Goal: Information Seeking & Learning: Find specific fact

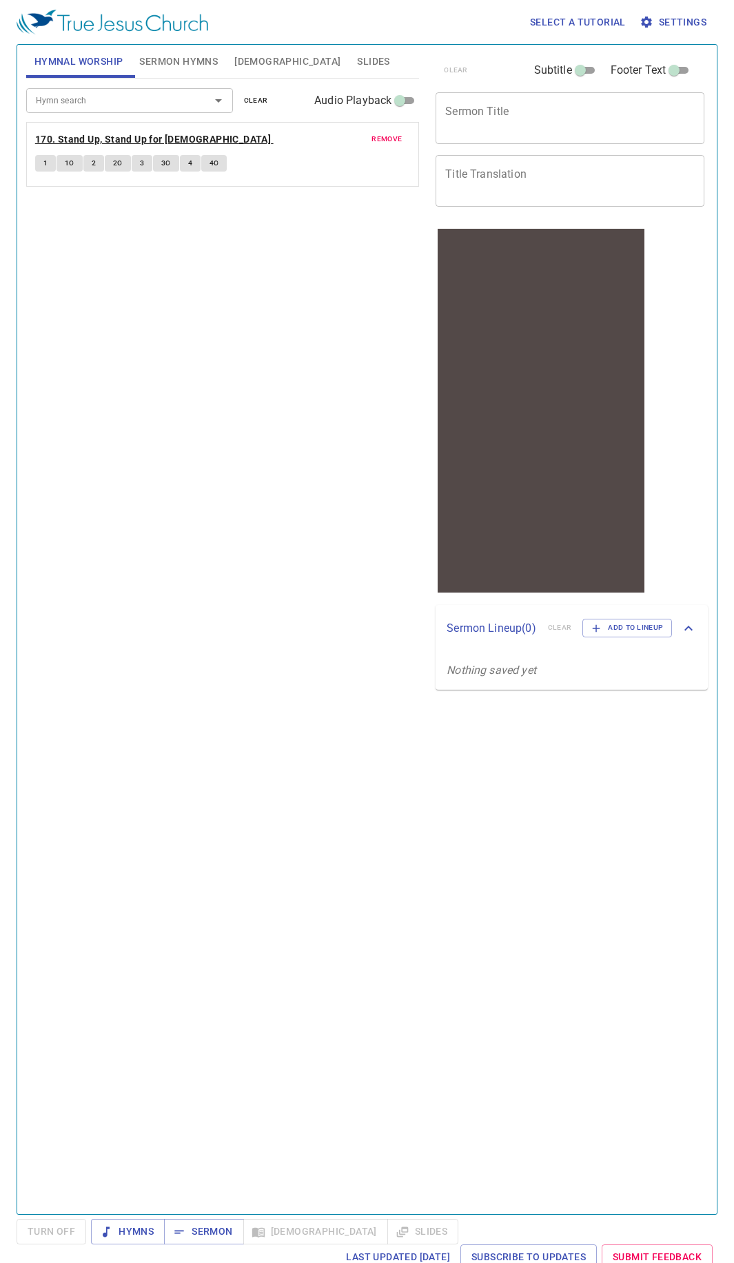
click at [101, 132] on b "170. Stand Up, Stand Up for [DEMOGRAPHIC_DATA]" at bounding box center [153, 139] width 236 height 17
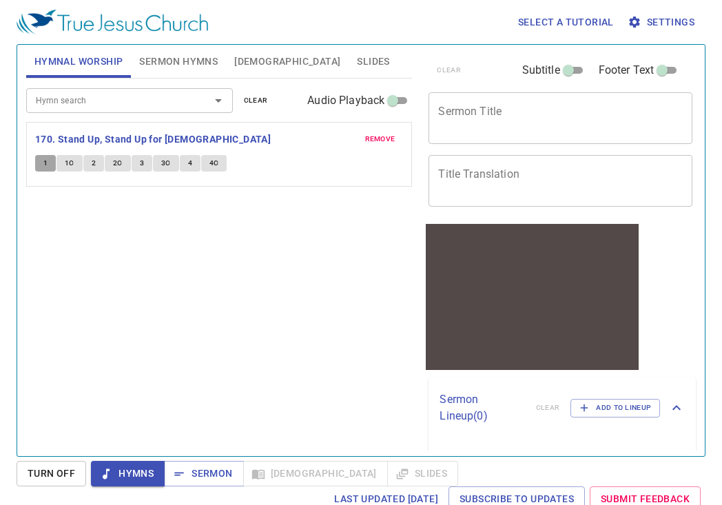
click at [39, 160] on button "1" at bounding box center [45, 163] width 21 height 17
click at [65, 172] on div "1 1C 2 2C 3 3C 4 4C" at bounding box center [219, 165] width 369 height 20
click at [88, 165] on button "2" at bounding box center [93, 163] width 21 height 17
click at [71, 152] on div "remove 170. Stand Up, Stand Up for Jesus 1 1C 2 2C 3 3C 4 4C" at bounding box center [219, 154] width 385 height 63
click at [100, 166] on button "2" at bounding box center [93, 163] width 21 height 17
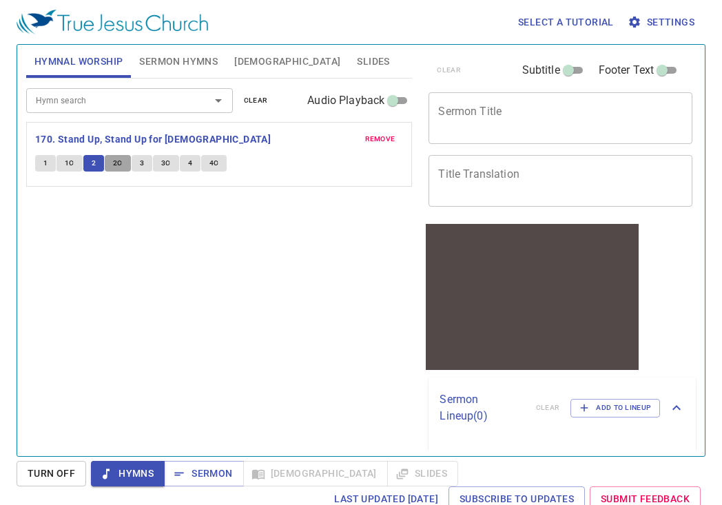
click at [114, 171] on button "2C" at bounding box center [118, 163] width 26 height 17
click at [134, 164] on button "3" at bounding box center [142, 163] width 21 height 17
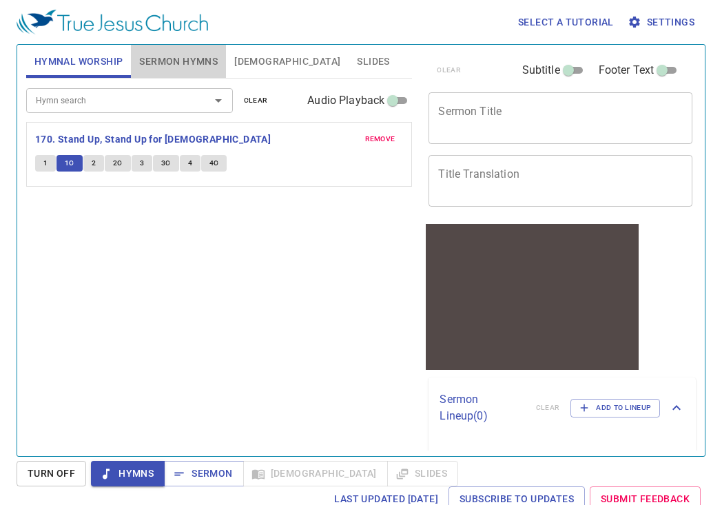
click at [195, 71] on button "Sermon Hymns" at bounding box center [178, 61] width 95 height 33
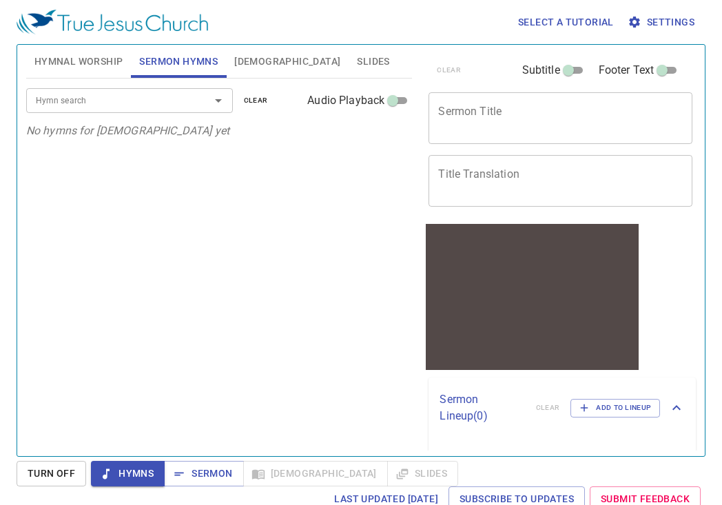
click at [145, 113] on div "Hymn search Hymn search clear Audio Playback" at bounding box center [219, 101] width 387 height 44
drag, startPoint x: 74, startPoint y: 78, endPoint x: 76, endPoint y: 52, distance: 25.6
click at [76, 63] on div "Hymnal Worship Sermon Hymns Bible Slides" at bounding box center [219, 62] width 387 height 34
drag, startPoint x: 76, startPoint y: 52, endPoint x: 84, endPoint y: 56, distance: 8.3
click at [77, 53] on span "Hymnal Worship" at bounding box center [78, 61] width 89 height 17
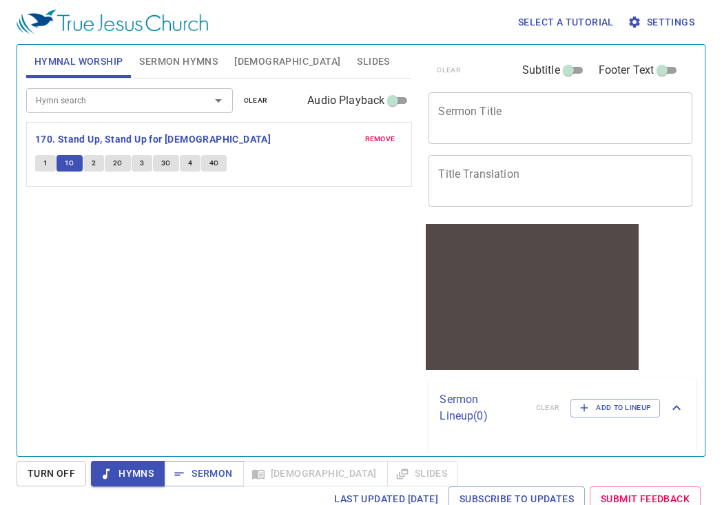
click at [251, 63] on span "[DEMOGRAPHIC_DATA]" at bounding box center [287, 61] width 106 height 17
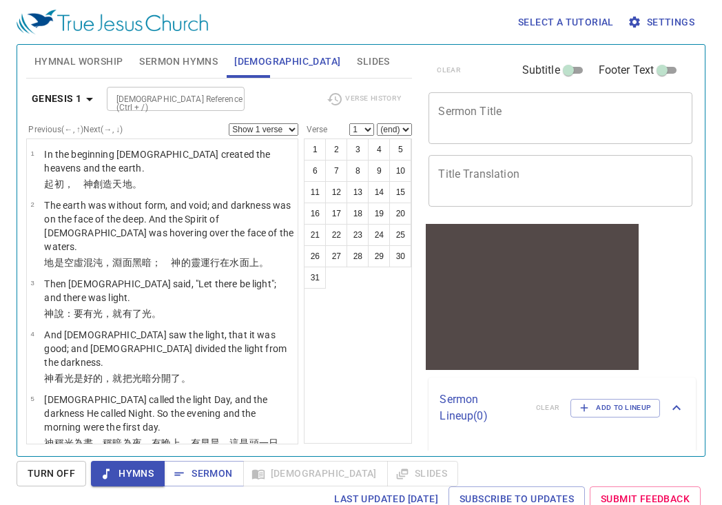
click at [84, 103] on icon "button" at bounding box center [89, 99] width 17 height 17
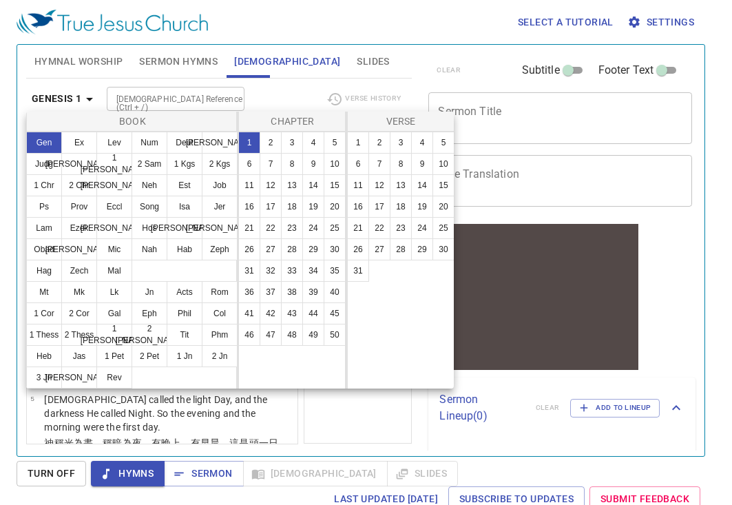
click at [152, 422] on div at bounding box center [366, 252] width 732 height 505
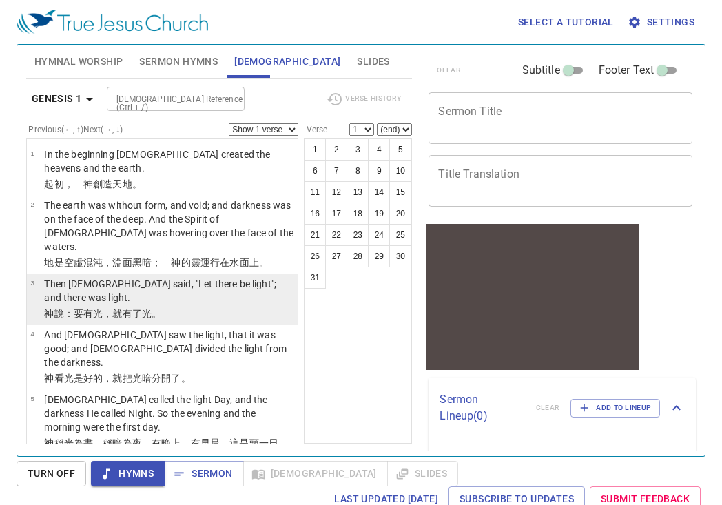
click at [181, 307] on p "神 說 ：要有 光 ，就有了光 。" at bounding box center [168, 314] width 249 height 14
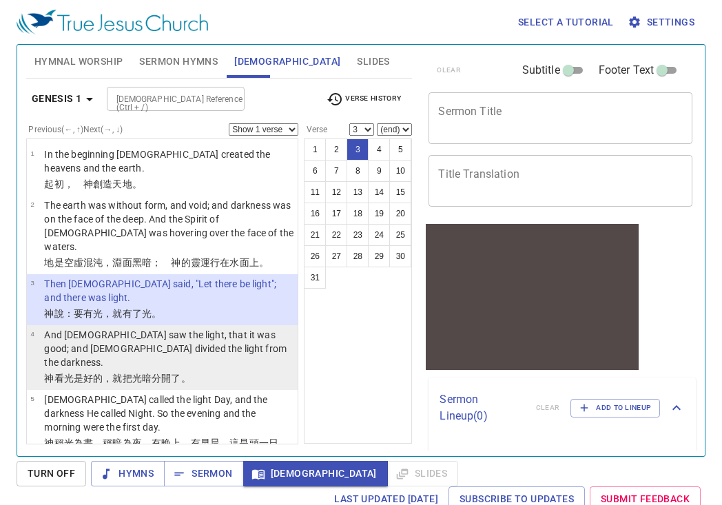
click at [181, 328] on p "And God saw the light, that it was good; and God divided the light from the dar…" at bounding box center [168, 348] width 249 height 41
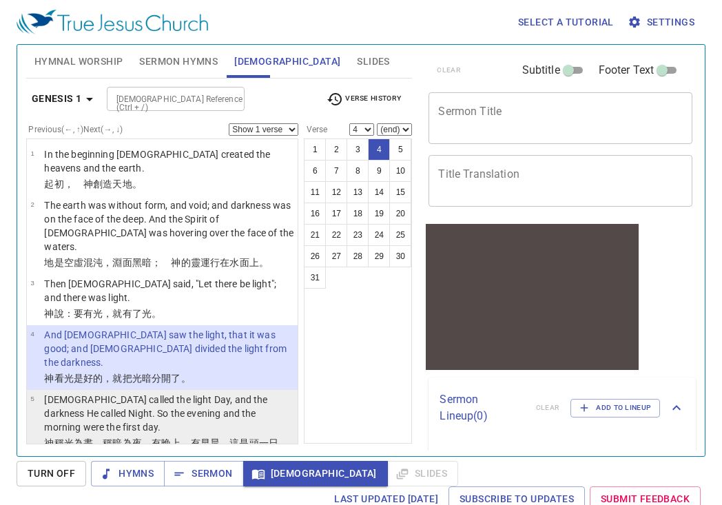
click at [173, 393] on p "God called the light Day, and the darkness He called Night. So the evening and …" at bounding box center [168, 413] width 249 height 41
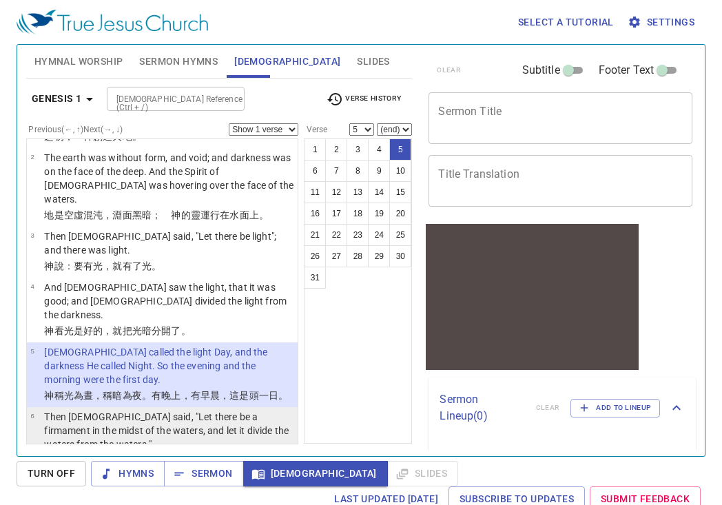
scroll to position [138, 0]
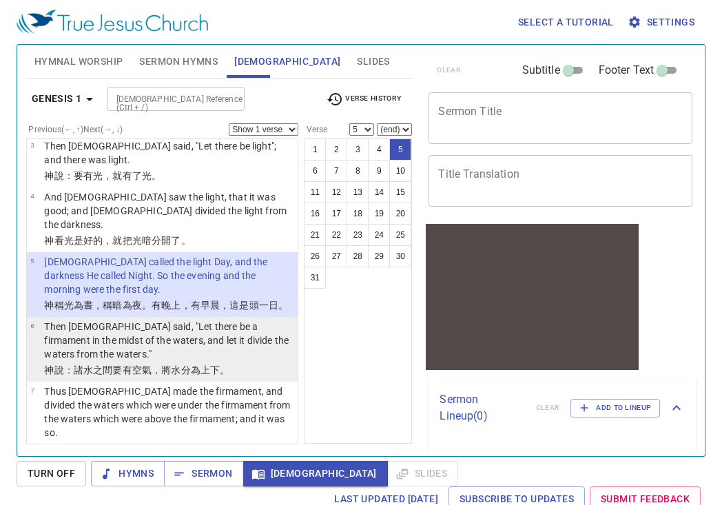
click at [185, 320] on p "Then God said, "Let there be a firmament in the midst of the waters, and let it…" at bounding box center [168, 340] width 249 height 41
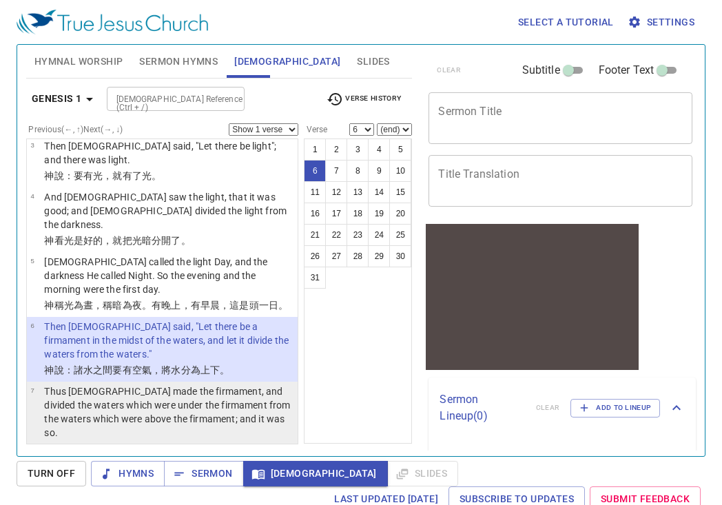
click at [187, 389] on p "Thus God made the firmament, and divided the waters which were under the firmam…" at bounding box center [168, 411] width 249 height 55
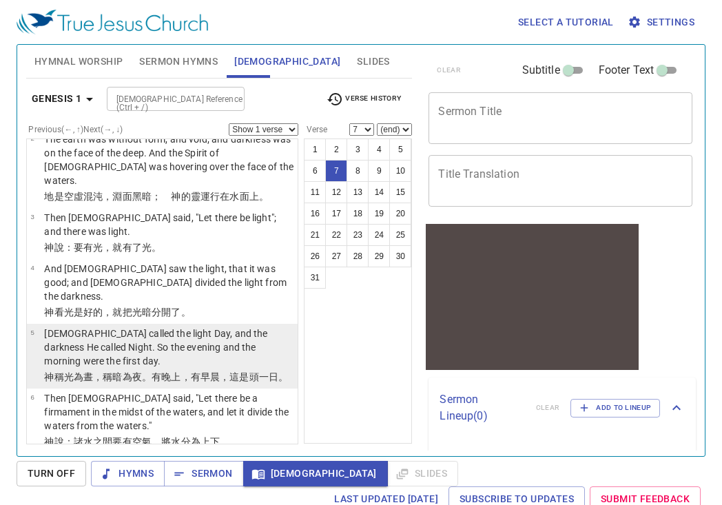
scroll to position [0, 0]
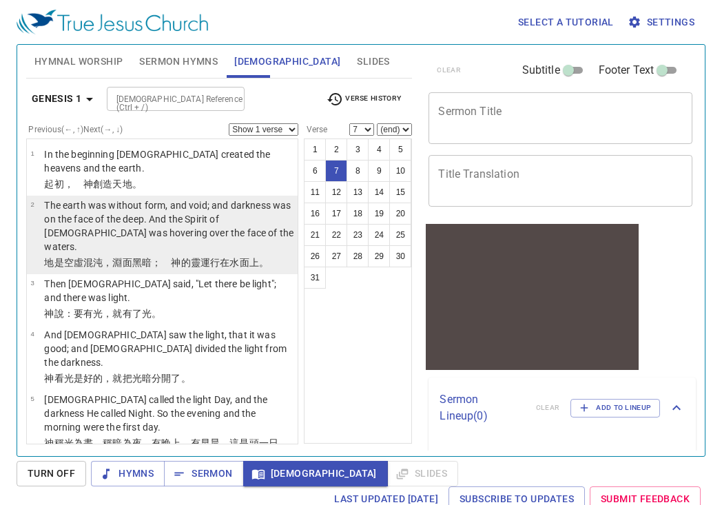
click at [187, 222] on p "The earth was without form, and void; and darkness was on the face of the deep.…" at bounding box center [168, 225] width 249 height 55
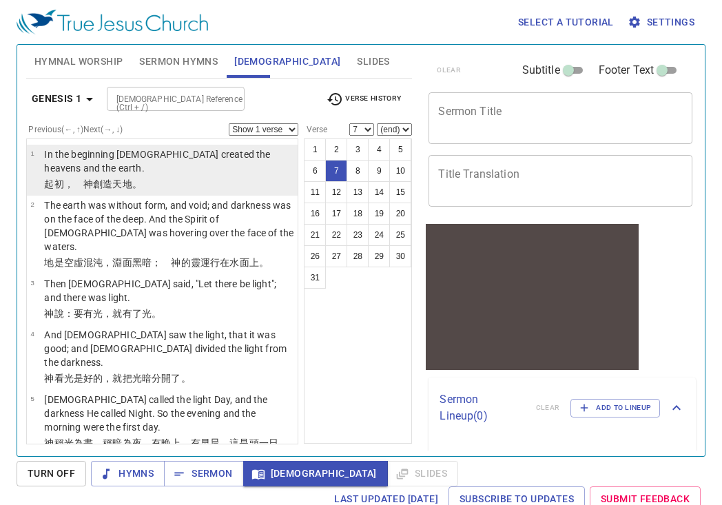
select select "2"
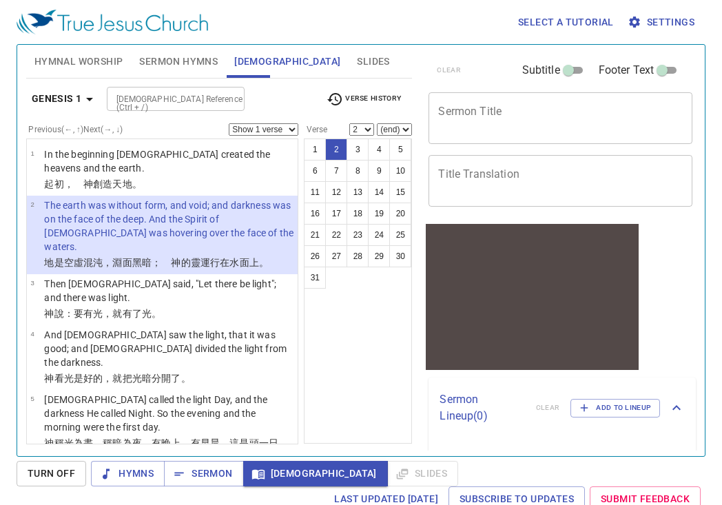
click at [468, 43] on div "Select a tutorial Settings" at bounding box center [358, 22] width 683 height 44
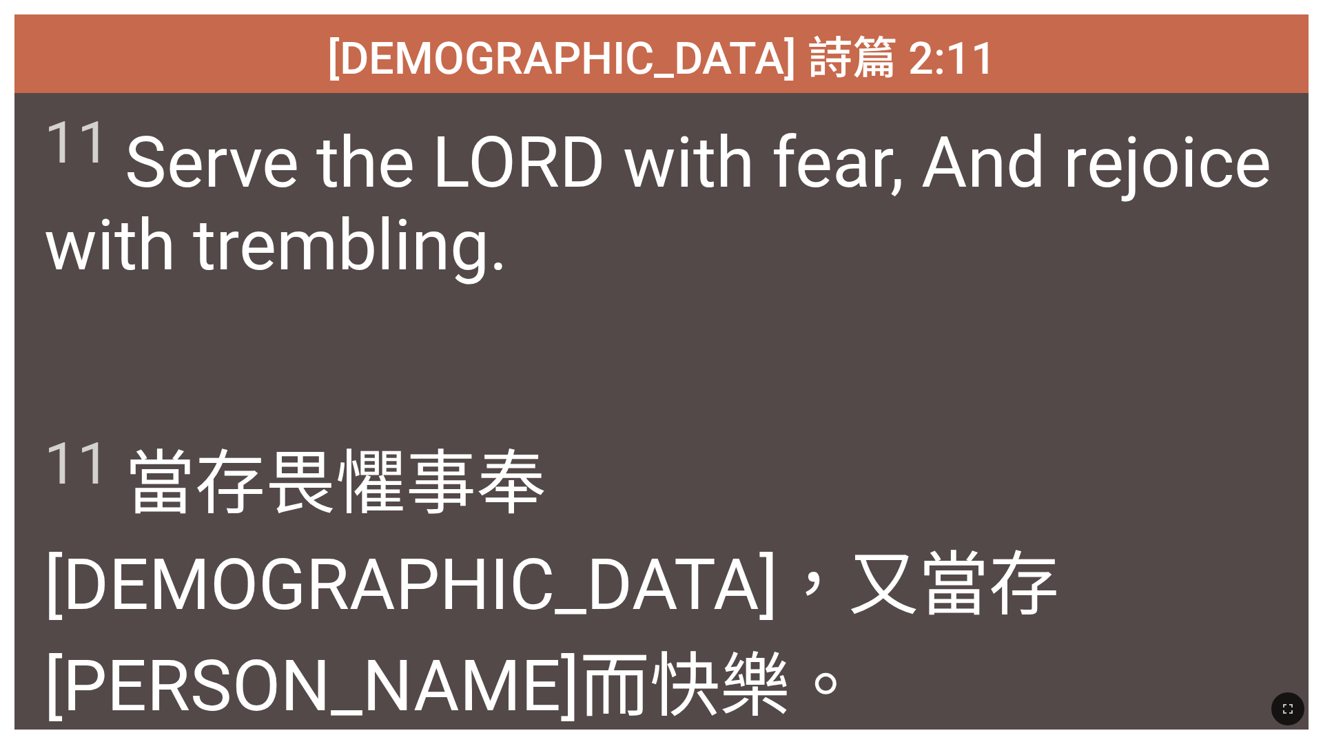
drag, startPoint x: 861, startPoint y: 6, endPoint x: 960, endPoint y: 42, distance: 105.7
click at [551, 42] on div "Psalm 詩篇 2:11 Psalm 詩篇 2:11 11 Serve the LORD with fear, And rejoice with tremb…" at bounding box center [661, 372] width 1323 height 744
drag, startPoint x: 629, startPoint y: 150, endPoint x: 637, endPoint y: 147, distance: 8.3
click at [551, 147] on span "11 Serve the LORD with fear, And rejoice with trembling." at bounding box center [661, 197] width 1235 height 178
drag, startPoint x: 665, startPoint y: 85, endPoint x: 672, endPoint y: 75, distance: 11.9
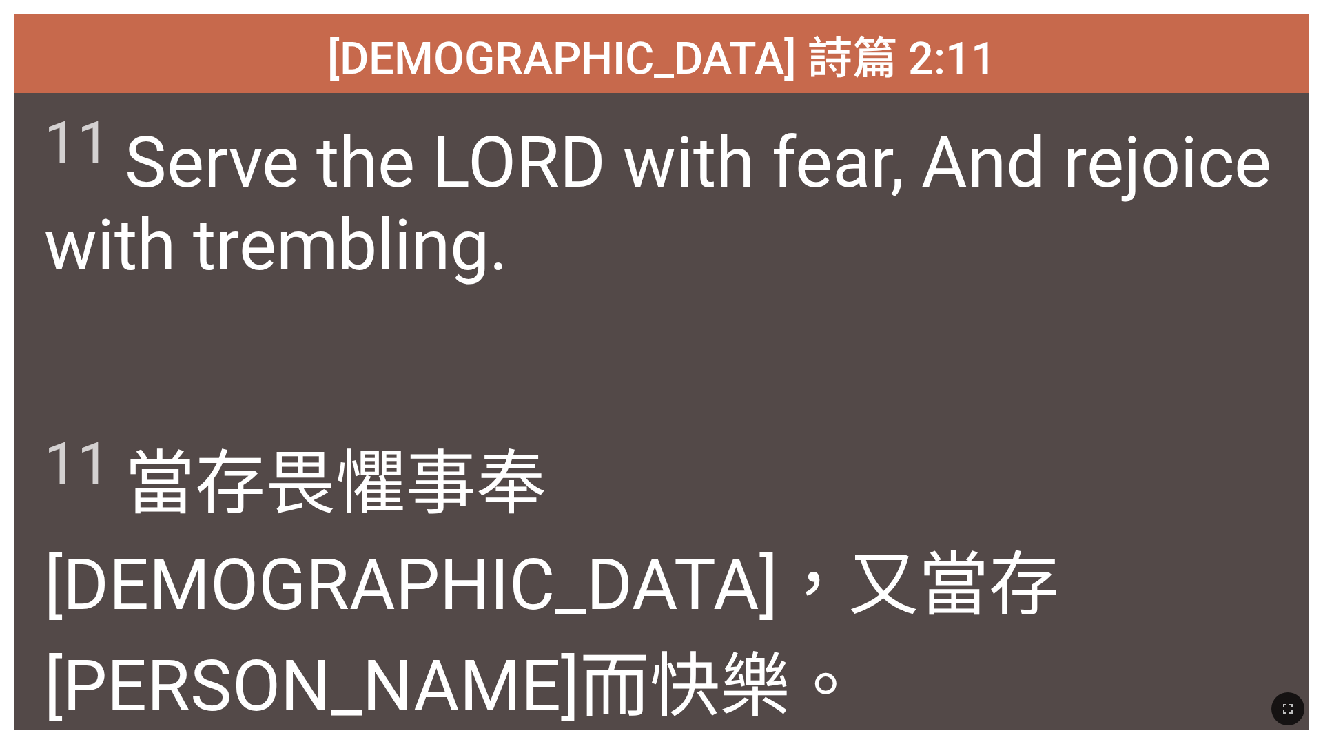
click at [551, 82] on span "Psalm 詩篇 2:11" at bounding box center [661, 54] width 669 height 65
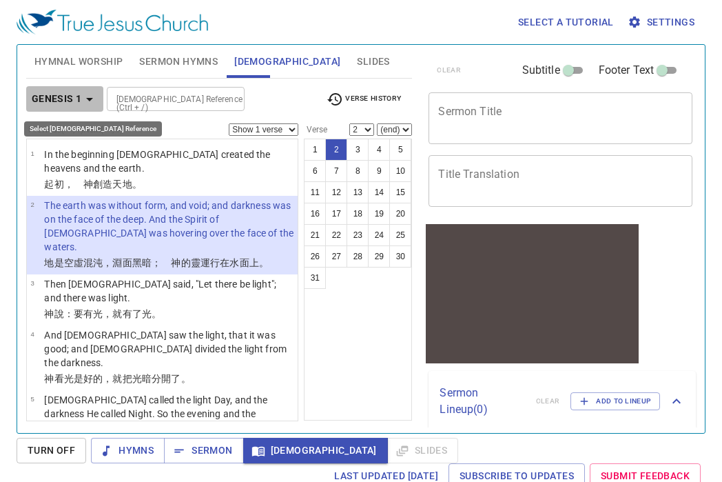
click at [72, 100] on b "Genesis 1" at bounding box center [57, 98] width 50 height 17
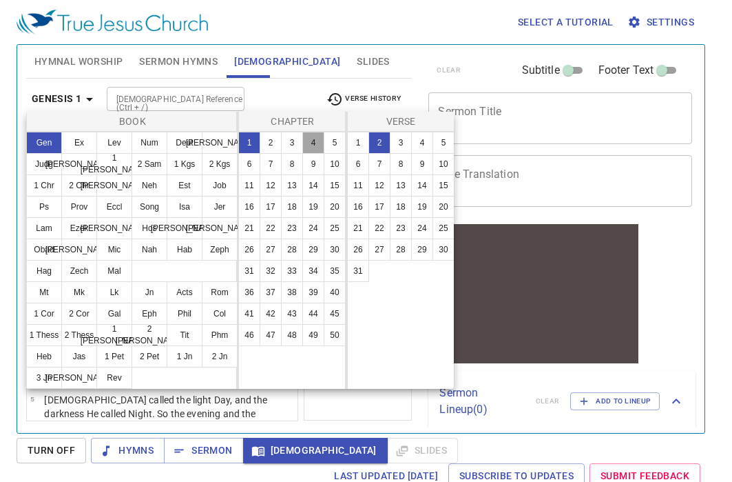
drag, startPoint x: 311, startPoint y: 135, endPoint x: 291, endPoint y: 163, distance: 35.0
click at [310, 136] on button "4" at bounding box center [313, 143] width 22 height 22
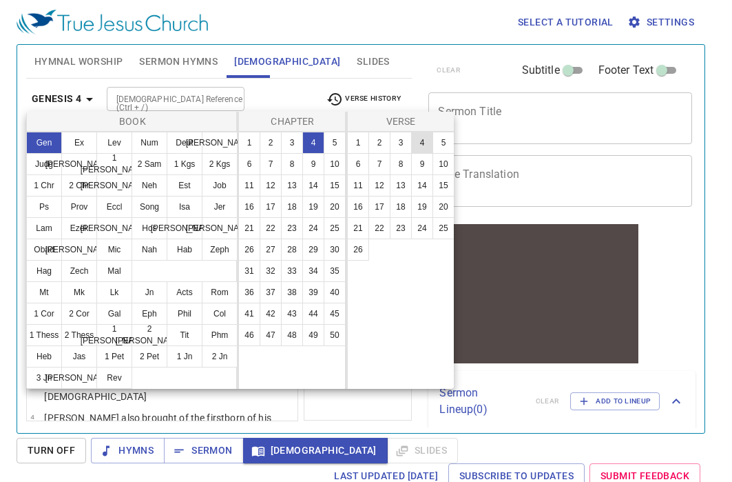
click at [429, 141] on button "4" at bounding box center [422, 143] width 22 height 22
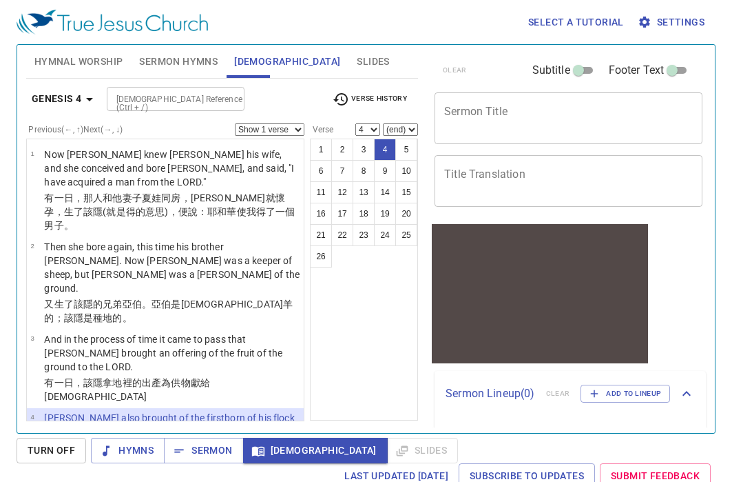
scroll to position [126, 0]
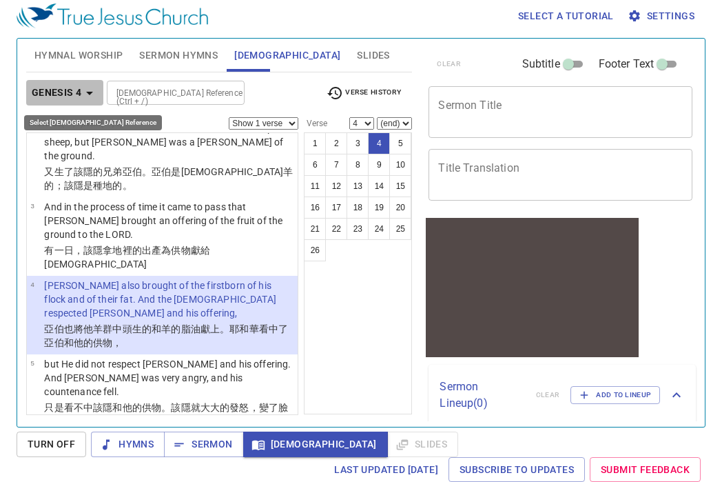
click at [75, 85] on button "Genesis 4" at bounding box center [65, 92] width 78 height 25
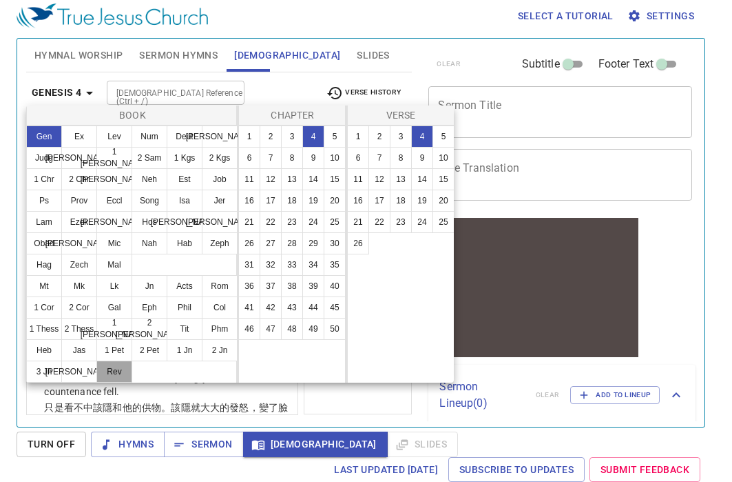
drag, startPoint x: 116, startPoint y: 375, endPoint x: 152, endPoint y: 365, distance: 37.1
click at [116, 376] on button "Rev" at bounding box center [114, 371] width 36 height 22
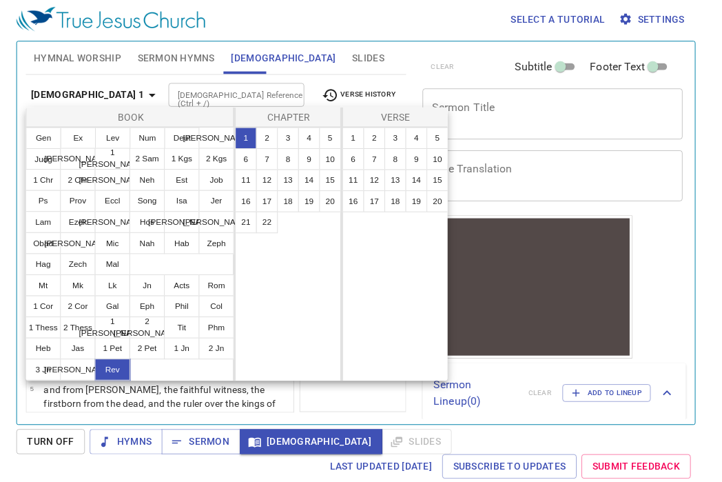
scroll to position [0, 0]
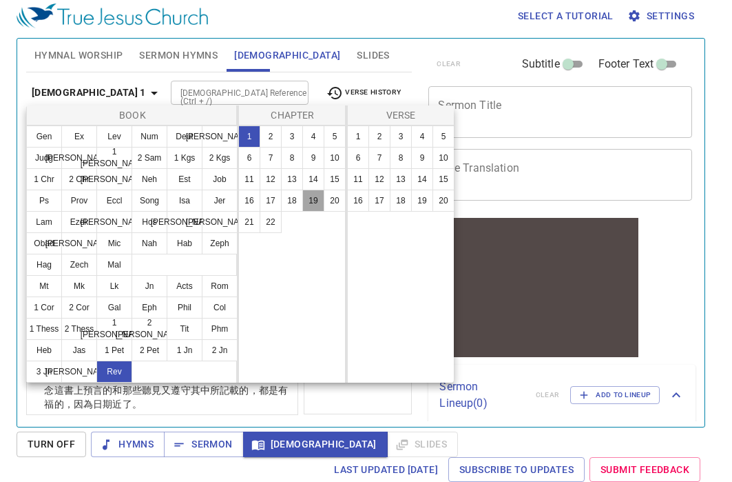
click at [317, 205] on button "19" at bounding box center [313, 200] width 22 height 22
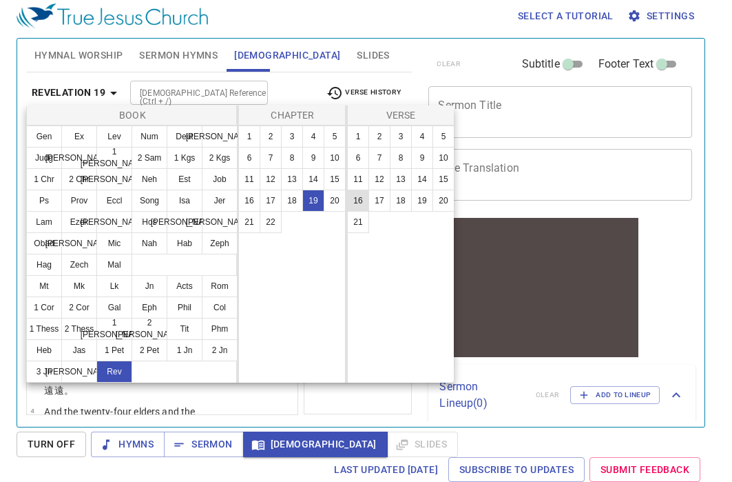
click at [364, 198] on button "16" at bounding box center [358, 200] width 22 height 22
select select "16"
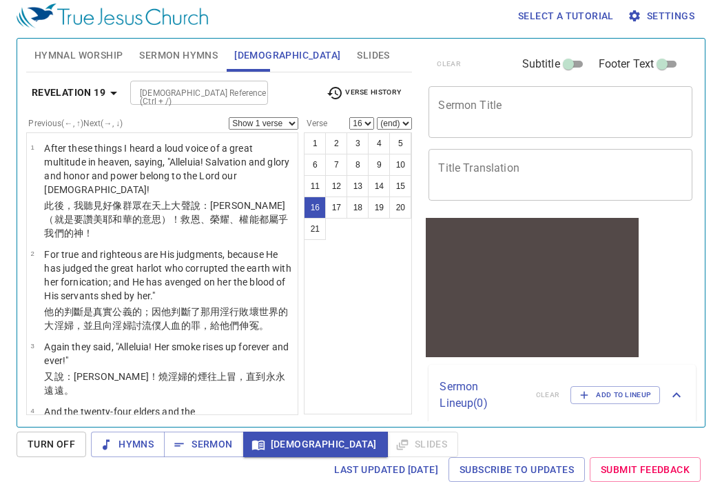
scroll to position [1111, 0]
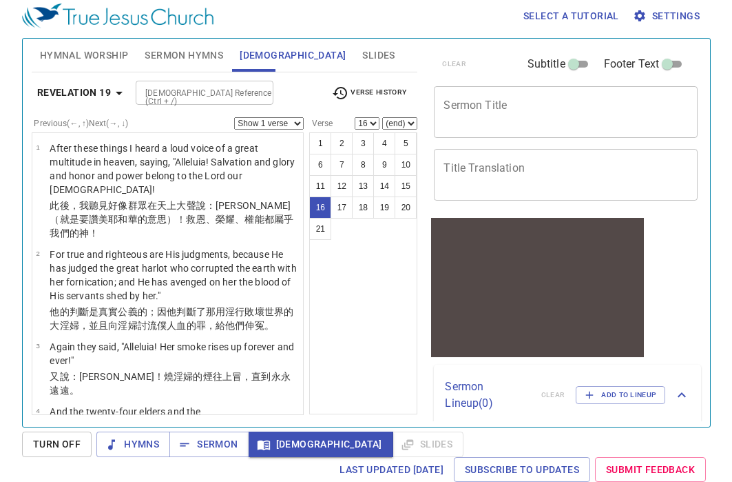
scroll to position [1111, 0]
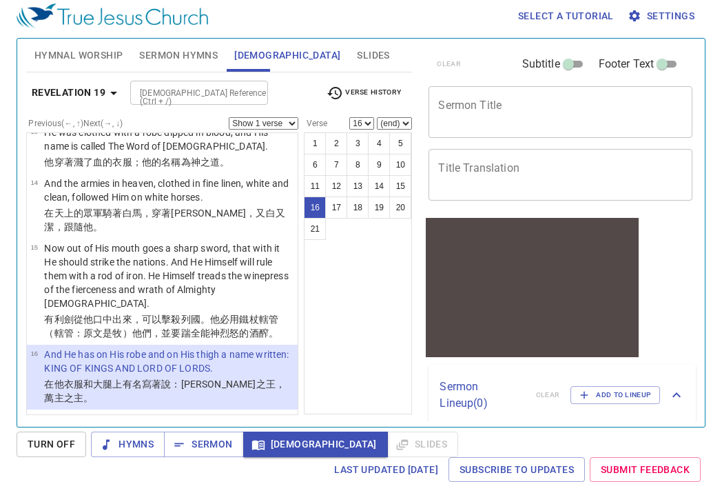
click at [92, 101] on div "Revelation 19 Bible Reference (Ctrl + /) Bible Reference (Ctrl + /) Verse Histo…" at bounding box center [219, 98] width 387 height 38
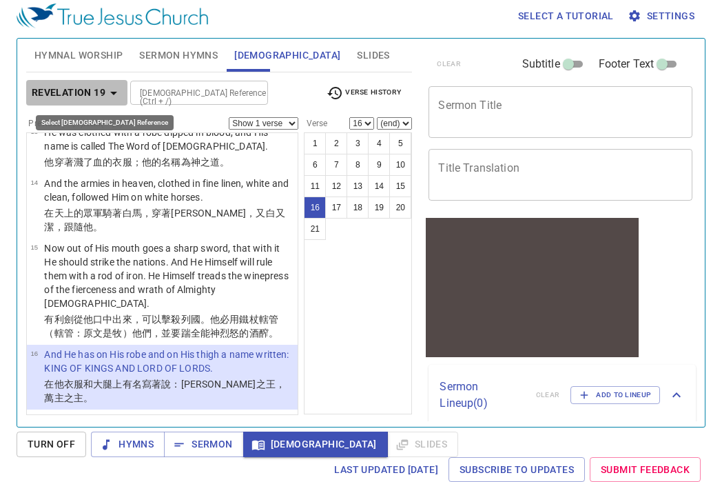
click at [95, 90] on b "Revelation 19" at bounding box center [69, 92] width 74 height 17
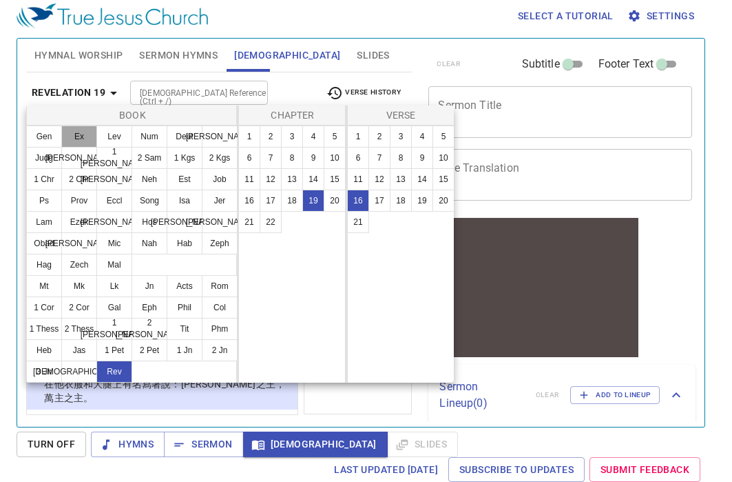
click at [77, 132] on button "Ex" at bounding box center [79, 136] width 36 height 22
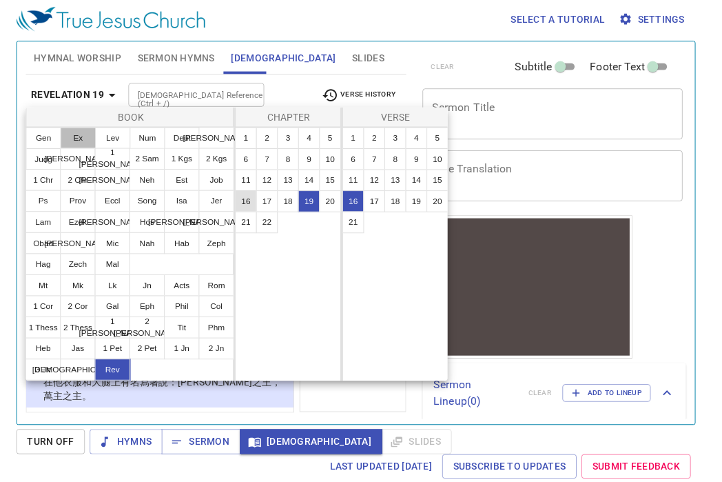
scroll to position [0, 0]
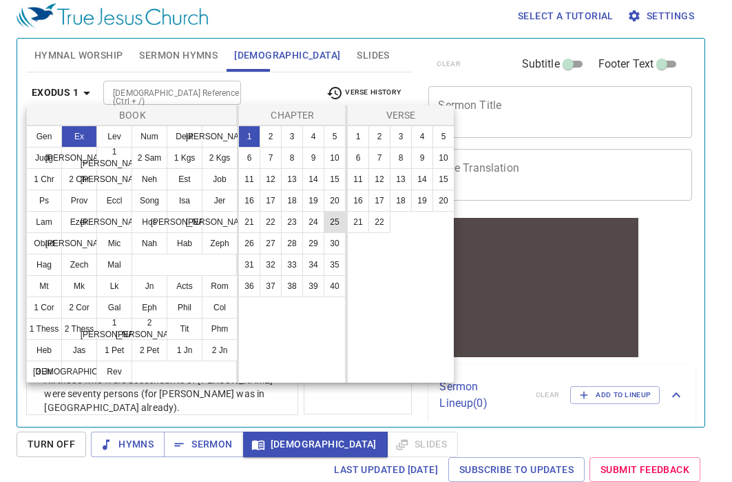
click at [343, 226] on button "25" at bounding box center [335, 222] width 22 height 22
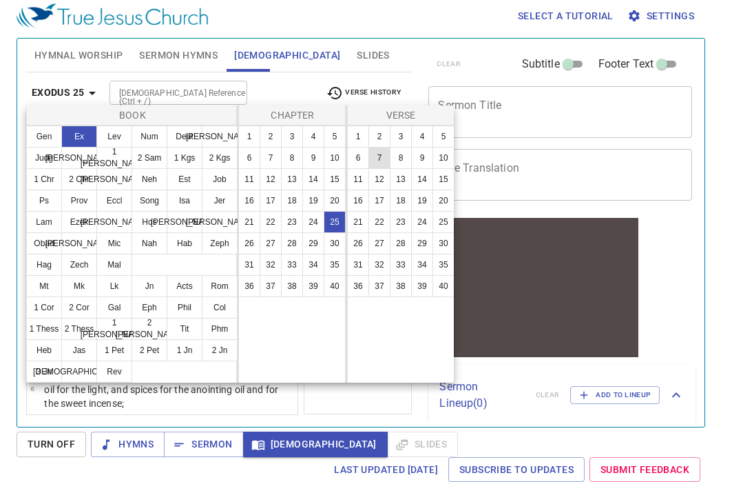
drag, startPoint x: 379, startPoint y: 141, endPoint x: 384, endPoint y: 148, distance: 8.4
click at [384, 148] on ul "1 2 3 4 5 6 7 8 9 10 11 12 13 14 15 16 17 18 19 20 21 22 23 24 25 26 27 28 29 3…" at bounding box center [401, 211] width 107 height 171
click at [373, 136] on button "2" at bounding box center [380, 136] width 22 height 22
select select "2"
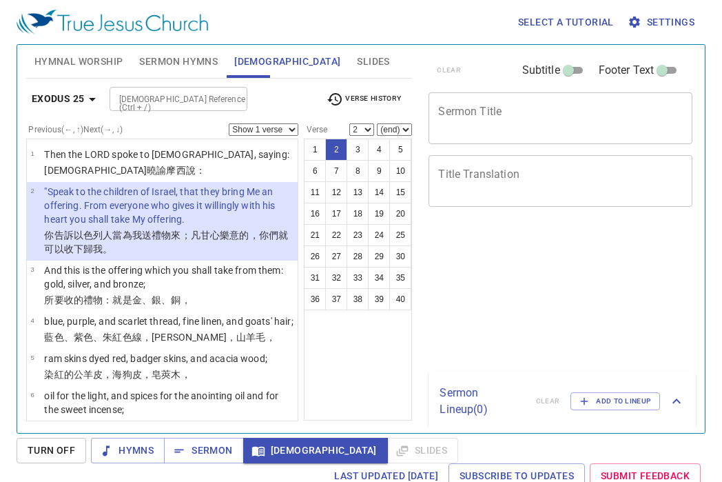
select select "2"
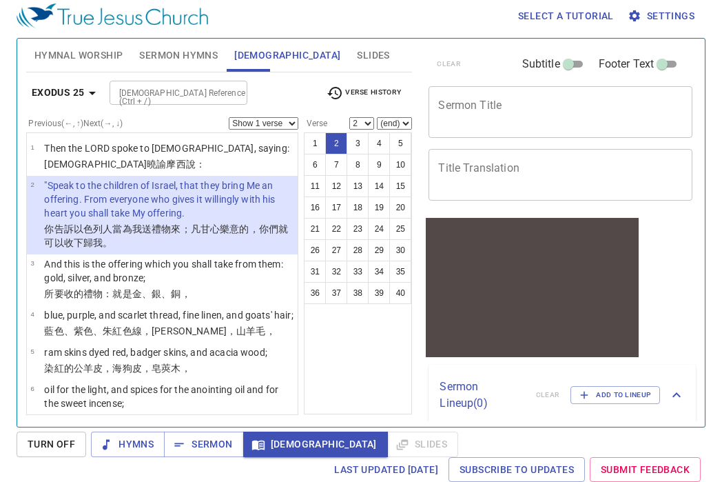
scroll to position [6, 0]
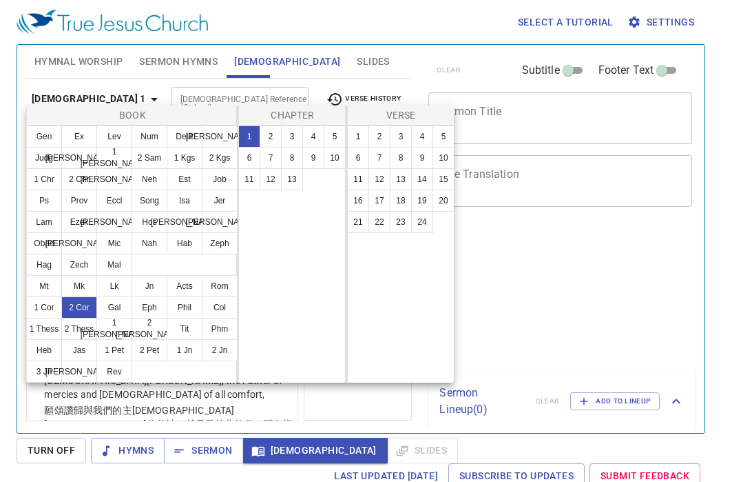
select select "2"
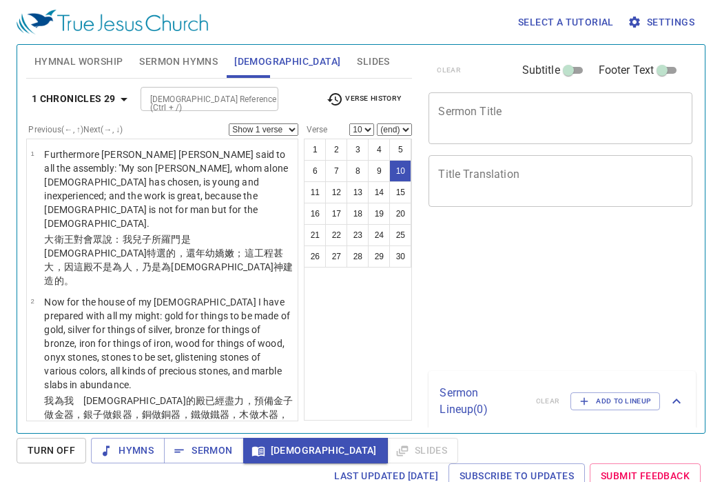
select select "10"
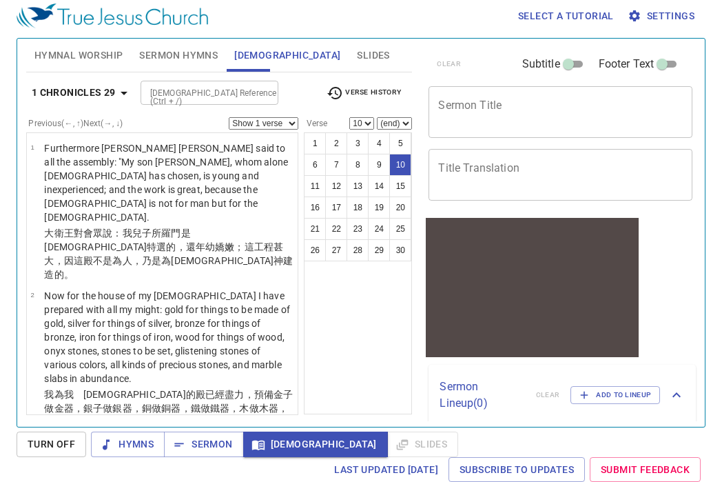
scroll to position [763, 0]
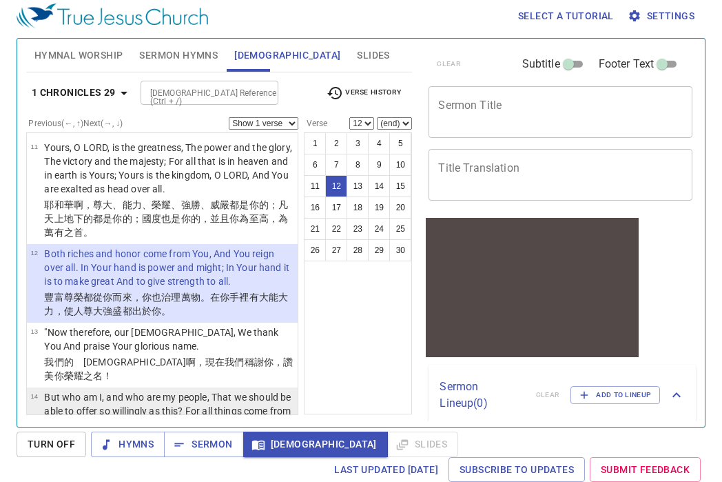
click at [205, 390] on p "But who am I, and who are my people, That we should be able to offer so willing…" at bounding box center [168, 410] width 249 height 41
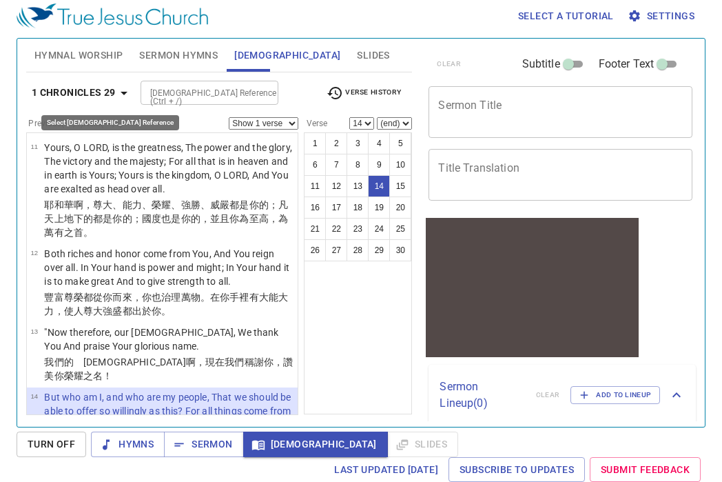
click at [96, 93] on b "1 Chronicles 29" at bounding box center [74, 92] width 84 height 17
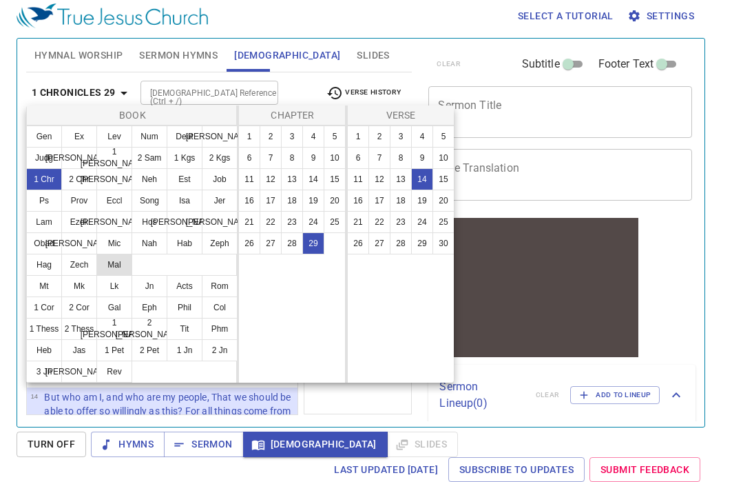
click at [108, 260] on button "Mal" at bounding box center [114, 265] width 36 height 22
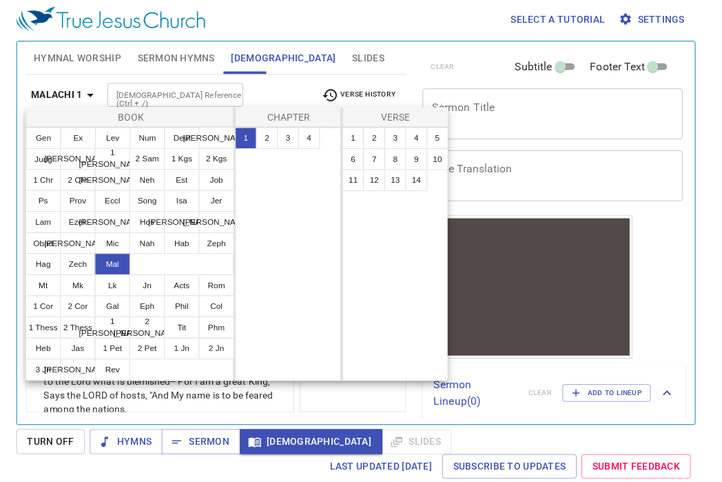
scroll to position [0, 0]
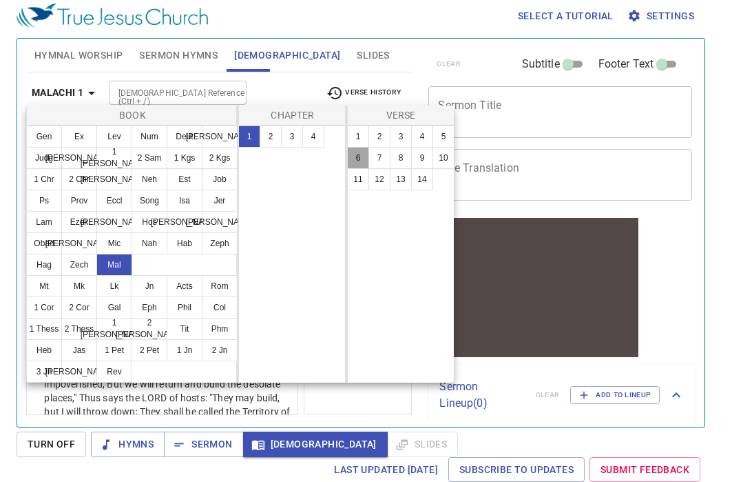
click at [351, 154] on button "6" at bounding box center [358, 158] width 22 height 22
select select "6"
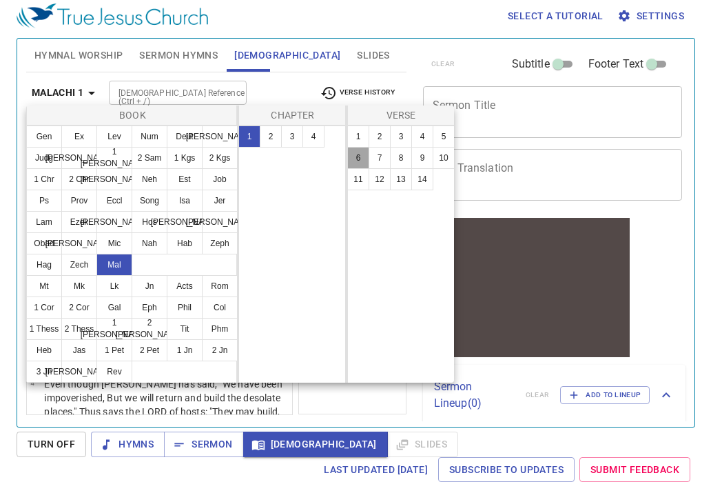
scroll to position [338, 0]
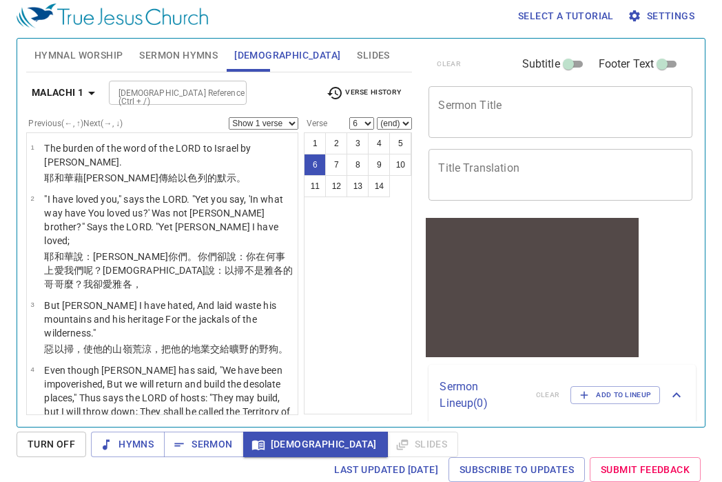
scroll to position [338, 0]
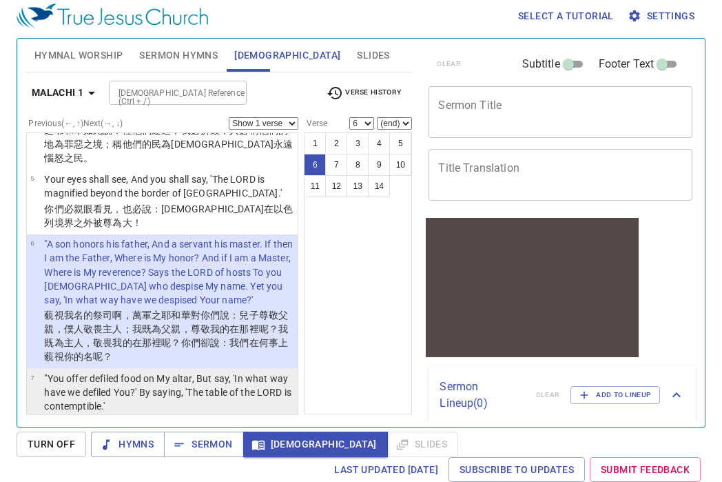
click at [192, 371] on p ""You offer defiled food on My altar, But say, 'In what way have we defiled You?…" at bounding box center [168, 391] width 249 height 41
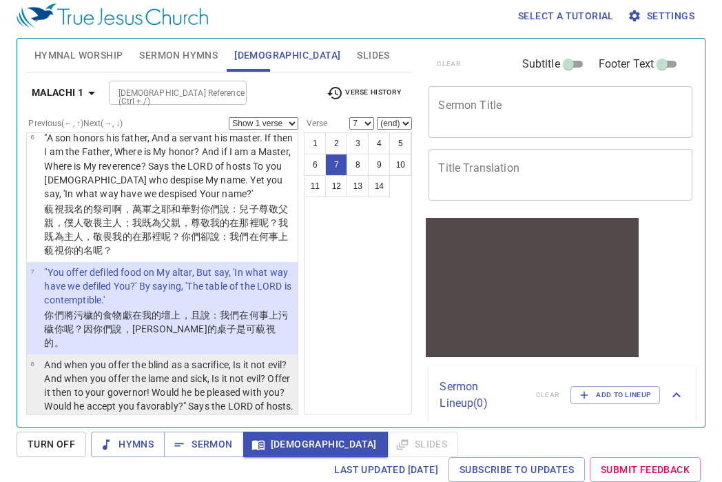
click at [186, 374] on p "And when you offer the blind as a sacrifice, Is it not evil? And when you offer…" at bounding box center [168, 385] width 249 height 55
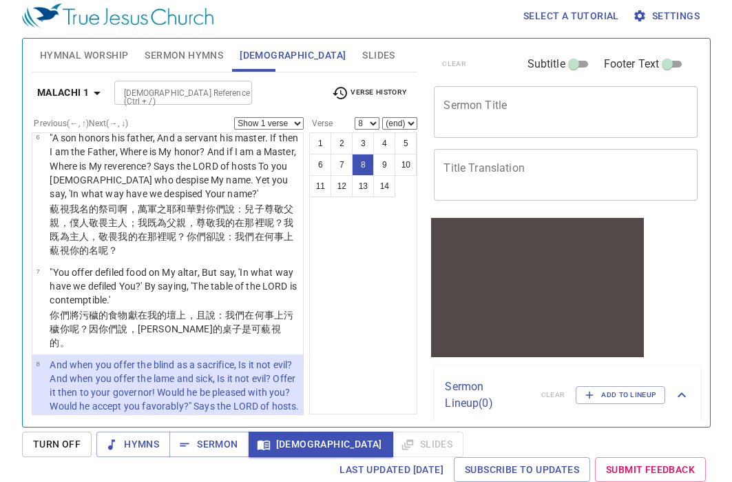
scroll to position [544, 0]
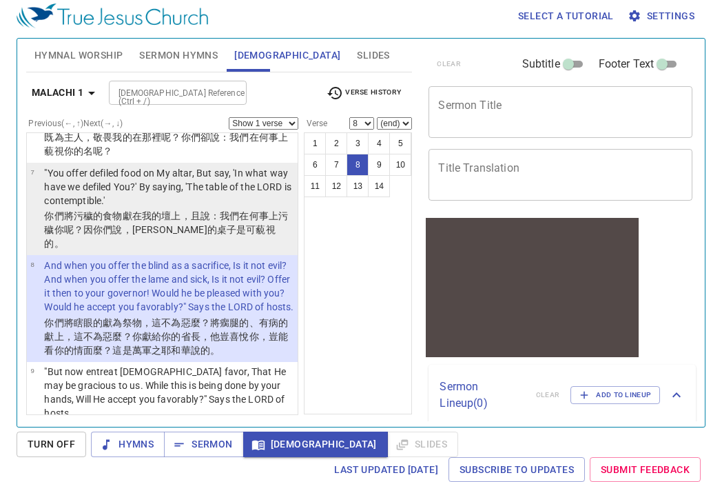
click at [246, 172] on p ""You offer defiled food on My altar, But say, 'In what way have we defiled You?…" at bounding box center [168, 186] width 249 height 41
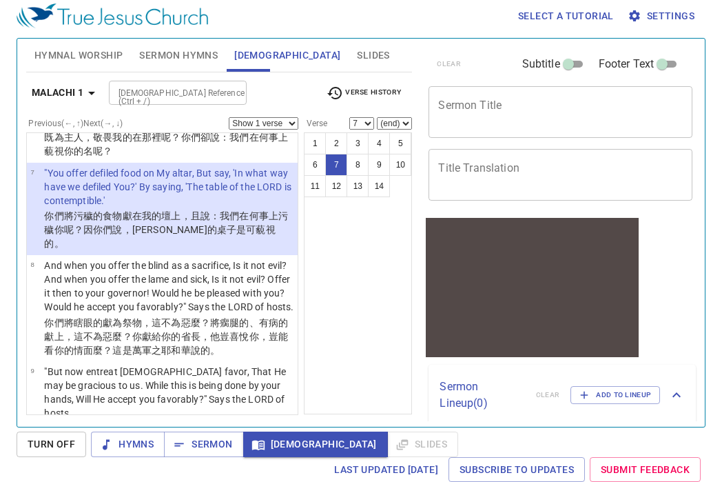
click at [85, 91] on icon "button" at bounding box center [91, 93] width 17 height 17
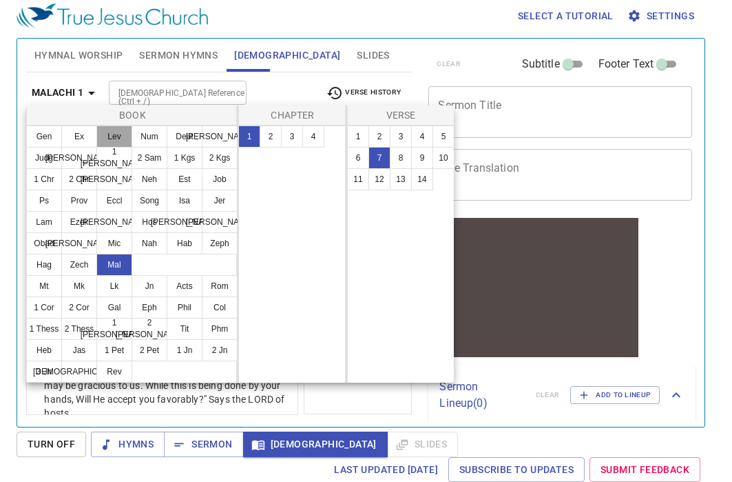
click at [117, 132] on button "Lev" at bounding box center [114, 136] width 36 height 22
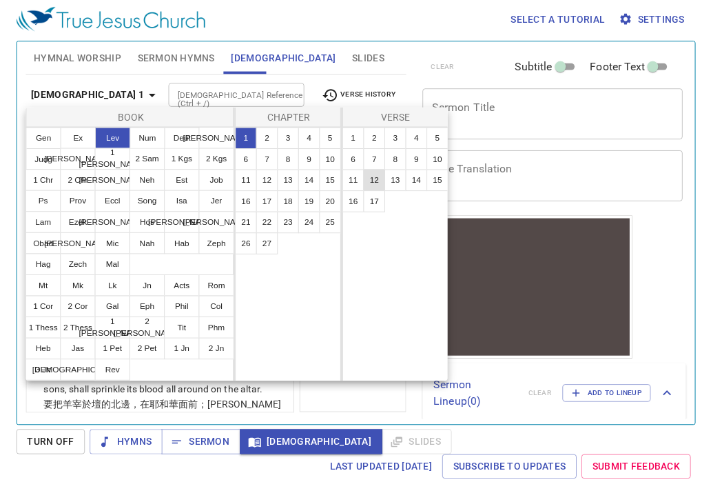
scroll to position [0, 0]
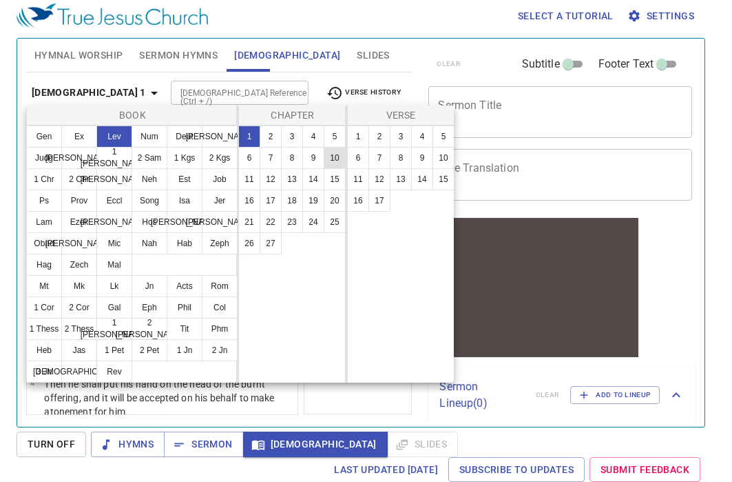
click at [331, 160] on button "10" at bounding box center [335, 158] width 22 height 22
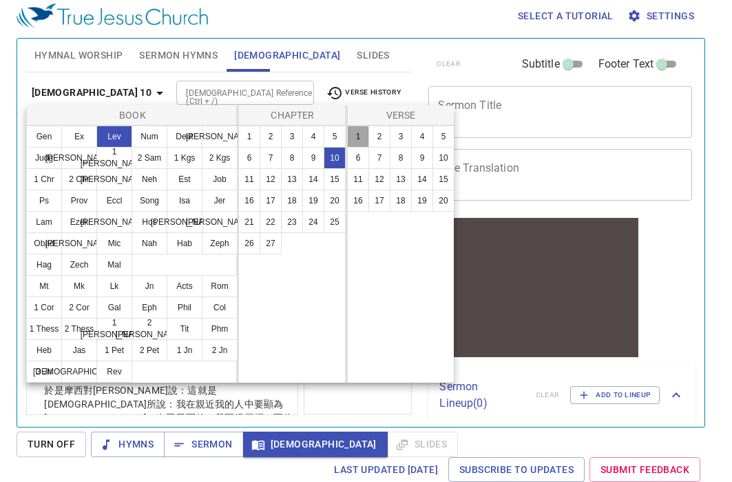
click at [364, 136] on button "1" at bounding box center [358, 136] width 22 height 22
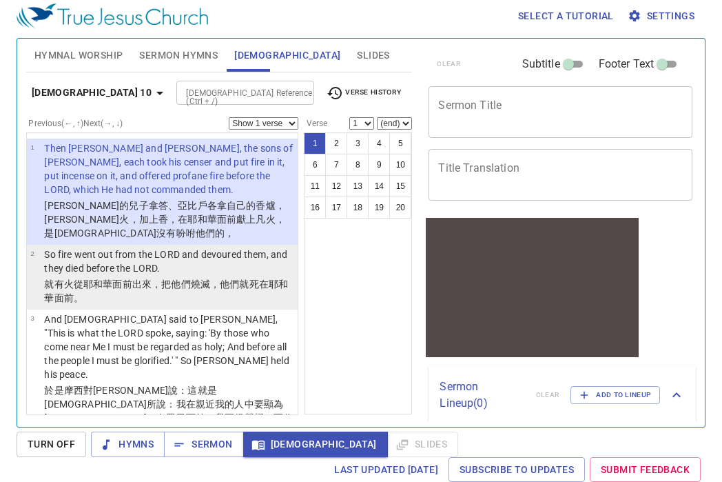
click at [260, 256] on p "So fire went out from the LORD and devoured them, and they died before the LORD." at bounding box center [168, 261] width 249 height 28
select select "2"
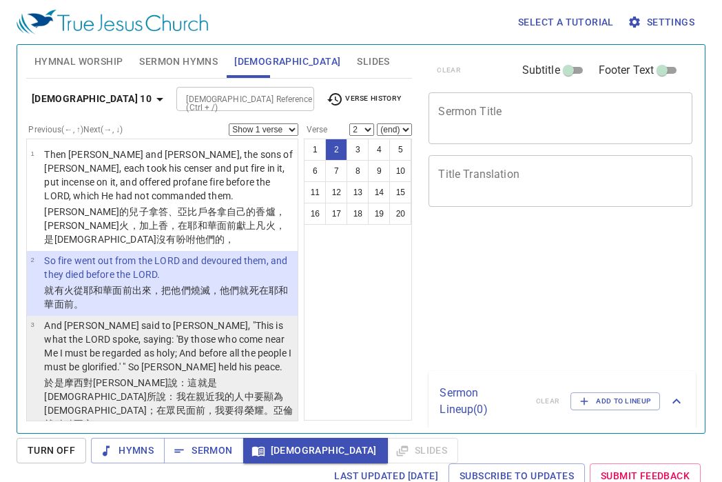
scroll to position [6, 0]
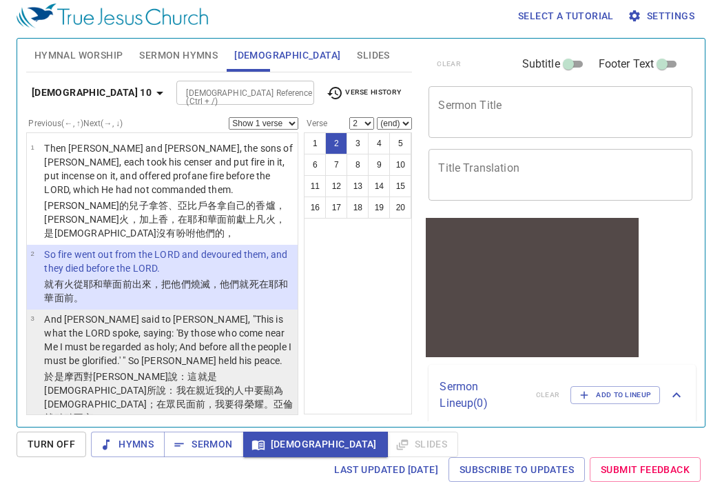
click at [136, 360] on p "And [DEMOGRAPHIC_DATA] said to [PERSON_NAME], "This is what the LORD spoke, say…" at bounding box center [168, 339] width 249 height 55
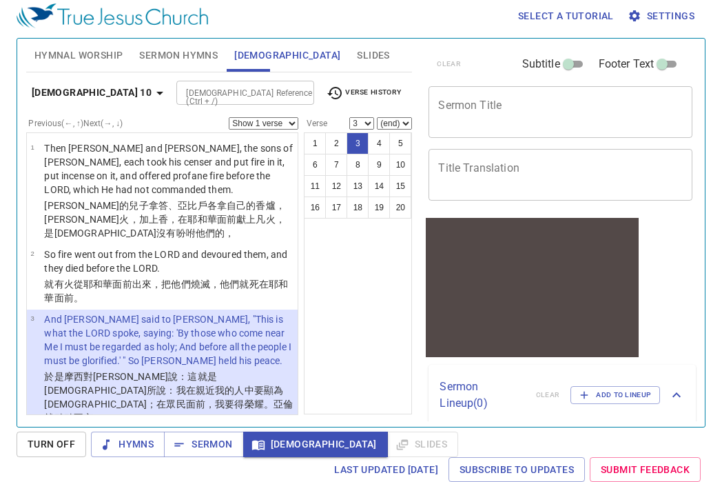
scroll to position [89, 0]
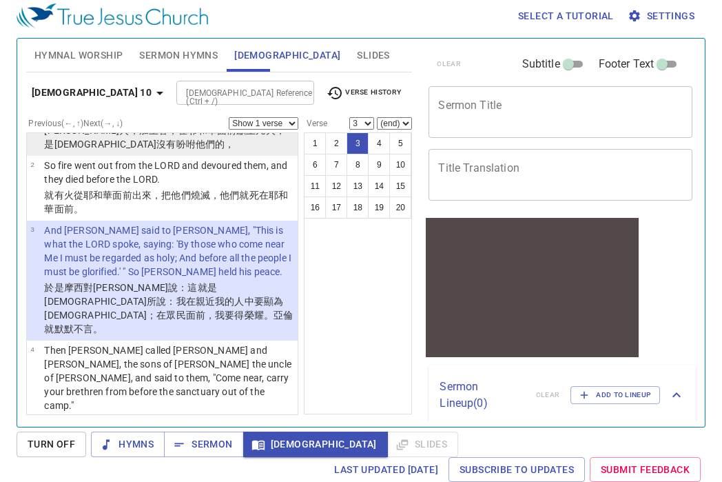
drag, startPoint x: 141, startPoint y: 136, endPoint x: 117, endPoint y: 146, distance: 26.0
click at [132, 144] on p "亞倫 的兒子 拿答 、亞比戶 各 拿 自己的香爐 ，盛上 火 ，加上 香 ，在耶和華面前 獻上 凡 火 ，是耶和華 沒有吩咐 他們的，" at bounding box center [168, 130] width 249 height 41
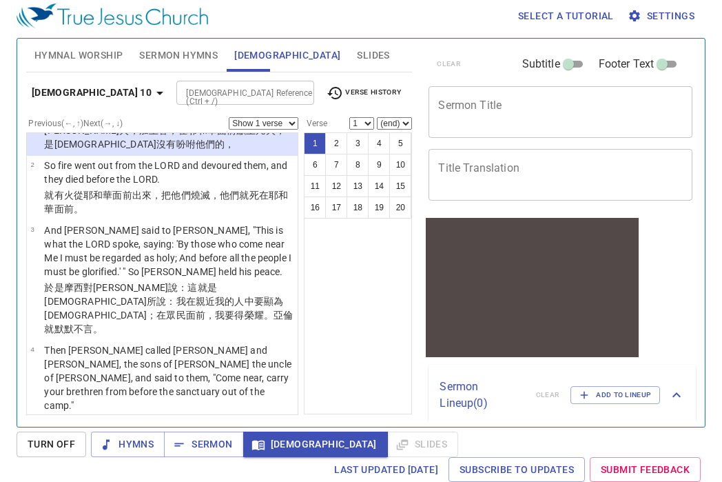
scroll to position [0, 0]
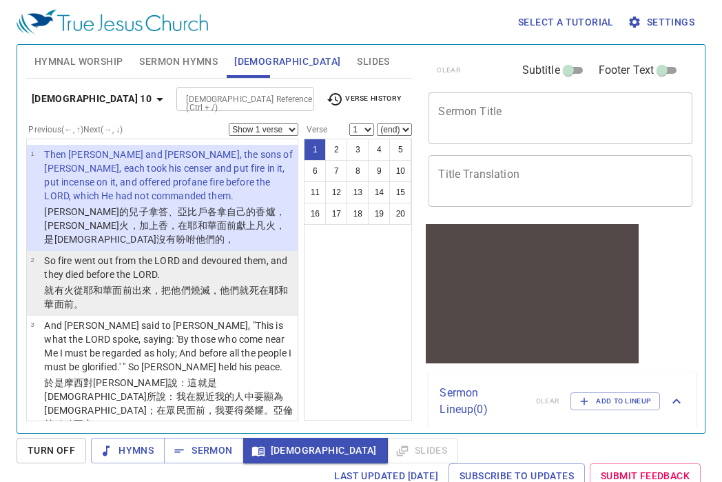
click at [165, 271] on p "So fire went out from the LORD and devoured them, and they died before the LORD." at bounding box center [168, 268] width 249 height 28
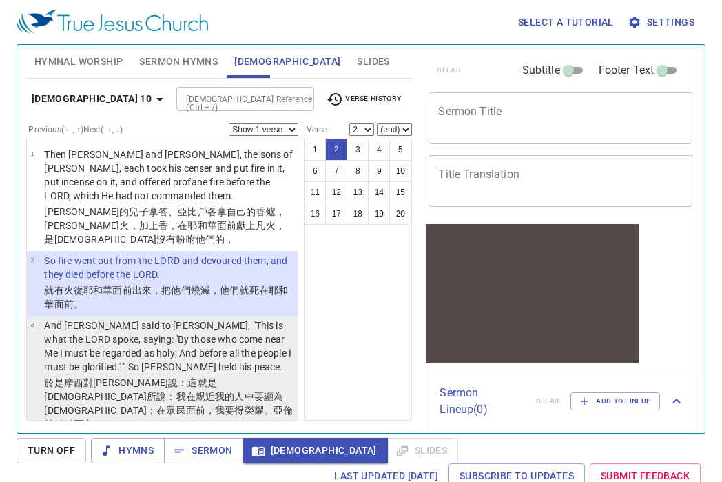
click at [222, 358] on p "And [DEMOGRAPHIC_DATA] said to [PERSON_NAME], "This is what the LORD spoke, say…" at bounding box center [168, 345] width 249 height 55
select select "3"
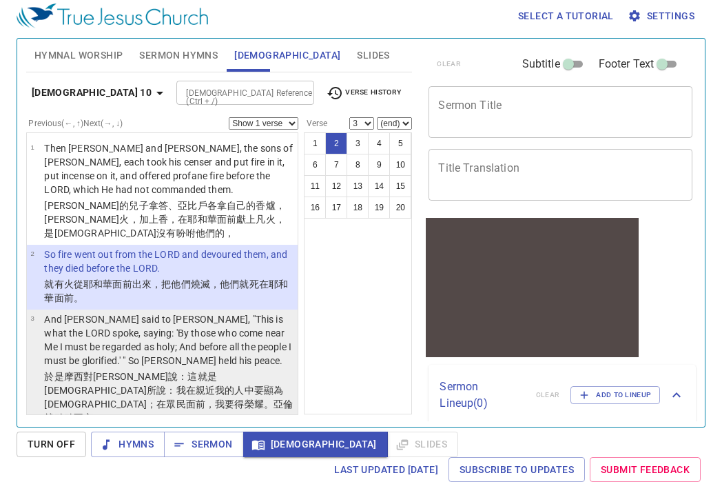
scroll to position [89, 0]
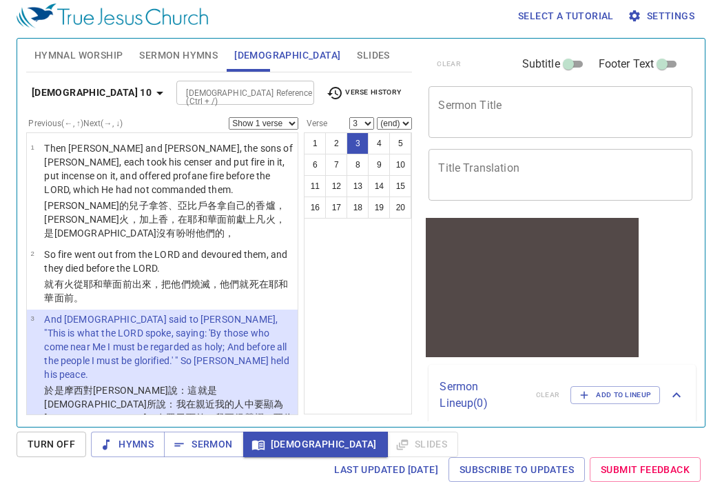
scroll to position [89, 0]
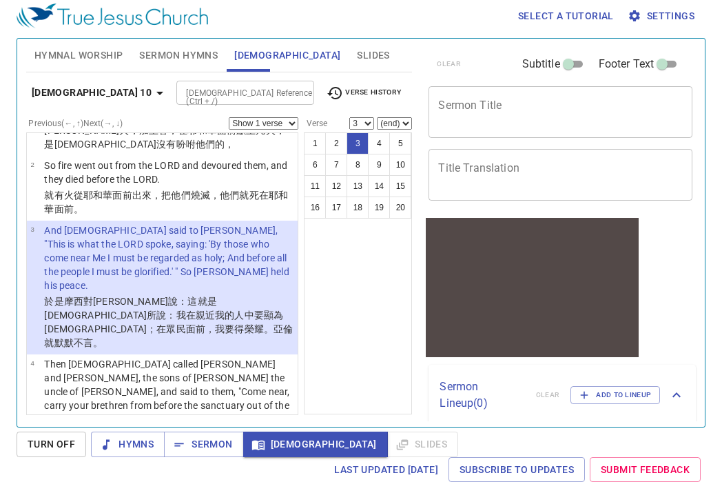
click at [407, 130] on div "1 2 3 4 5 6 7 8 9 10 11 12 13 14 15 16 17 18 19 20 (end) 4 5 6 7 8 9 10 11 12 1…" at bounding box center [379, 123] width 65 height 12
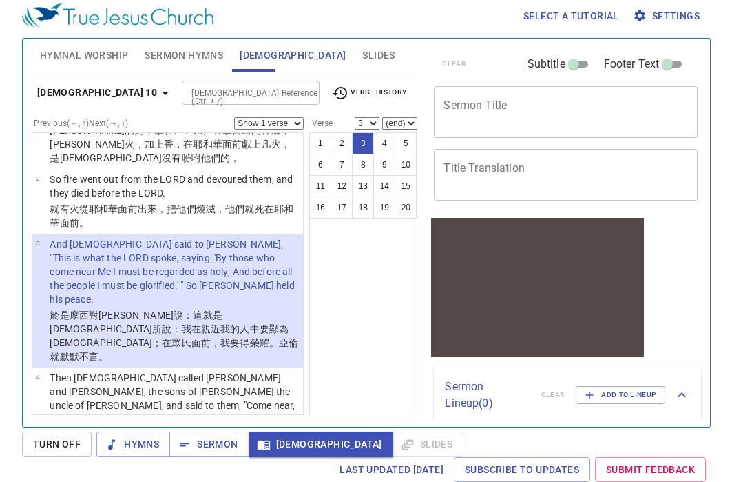
scroll to position [61, 0]
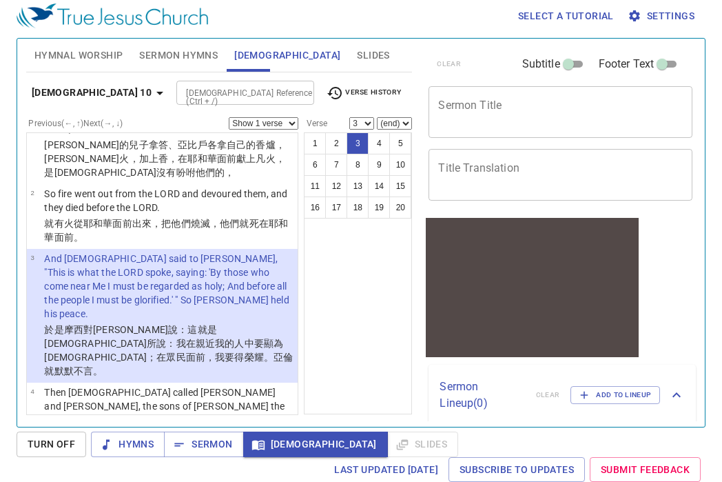
click at [81, 88] on b "Leviticus 10" at bounding box center [92, 92] width 120 height 17
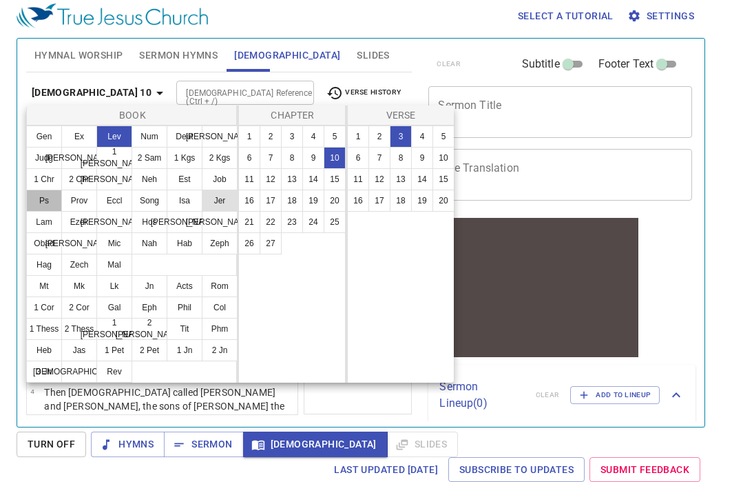
drag, startPoint x: 39, startPoint y: 198, endPoint x: 205, endPoint y: 198, distance: 165.4
click at [45, 198] on button "Ps" at bounding box center [44, 200] width 36 height 22
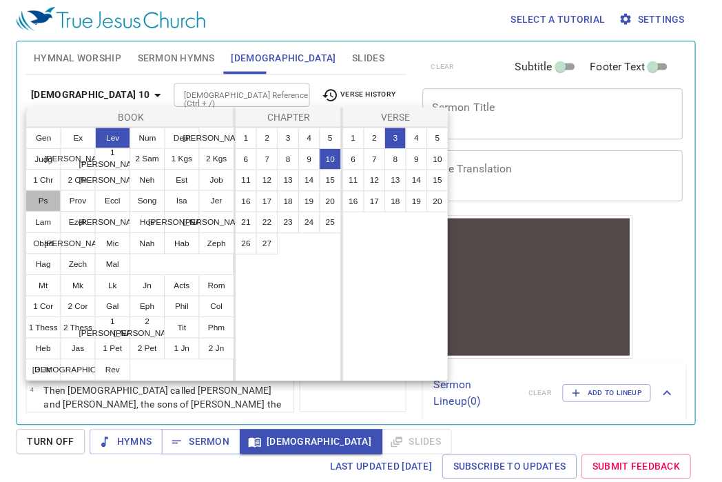
scroll to position [0, 0]
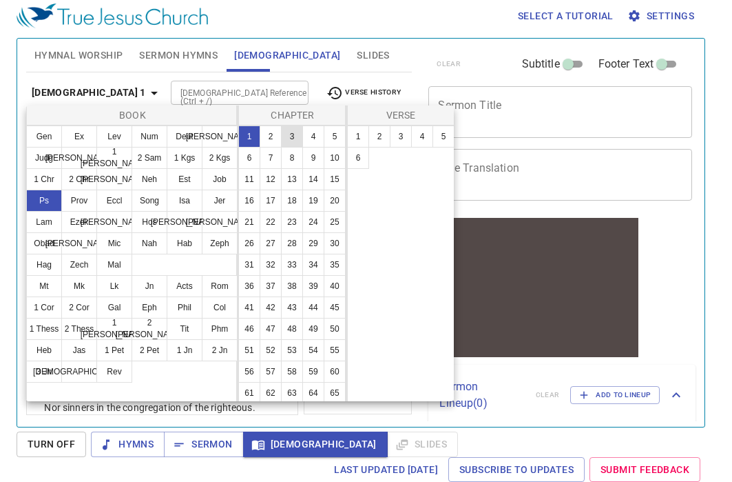
drag, startPoint x: 269, startPoint y: 138, endPoint x: 294, endPoint y: 144, distance: 24.9
click at [270, 137] on button "2" at bounding box center [271, 136] width 22 height 22
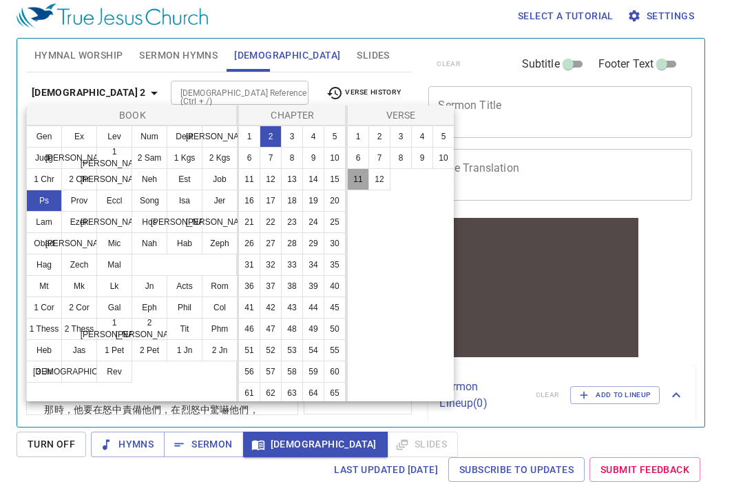
click at [353, 175] on button "11" at bounding box center [358, 179] width 22 height 22
select select "11"
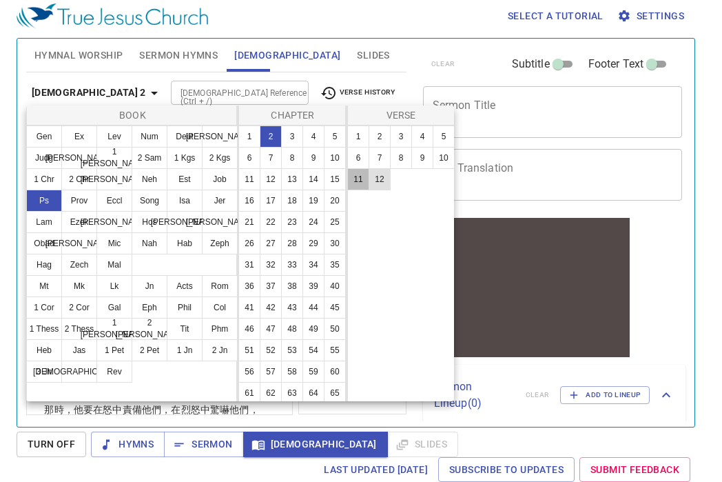
scroll to position [424, 0]
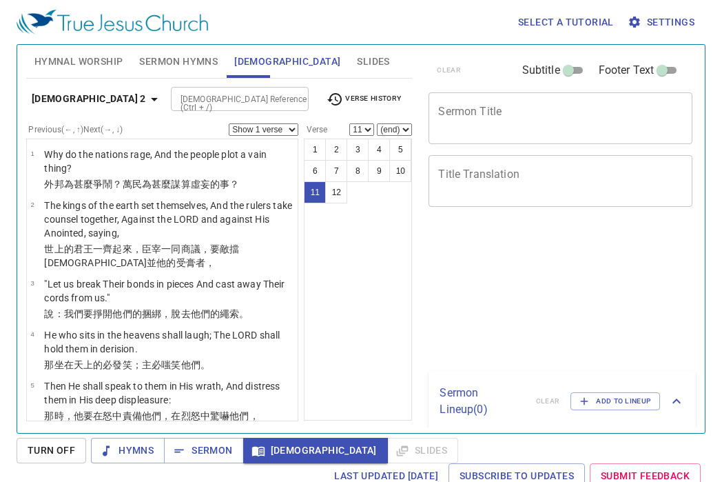
select select "11"
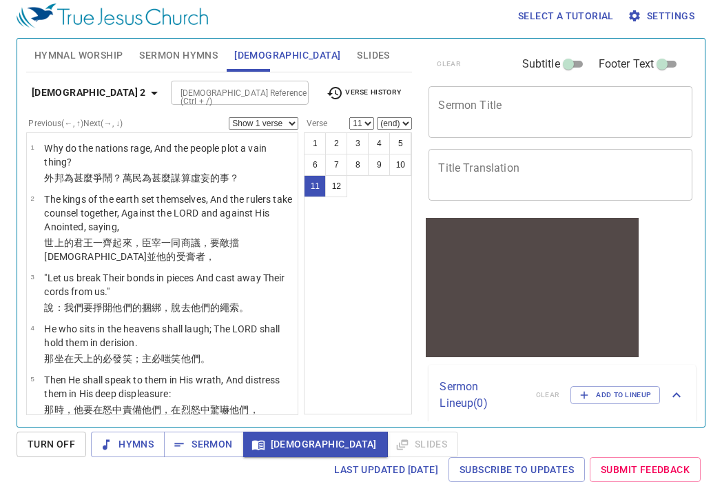
scroll to position [424, 0]
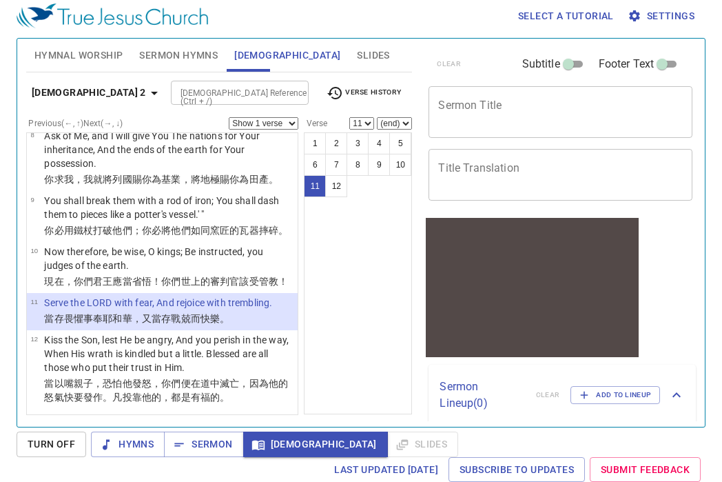
click at [55, 442] on span "Turn Off" at bounding box center [52, 443] width 48 height 17
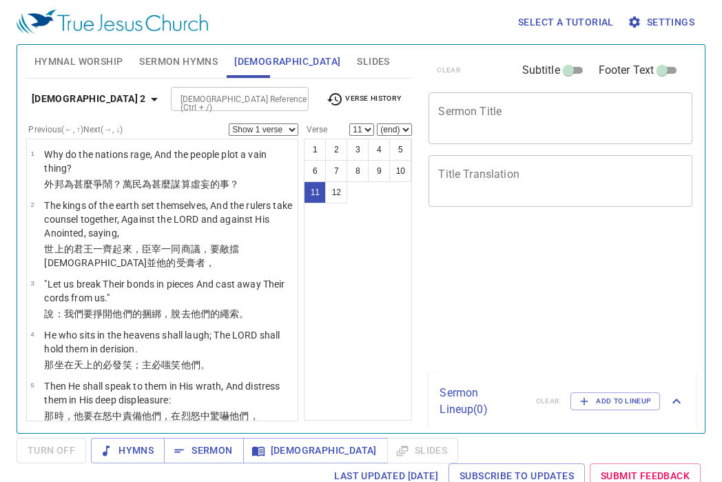
select select "11"
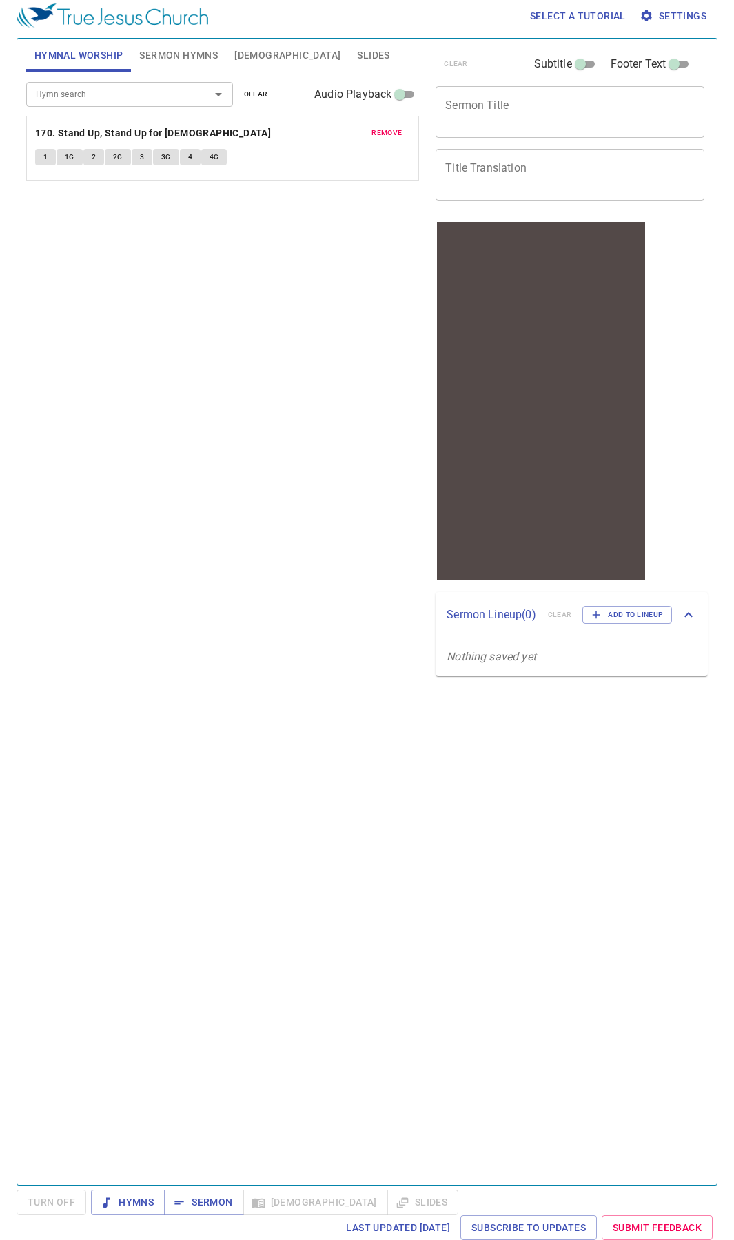
drag, startPoint x: 212, startPoint y: 42, endPoint x: 228, endPoint y: 49, distance: 17.3
click at [214, 43] on button "Sermon Hymns" at bounding box center [178, 55] width 95 height 33
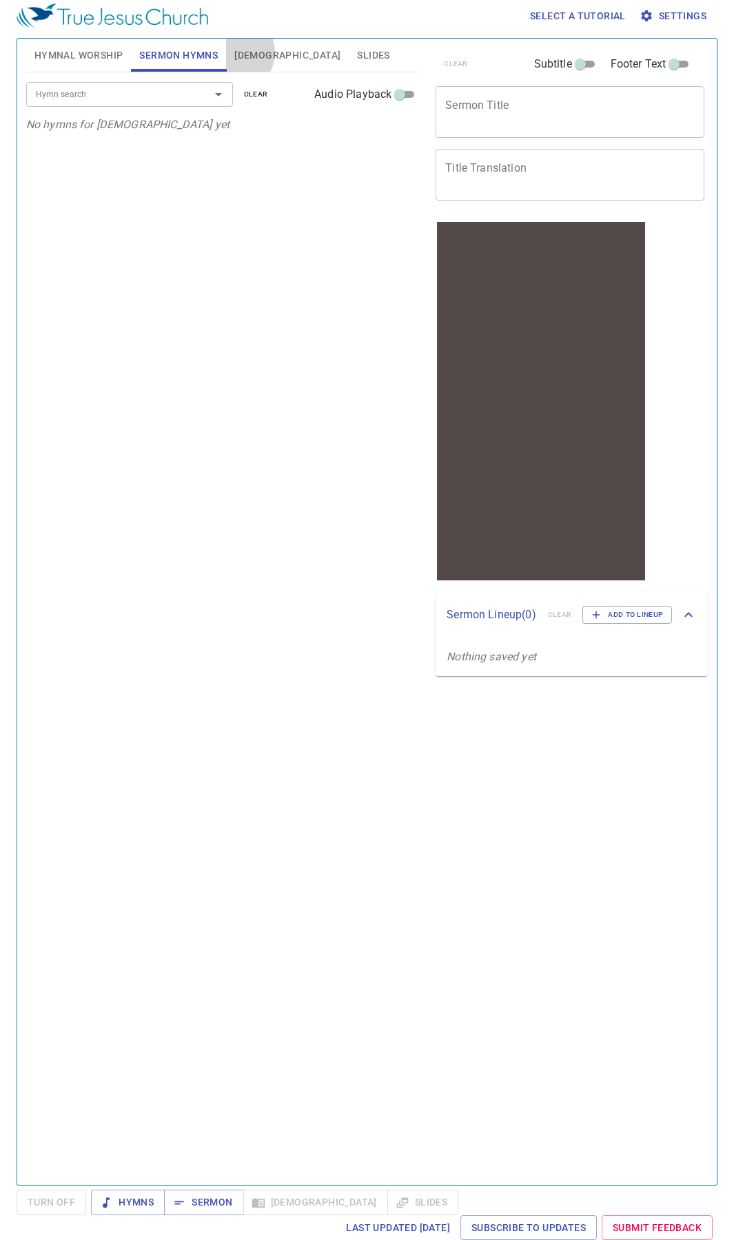
click at [233, 52] on button "[DEMOGRAPHIC_DATA]" at bounding box center [287, 55] width 123 height 33
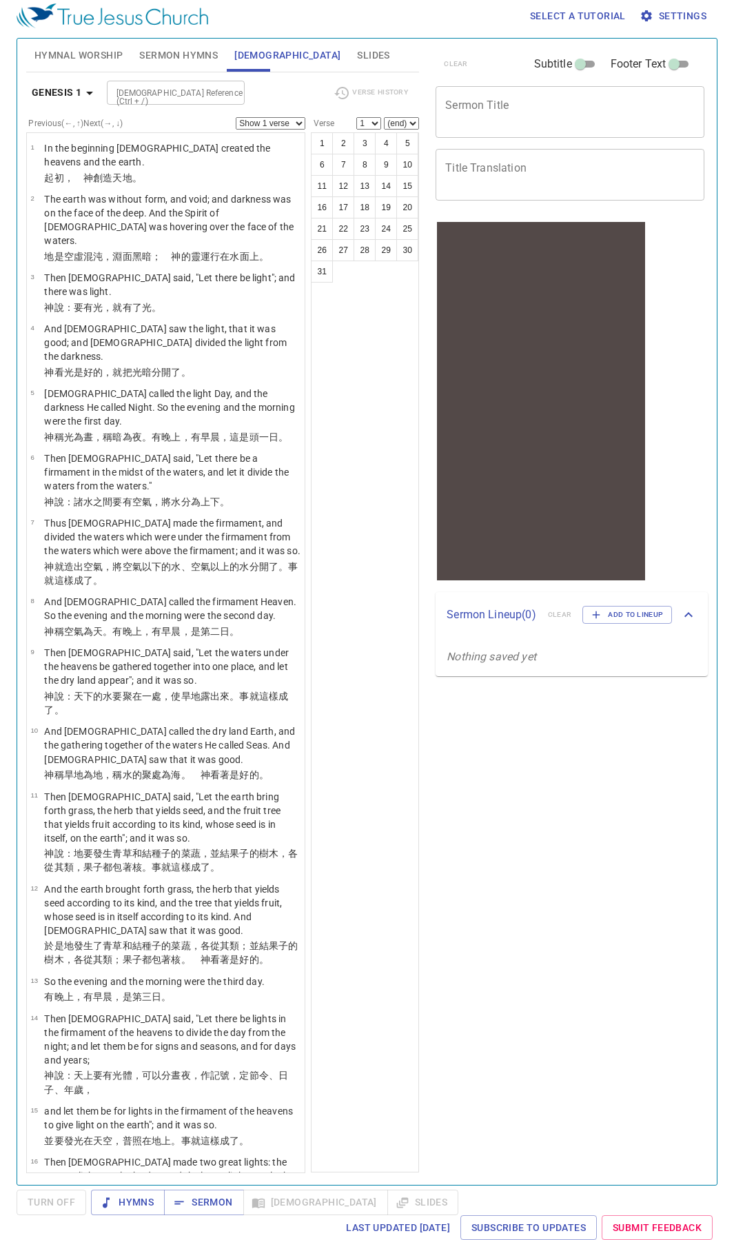
click at [49, 54] on span "Hymnal Worship" at bounding box center [78, 55] width 89 height 17
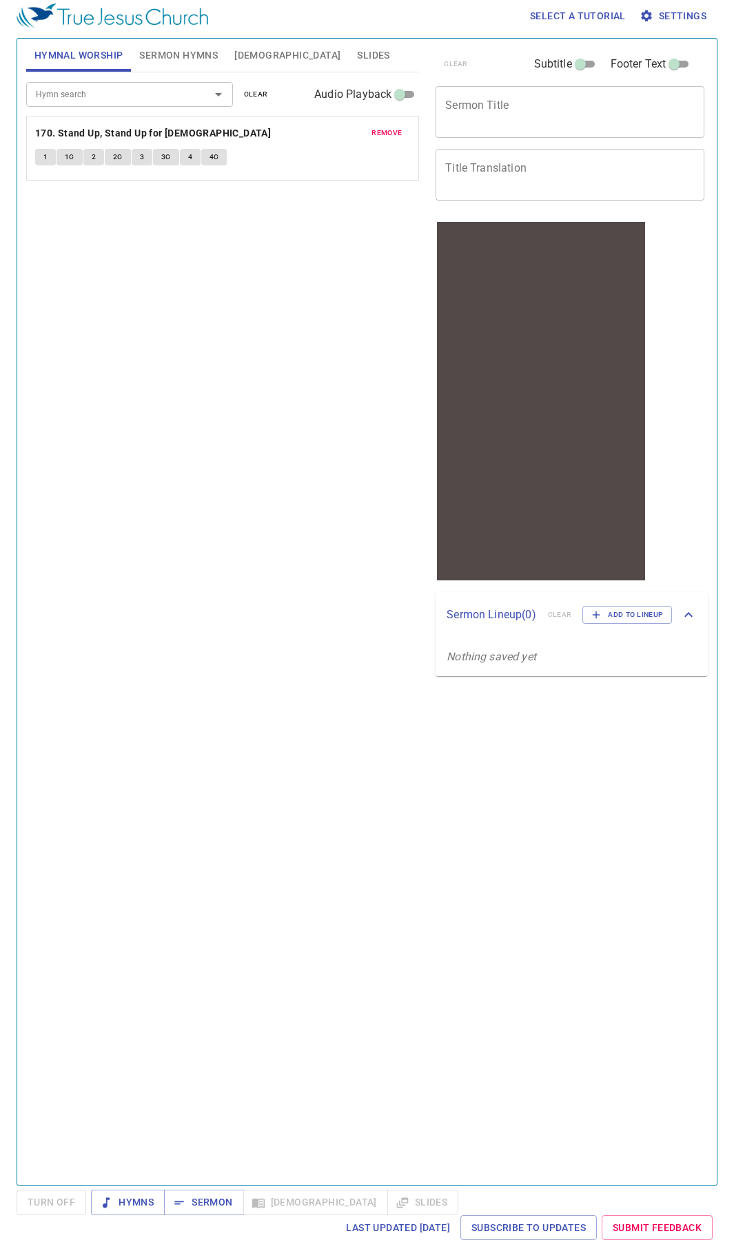
click at [125, 95] on input "Hymn search" at bounding box center [109, 94] width 158 height 16
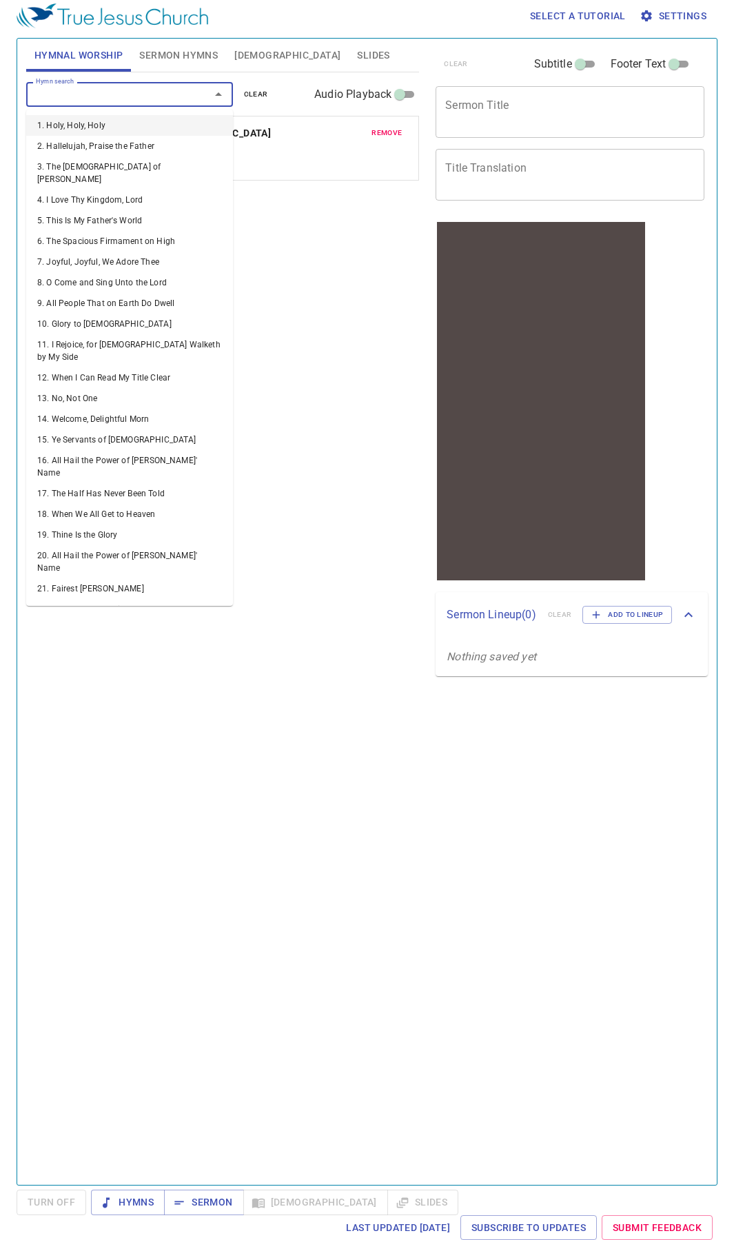
click at [241, 44] on button "Bible" at bounding box center [287, 55] width 123 height 33
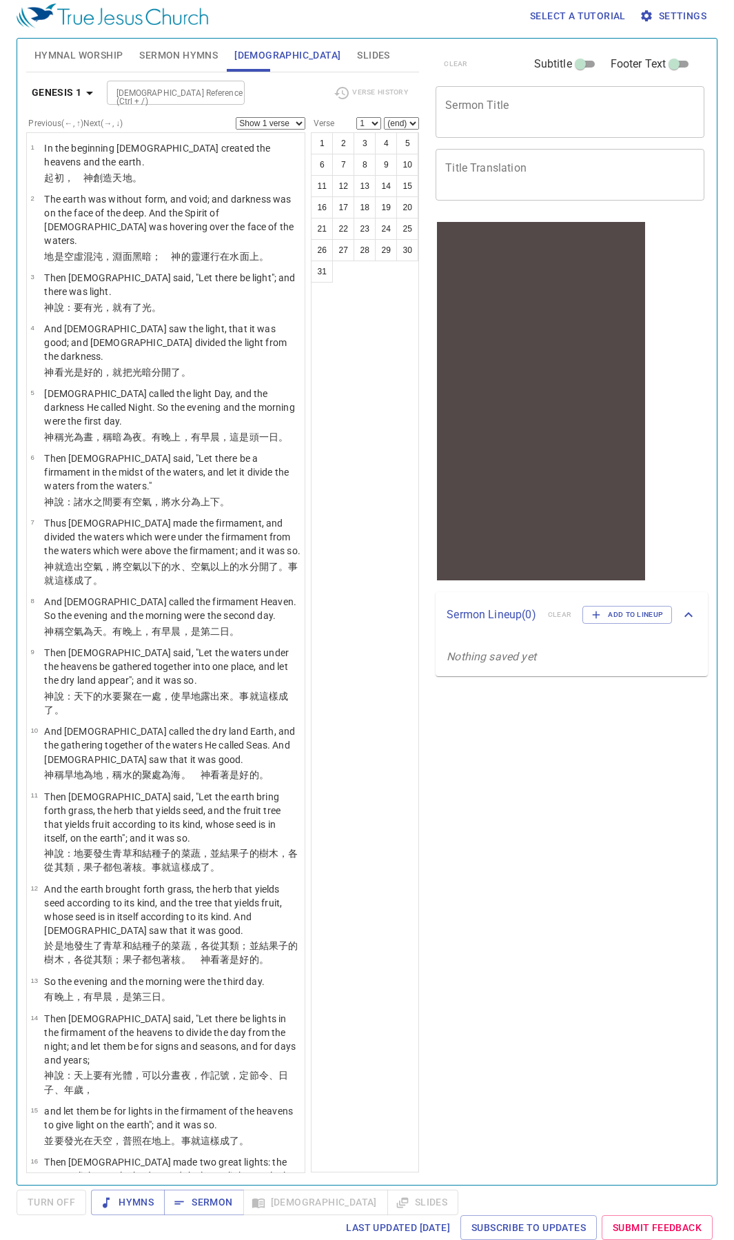
click at [168, 64] on button "Sermon Hymns" at bounding box center [178, 55] width 95 height 33
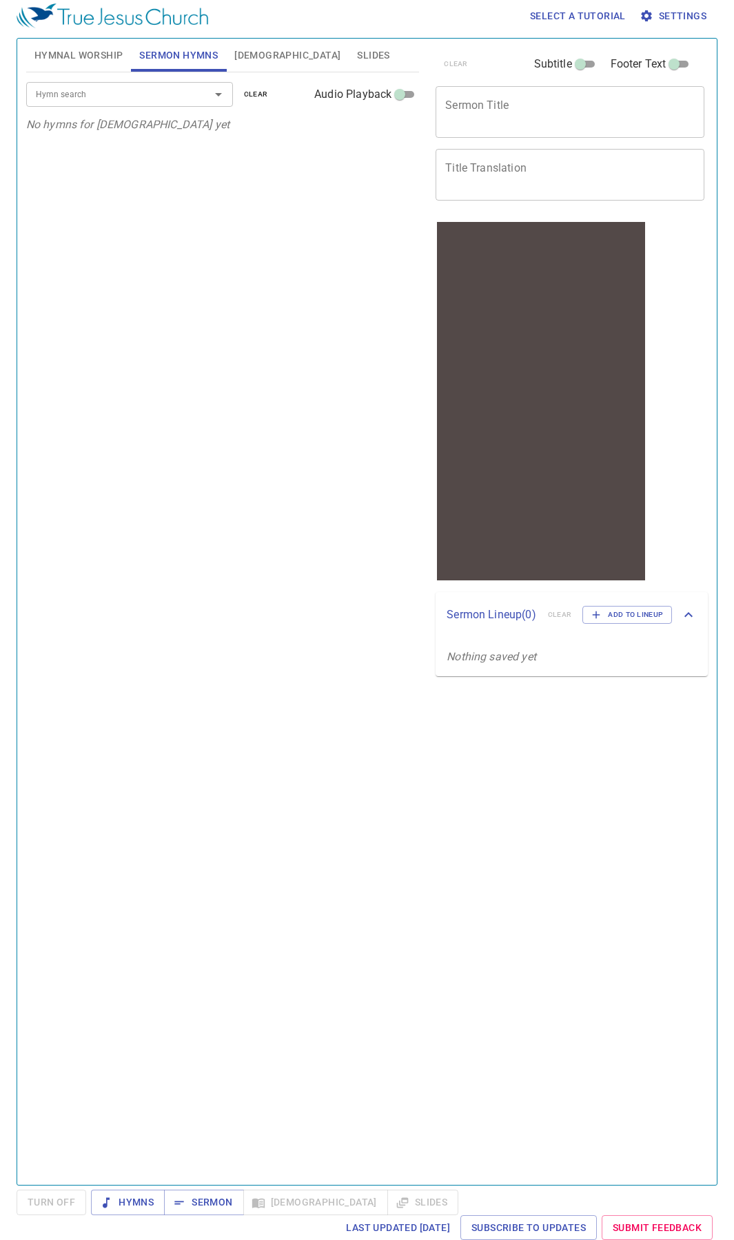
click at [285, 38] on div "Hymnal Worship Sermon Hymns Bible Slides Hymn search Hymn search clear Audio Pl…" at bounding box center [367, 611] width 701 height 1147
click at [238, 59] on span "Bible" at bounding box center [287, 55] width 106 height 17
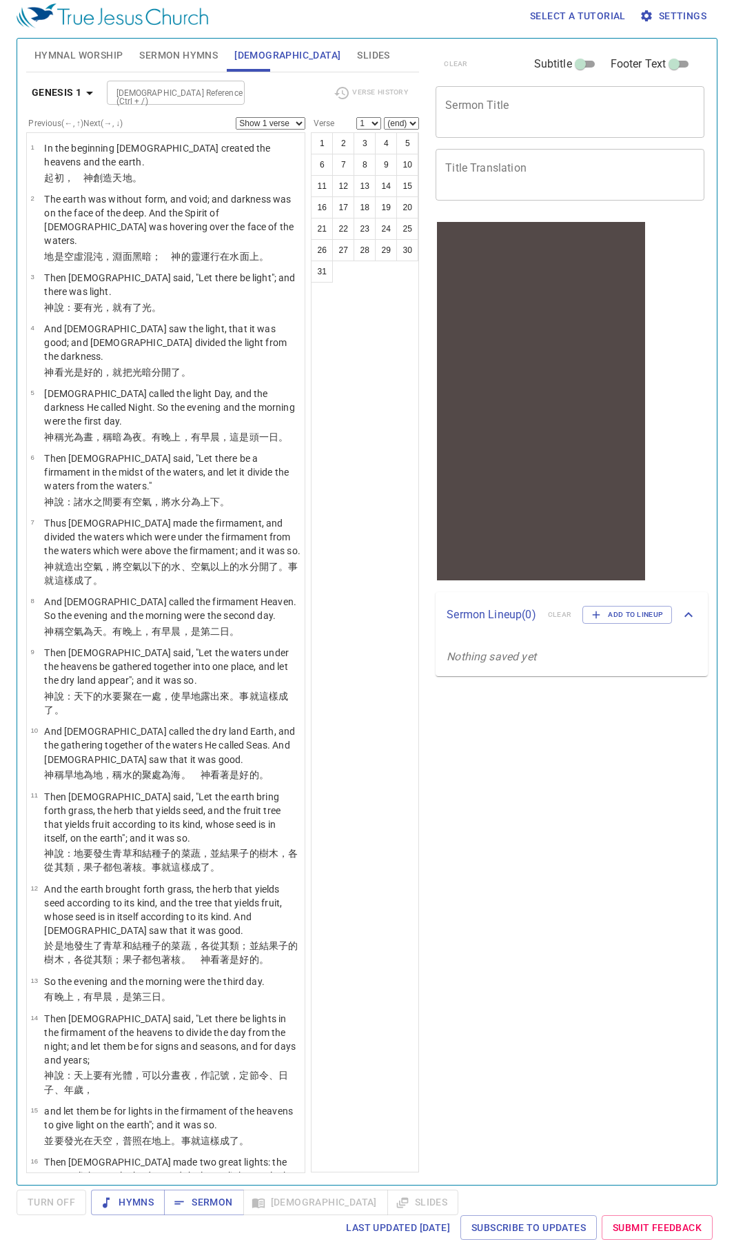
click at [92, 68] on button "Hymnal Worship" at bounding box center [78, 55] width 105 height 33
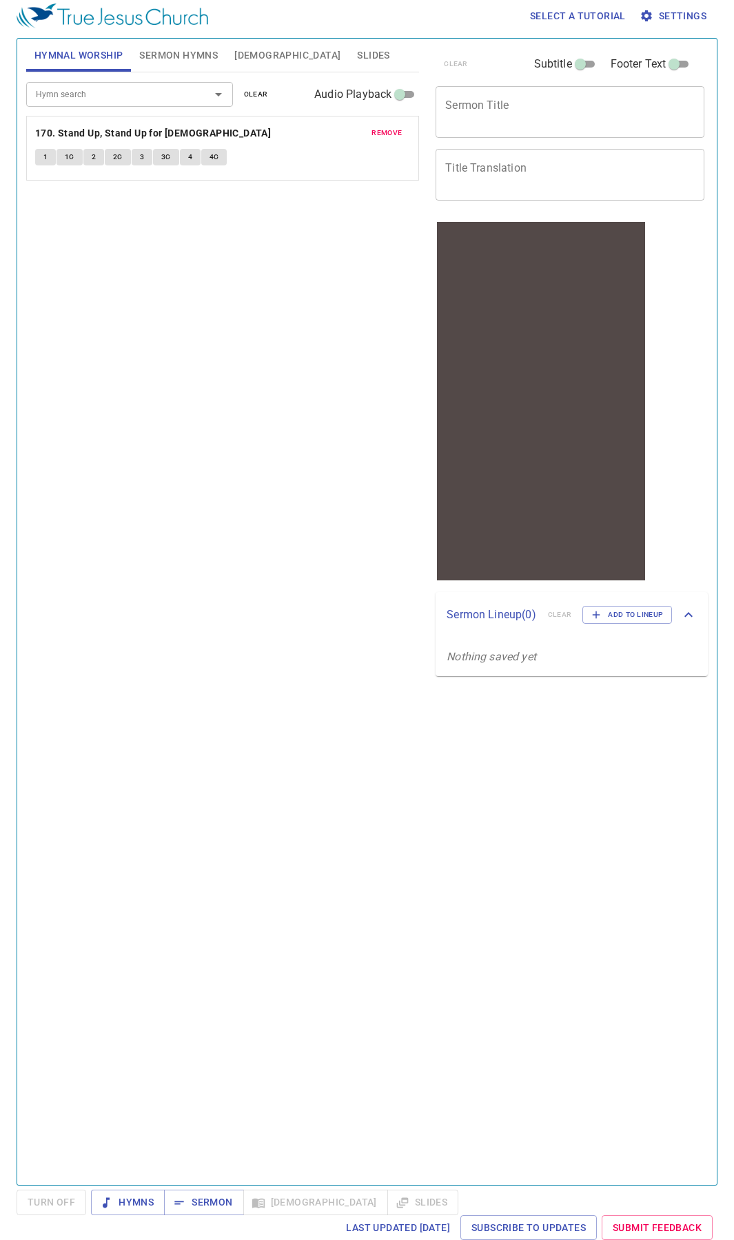
click at [243, 53] on span "Bible" at bounding box center [287, 55] width 106 height 17
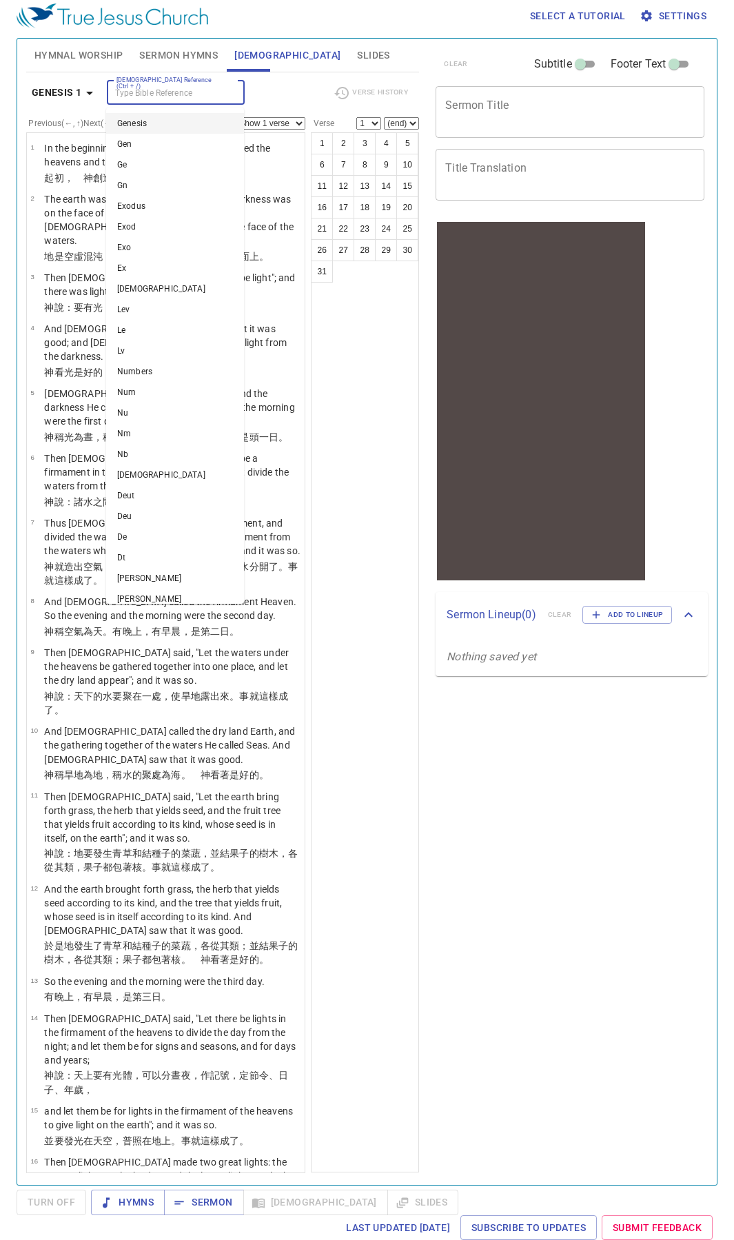
click at [119, 98] on input "Bible Reference (Ctrl + /)" at bounding box center [164, 93] width 107 height 16
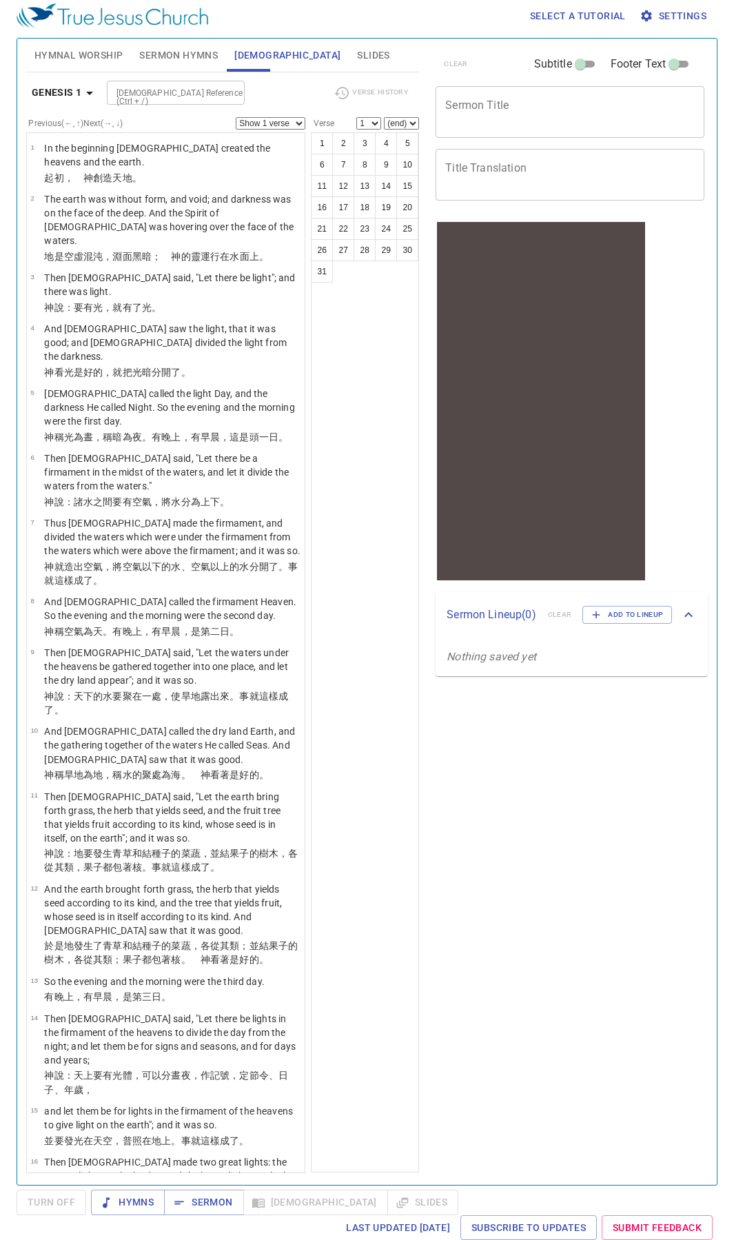
click at [262, 95] on div "Bible Reference (Ctrl + /) Bible Reference (Ctrl + /)" at bounding box center [215, 93] width 216 height 24
click at [327, 139] on button "1" at bounding box center [322, 143] width 22 height 22
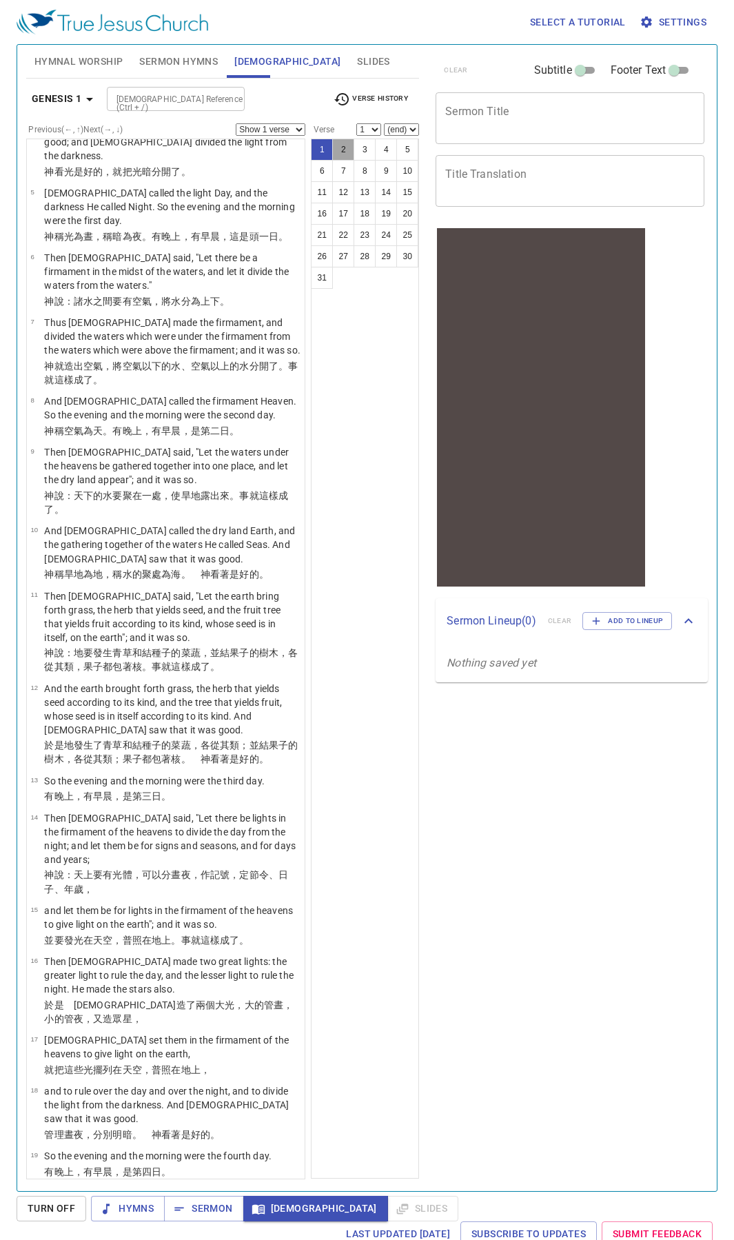
click at [341, 146] on button "2" at bounding box center [343, 149] width 22 height 22
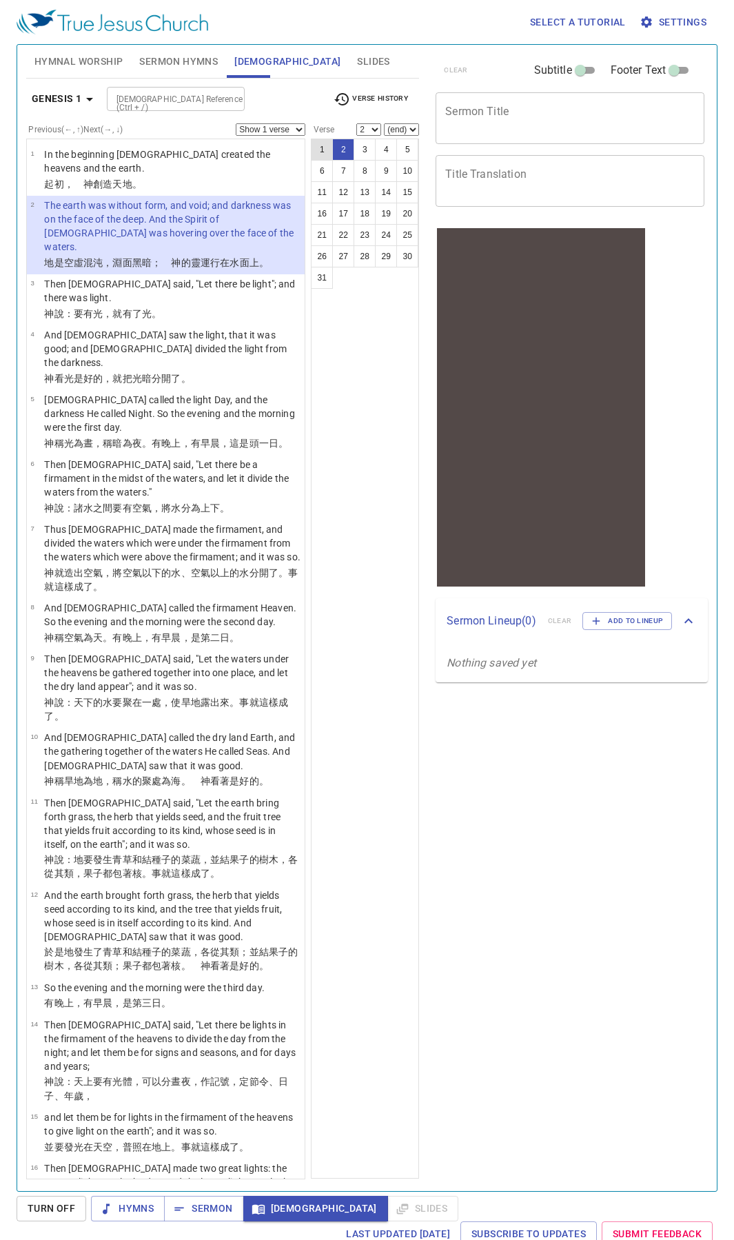
click at [329, 149] on button "1" at bounding box center [322, 149] width 22 height 22
select select "1"
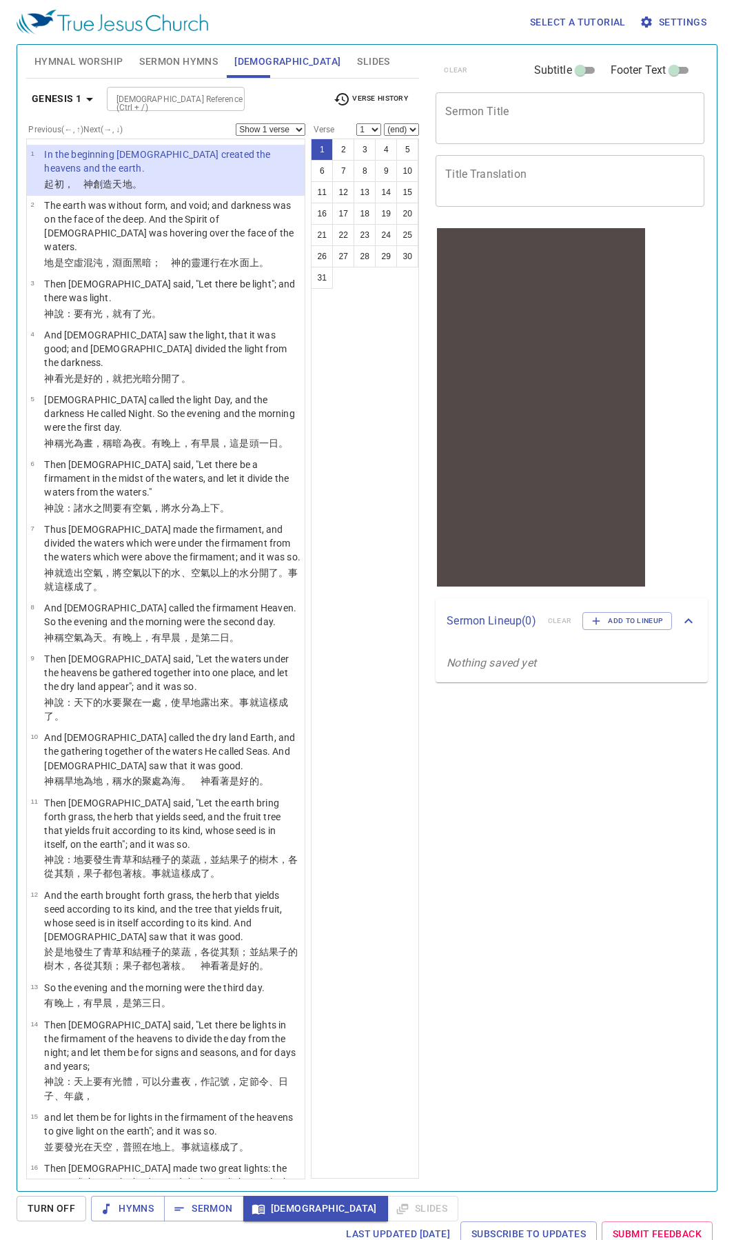
click at [150, 177] on p "﻿起初 ，　神 創造 天 地 。" at bounding box center [172, 184] width 256 height 14
click at [79, 481] on button "Turn Off" at bounding box center [52, 1207] width 70 height 25
click at [76, 481] on span "Turn Off" at bounding box center [52, 1207] width 70 height 25
click at [266, 481] on div "Select a tutorial Settings Hymnal Worship Sermon Hymns Bible Slides Hymn search…" at bounding box center [367, 620] width 734 height 1240
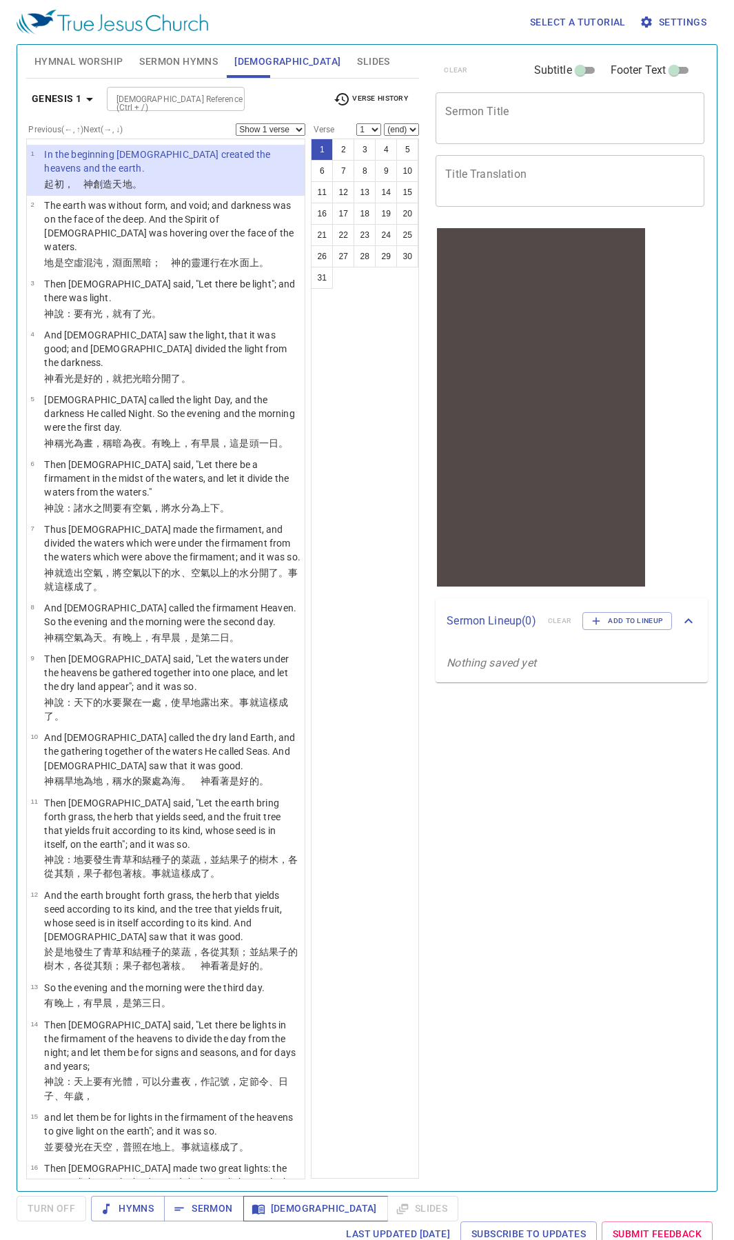
click at [266, 481] on button "Bible" at bounding box center [315, 1207] width 145 height 25
drag, startPoint x: 56, startPoint y: 1212, endPoint x: 121, endPoint y: 1202, distance: 65.5
click at [58, 481] on span "Turn Off" at bounding box center [52, 1208] width 48 height 17
click at [282, 481] on span "[DEMOGRAPHIC_DATA]" at bounding box center [315, 1208] width 123 height 17
click at [75, 63] on span "Hymnal Worship" at bounding box center [78, 61] width 89 height 17
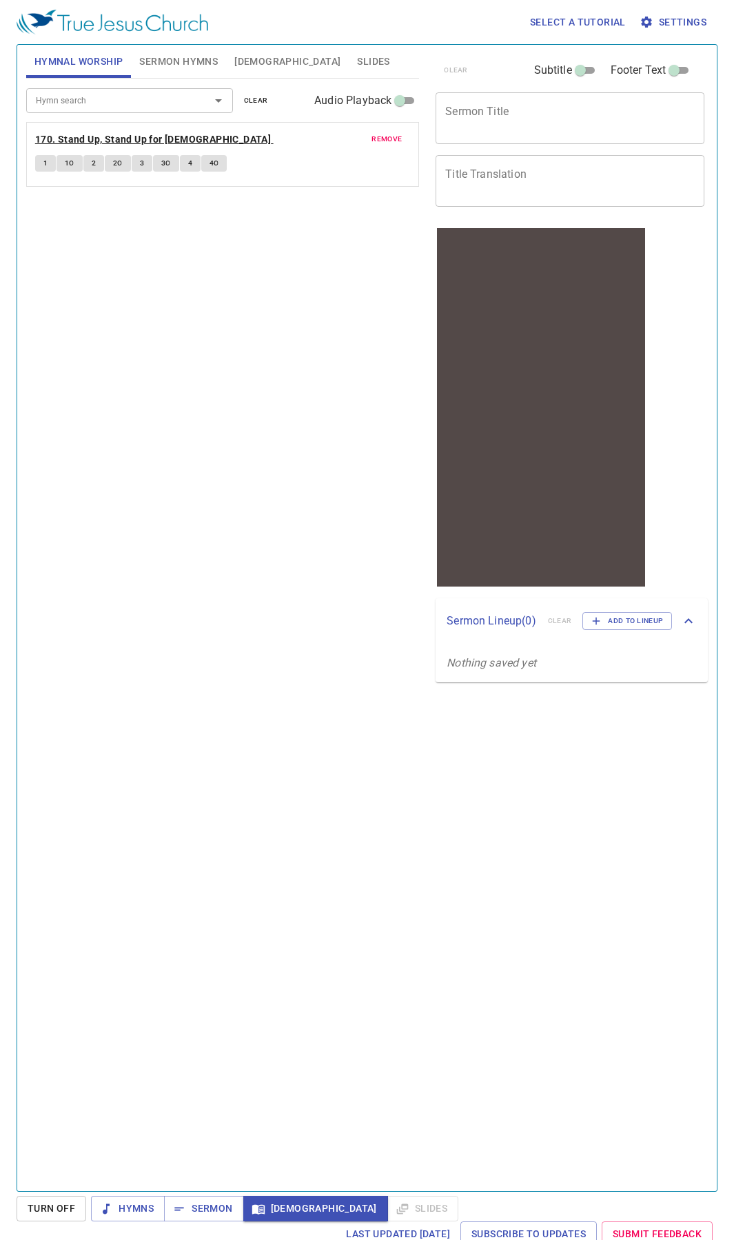
click at [88, 137] on b "170. Stand Up, Stand Up for [DEMOGRAPHIC_DATA]" at bounding box center [153, 139] width 236 height 17
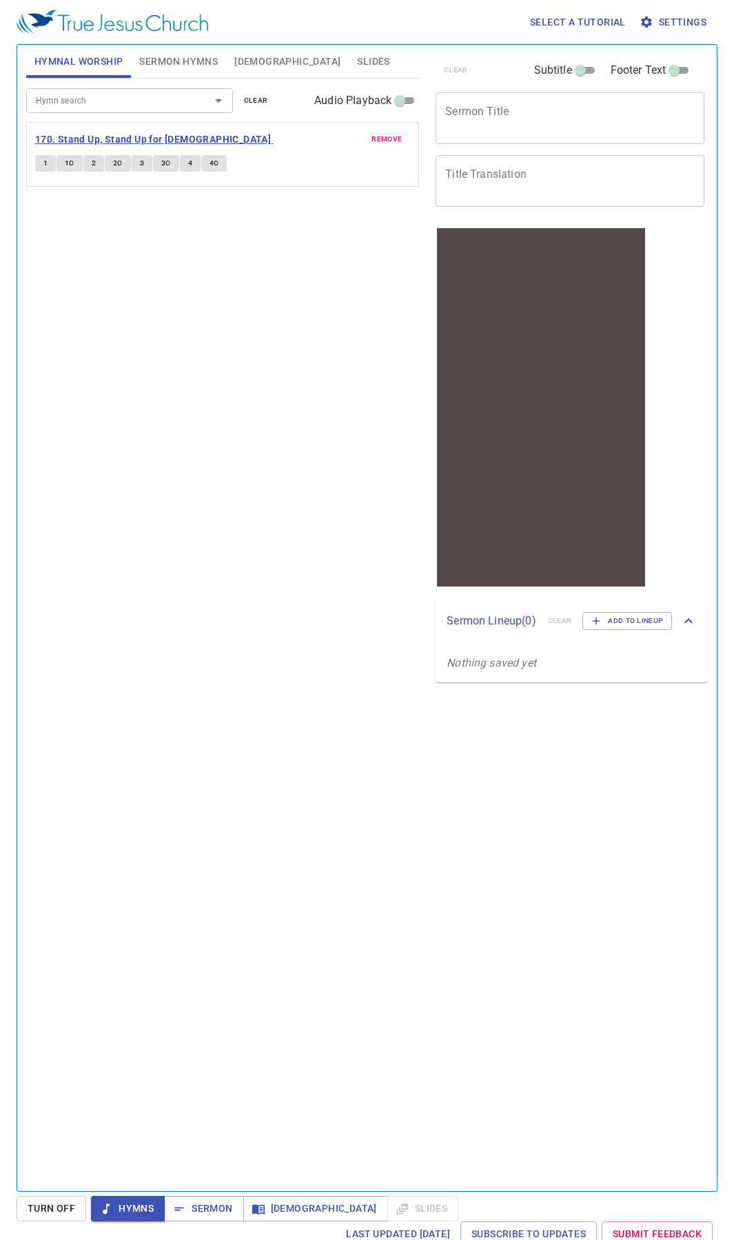
click at [189, 132] on b "170. Stand Up, Stand Up for [DEMOGRAPHIC_DATA]" at bounding box center [153, 139] width 236 height 17
click at [109, 481] on icon "button" at bounding box center [106, 1208] width 7 height 10
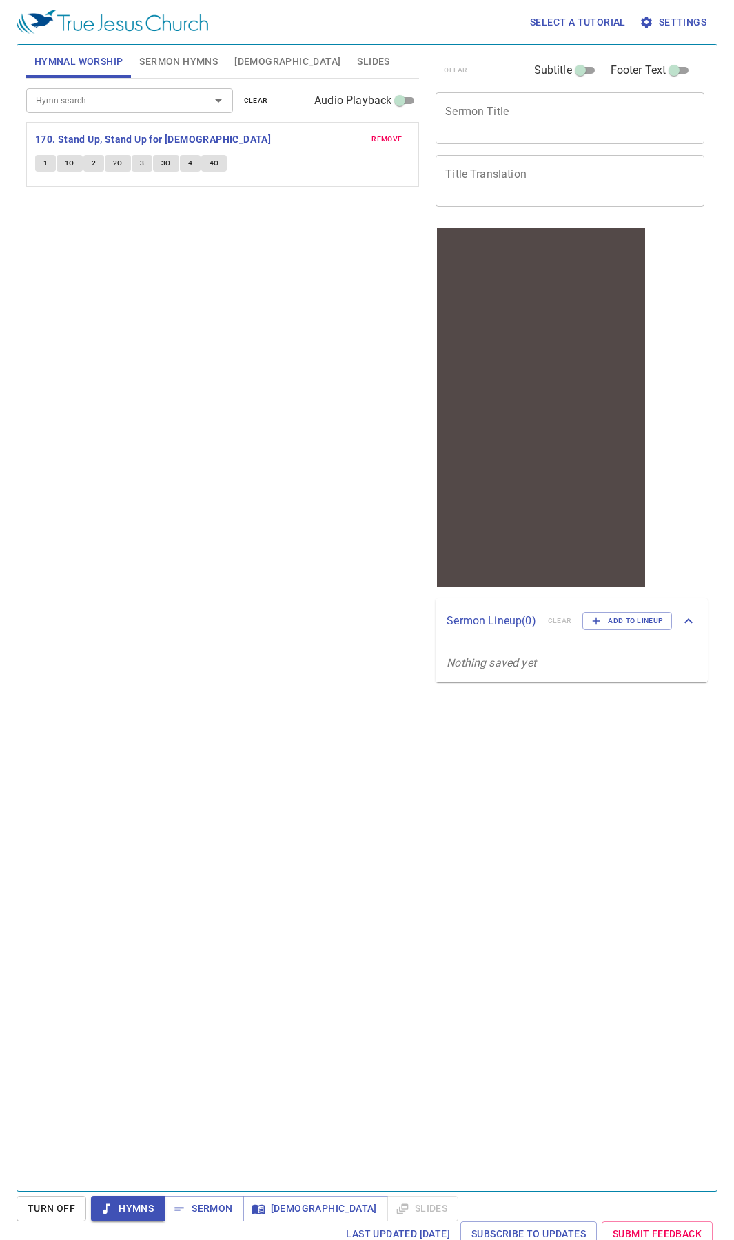
click at [109, 481] on icon "button" at bounding box center [106, 1208] width 7 height 10
click at [81, 481] on button "Turn Off" at bounding box center [52, 1207] width 70 height 25
click at [99, 481] on icon "button" at bounding box center [106, 1209] width 14 height 14
click at [165, 142] on b "170. Stand Up, Stand Up for Jesus" at bounding box center [153, 139] width 236 height 17
click at [49, 163] on button "1" at bounding box center [45, 163] width 21 height 17
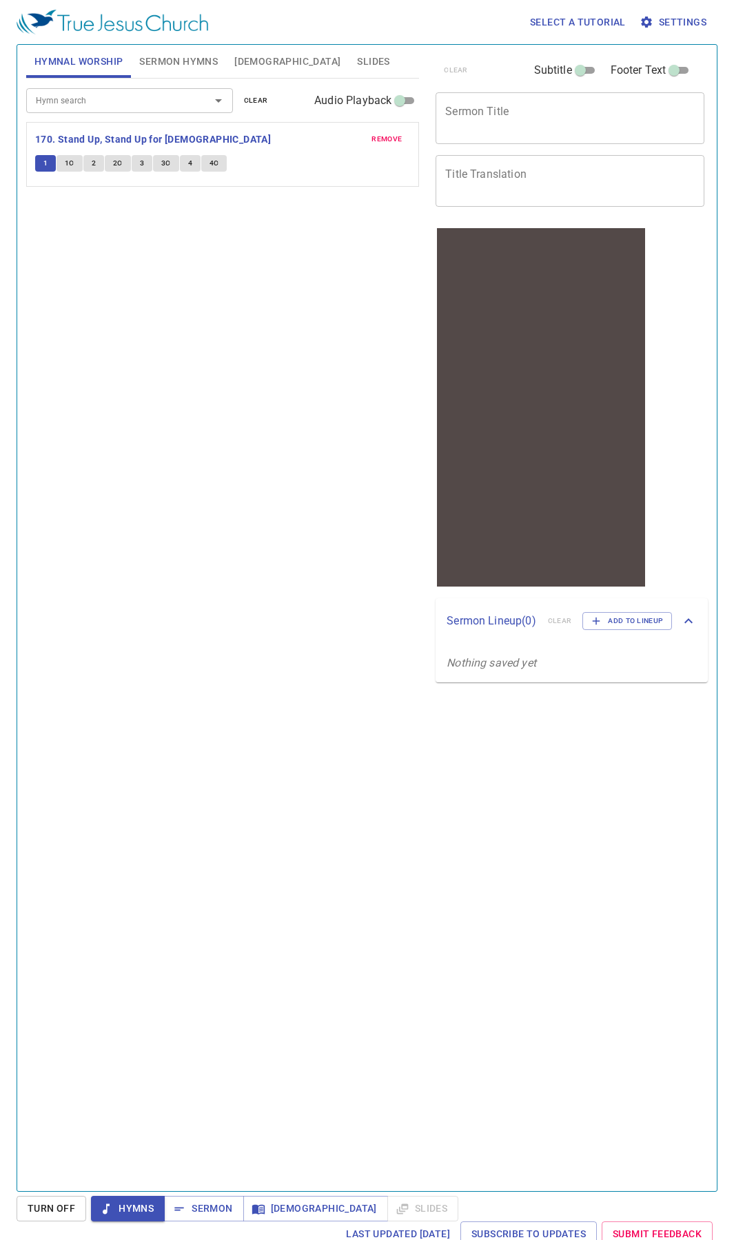
drag, startPoint x: 67, startPoint y: 1189, endPoint x: 61, endPoint y: 1210, distance: 22.2
click at [67, 481] on div "Hymnal Worship Sermon Hymns Bible Slides Hymn search Hymn search clear Audio Pl…" at bounding box center [367, 617] width 701 height 1147
drag, startPoint x: 58, startPoint y: 1217, endPoint x: 104, endPoint y: 1208, distance: 47.0
click at [61, 481] on button "Turn Off" at bounding box center [52, 1207] width 70 height 25
click at [104, 481] on icon "button" at bounding box center [106, 1209] width 14 height 14
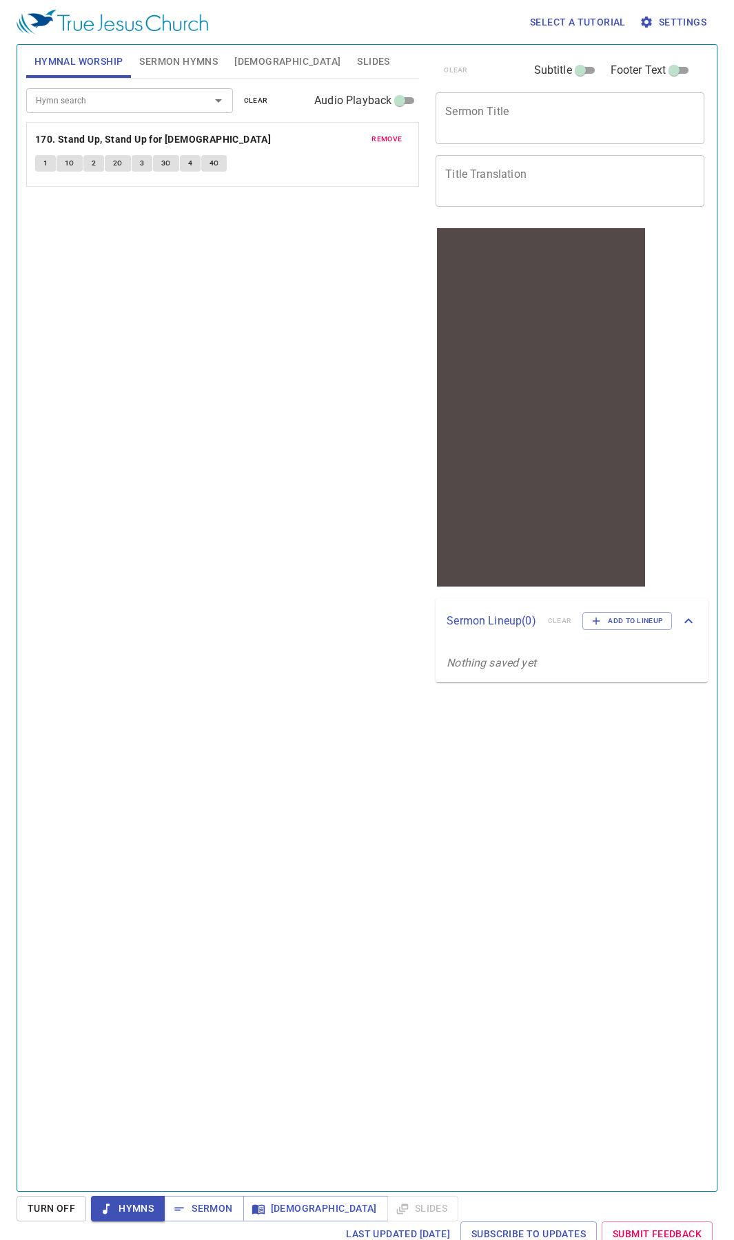
drag, startPoint x: 259, startPoint y: 130, endPoint x: 209, endPoint y: 141, distance: 51.3
click at [254, 155] on div "remove 170. Stand Up, Stand Up for Jesus 1 1C 2 2C 3 3C 4 4C" at bounding box center [222, 165] width 375 height 20
click at [40, 168] on button "1" at bounding box center [45, 163] width 21 height 17
drag, startPoint x: 50, startPoint y: 1215, endPoint x: 112, endPoint y: 1188, distance: 67.0
click at [56, 481] on span "Turn Off" at bounding box center [52, 1208] width 48 height 17
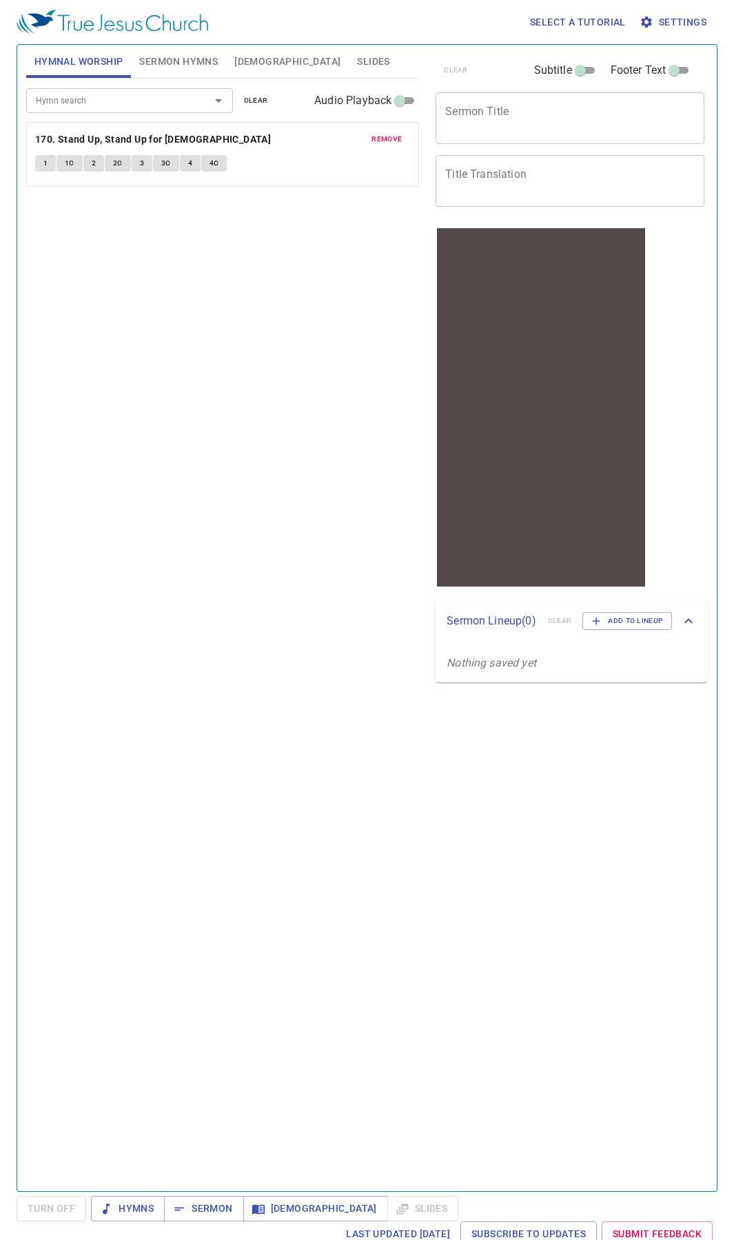
click at [112, 481] on div "Hymnal Worship Sermon Hymns Bible Slides Hymn search Hymn search clear Audio Pl…" at bounding box center [367, 617] width 701 height 1147
click at [107, 481] on div "Select a tutorial Settings Hymnal Worship Sermon Hymns Bible Slides Hymn search…" at bounding box center [367, 620] width 734 height 1240
click at [107, 481] on button "Hymns" at bounding box center [128, 1207] width 74 height 25
click at [52, 481] on span "Turn Off" at bounding box center [52, 1208] width 48 height 17
click at [260, 58] on span "[DEMOGRAPHIC_DATA]" at bounding box center [287, 61] width 106 height 17
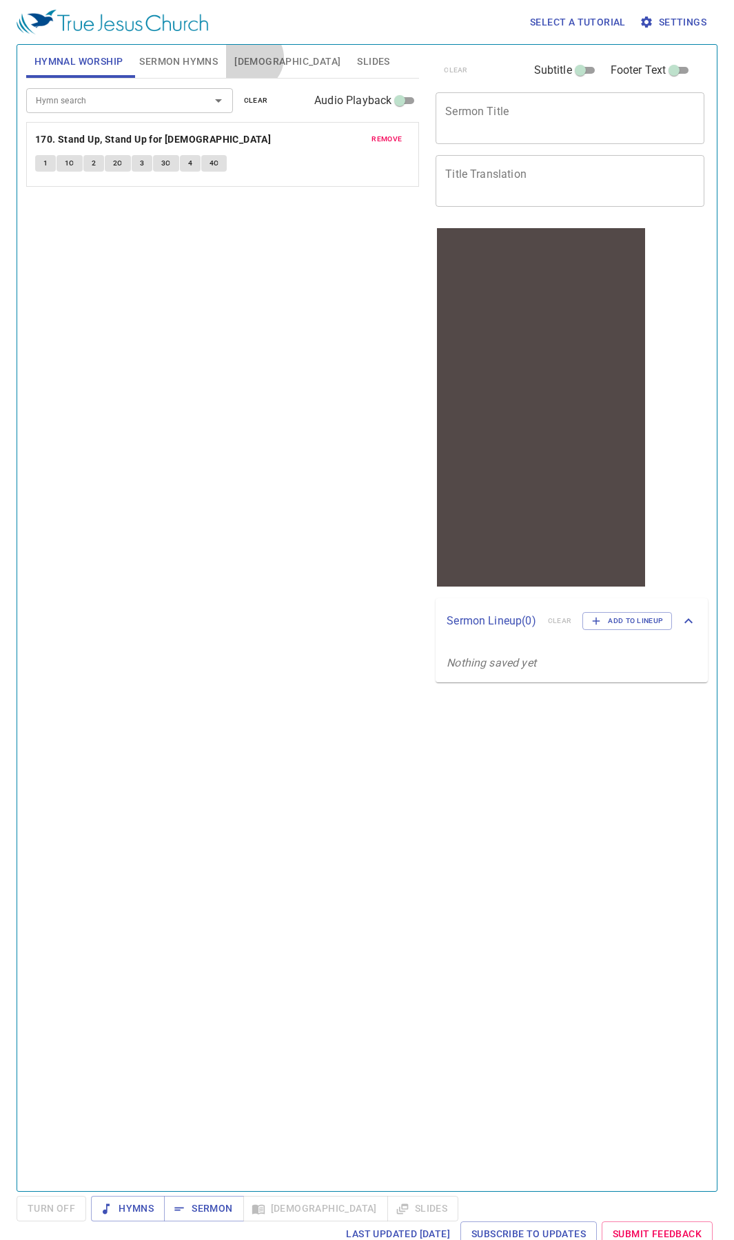
click at [251, 58] on span "[DEMOGRAPHIC_DATA]" at bounding box center [287, 61] width 106 height 17
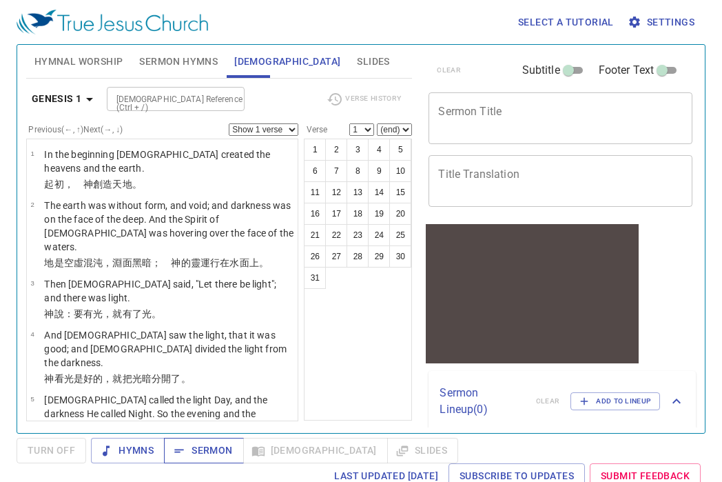
click at [220, 446] on span "Sermon" at bounding box center [203, 450] width 57 height 17
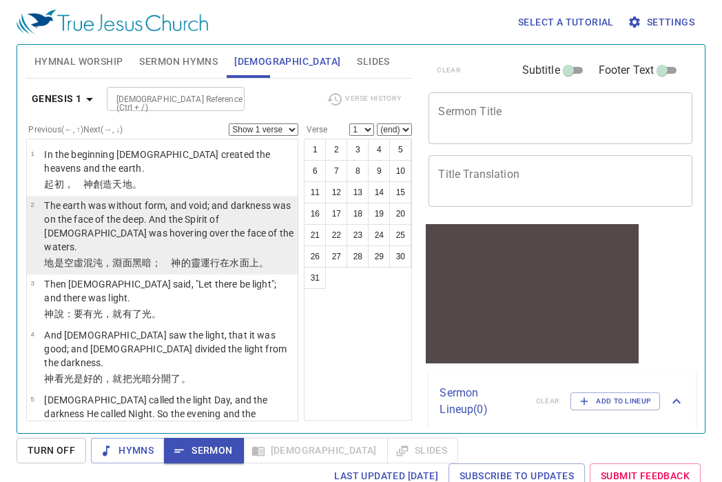
click at [209, 225] on p "The earth was without form, and void; and darkness was on the face of the deep.…" at bounding box center [168, 225] width 249 height 55
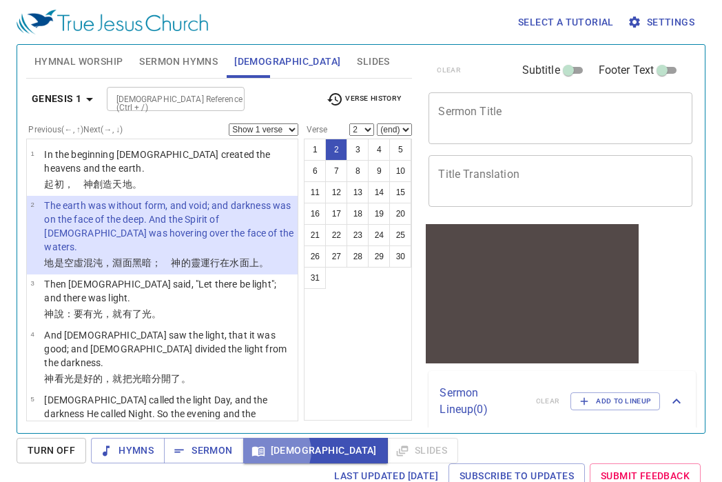
click at [271, 451] on span "Bible" at bounding box center [315, 450] width 123 height 17
click at [192, 216] on p "The earth was without form, and void; and darkness was on the face of the deep.…" at bounding box center [168, 225] width 249 height 55
drag, startPoint x: 192, startPoint y: 216, endPoint x: 225, endPoint y: 221, distance: 33.5
click at [200, 217] on p "The earth was without form, and void; and darkness was on the face of the deep.…" at bounding box center [168, 225] width 249 height 55
click at [227, 224] on p "The earth was without form, and void; and darkness was on the face of the deep.…" at bounding box center [168, 225] width 249 height 55
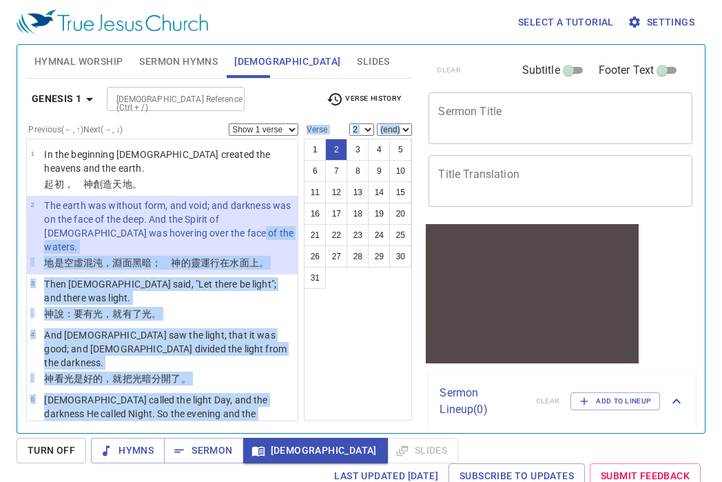
drag, startPoint x: 208, startPoint y: 230, endPoint x: 321, endPoint y: 397, distance: 201.4
click at [321, 397] on div "Previous (←, ↑) Next (→, ↓) Show 1 verse Show 2 verses Show 3 verses Show 4 ver…" at bounding box center [219, 264] width 387 height 282
click at [266, 451] on span "[DEMOGRAPHIC_DATA]" at bounding box center [315, 450] width 123 height 17
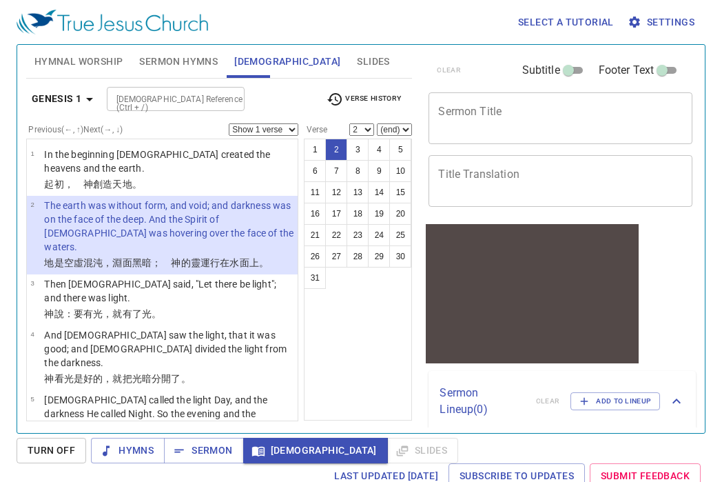
click at [326, 76] on div "Hymnal Worship Sermon Hymns Bible Slides" at bounding box center [219, 61] width 387 height 33
drag, startPoint x: 39, startPoint y: 449, endPoint x: 150, endPoint y: 446, distance: 111.0
click at [39, 449] on span "Turn Off" at bounding box center [52, 450] width 48 height 17
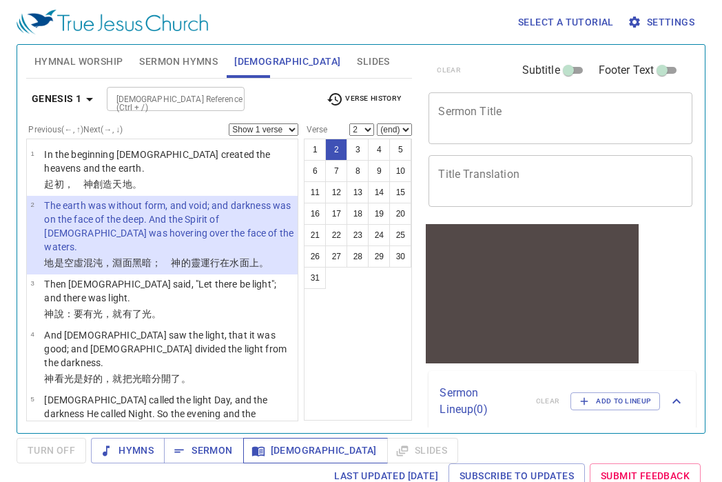
click at [297, 448] on button "[DEMOGRAPHIC_DATA]" at bounding box center [315, 450] width 145 height 25
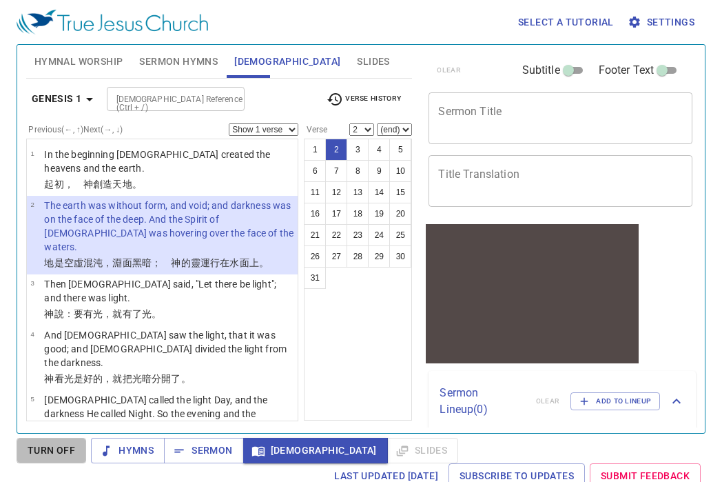
drag, startPoint x: 48, startPoint y: 445, endPoint x: 69, endPoint y: 452, distance: 22.4
click at [52, 448] on span "Turn Off" at bounding box center [52, 450] width 48 height 17
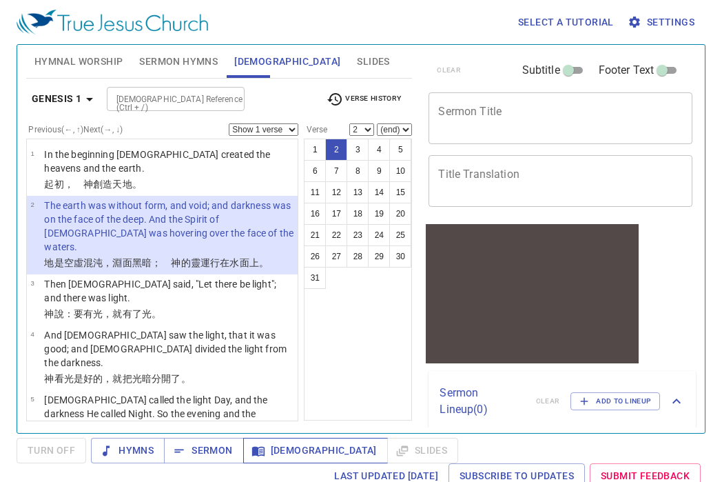
click at [265, 439] on button "[DEMOGRAPHIC_DATA]" at bounding box center [315, 450] width 145 height 25
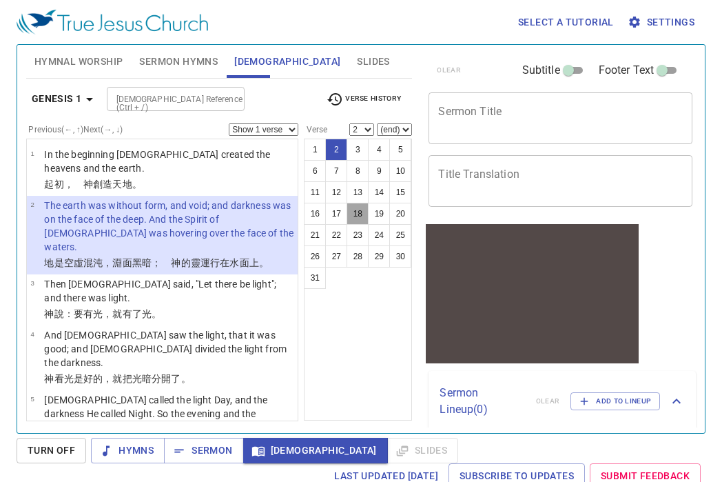
click at [364, 209] on button "18" at bounding box center [358, 214] width 22 height 22
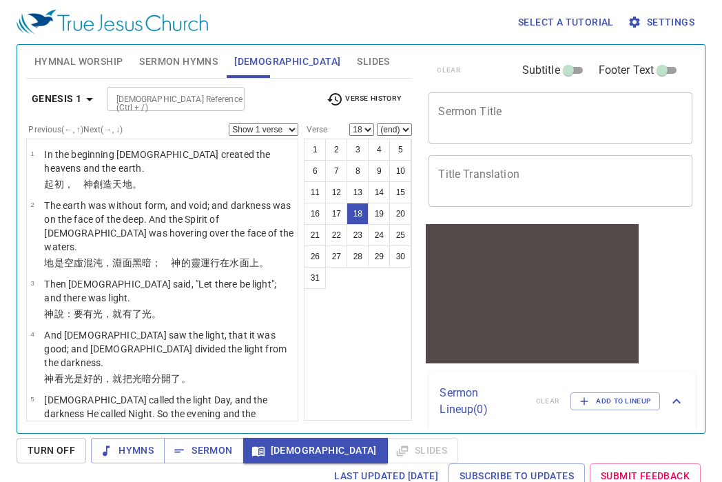
scroll to position [6, 0]
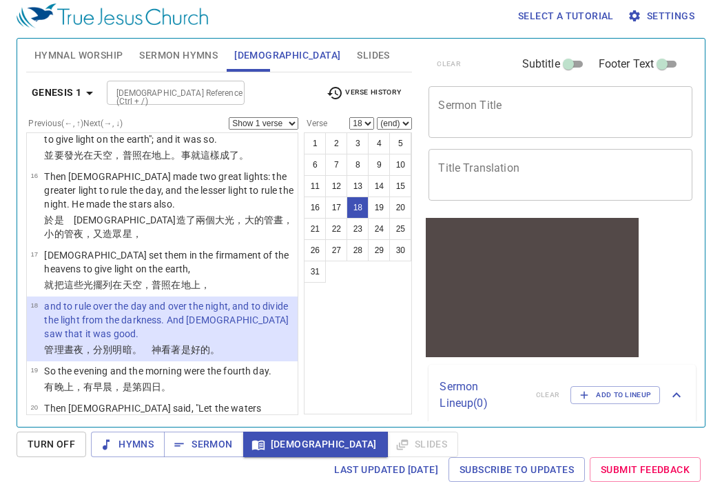
click at [240, 299] on p "and to rule over the day and over the night, and to divide the light from the d…" at bounding box center [168, 319] width 249 height 41
click at [293, 446] on span "[DEMOGRAPHIC_DATA]" at bounding box center [315, 443] width 123 height 17
click at [213, 299] on td "and to rule over the day and over the night, and to divide the light from the d…" at bounding box center [168, 320] width 249 height 43
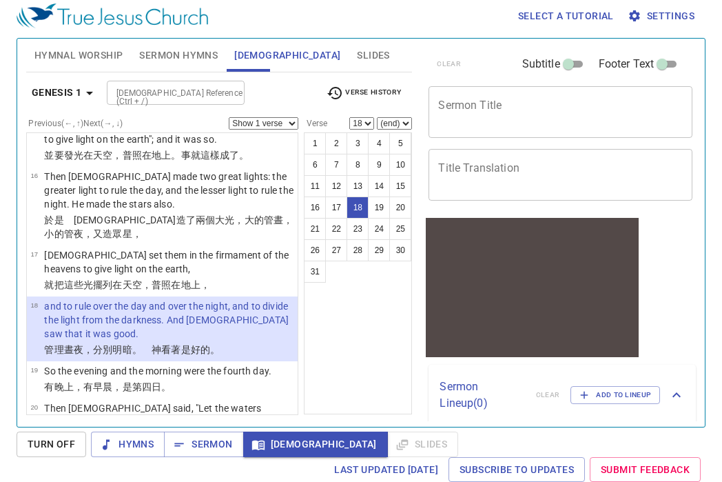
click at [216, 299] on td "and to rule over the day and over the night, and to divide the light from the d…" at bounding box center [168, 320] width 249 height 43
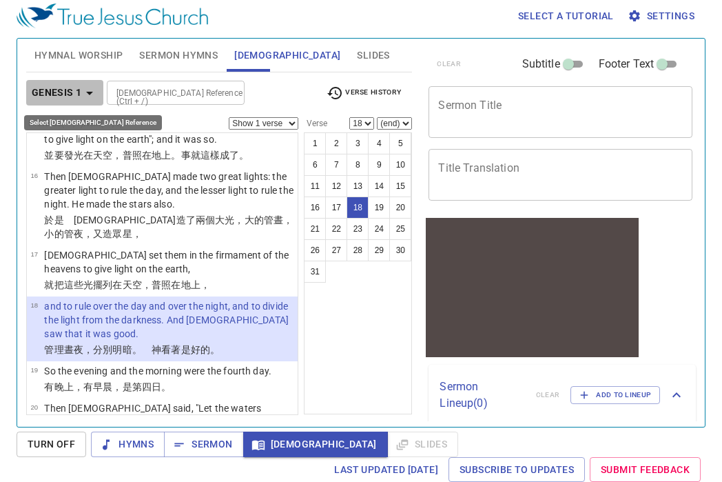
click at [89, 94] on icon "button" at bounding box center [89, 93] width 7 height 3
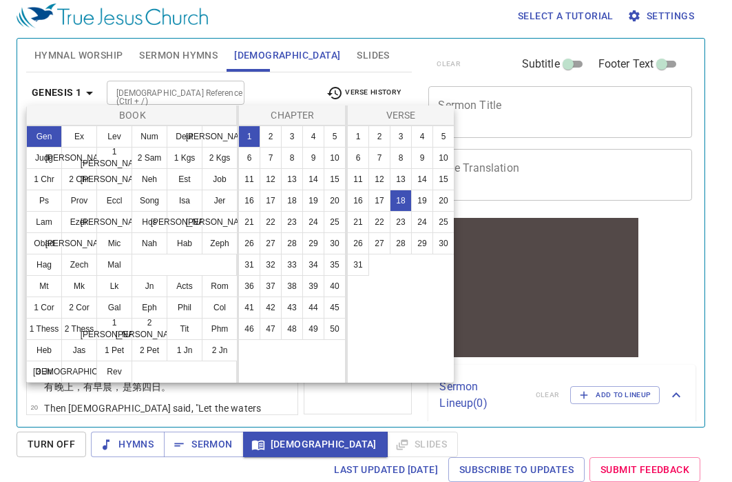
click at [380, 50] on div at bounding box center [366, 241] width 732 height 482
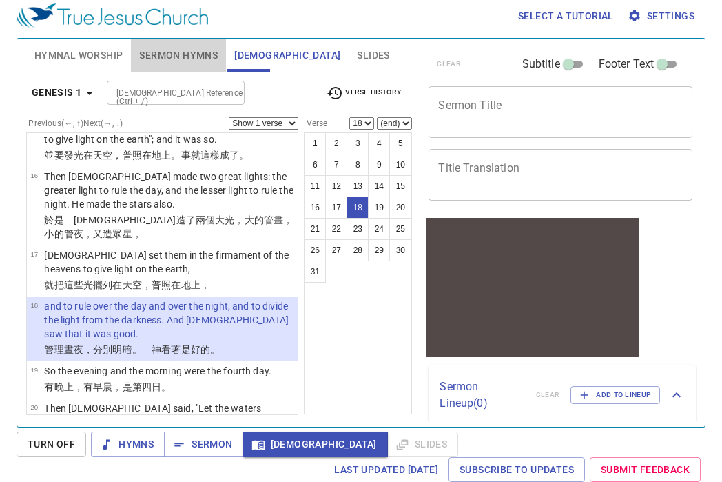
click at [198, 58] on span "Sermon Hymns" at bounding box center [178, 55] width 79 height 17
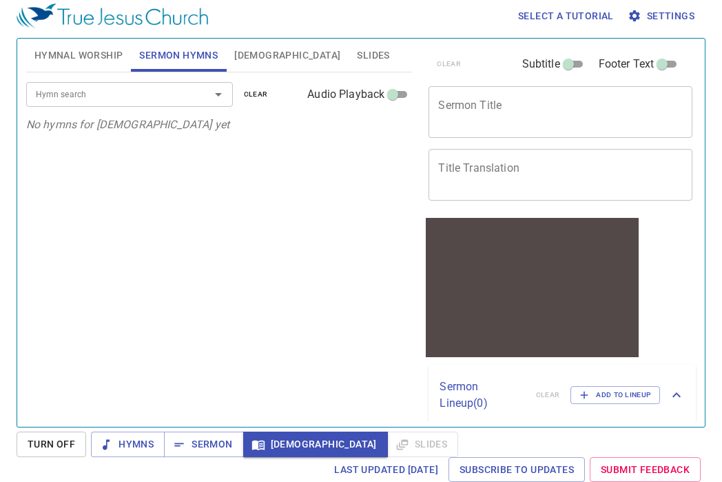
click at [239, 54] on span "[DEMOGRAPHIC_DATA]" at bounding box center [287, 55] width 106 height 17
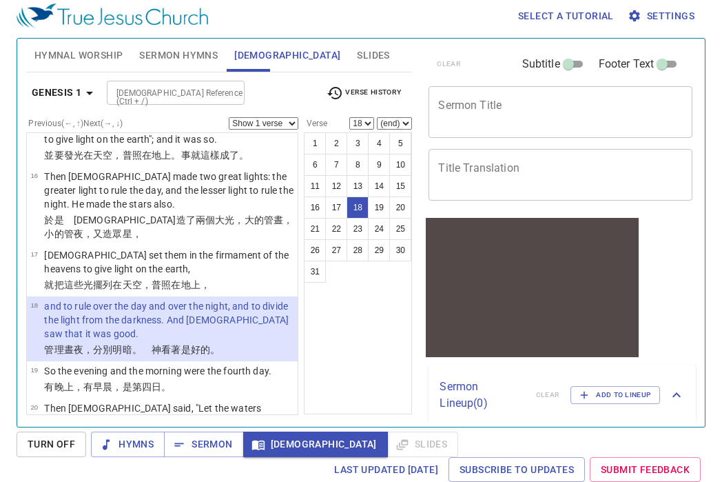
click at [171, 299] on p "and to rule over the day and over the night, and to divide the light from the d…" at bounding box center [168, 319] width 249 height 41
click at [211, 299] on p "and to rule over the day and over the night, and to divide the light from the d…" at bounding box center [168, 319] width 249 height 41
click at [264, 435] on button "[DEMOGRAPHIC_DATA]" at bounding box center [315, 443] width 145 height 25
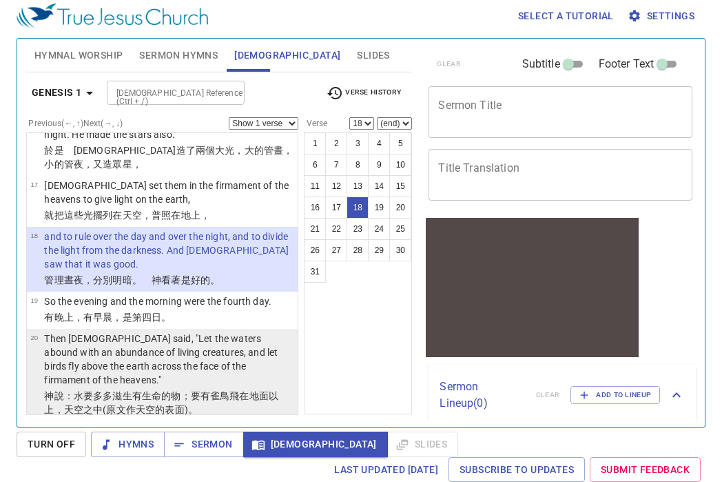
scroll to position [1082, 0]
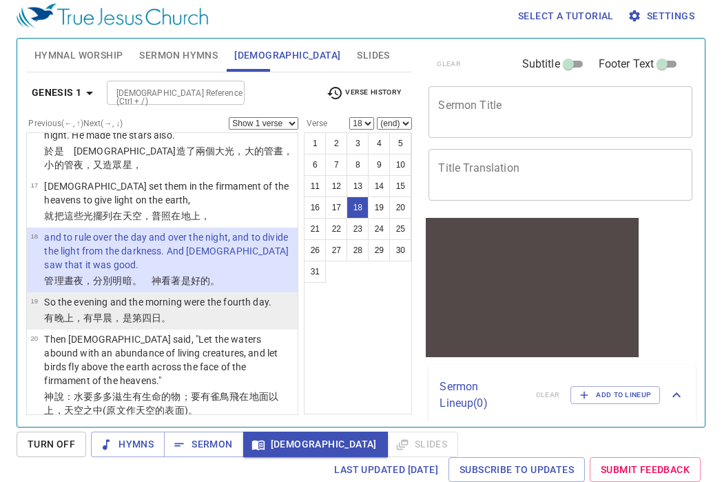
click at [121, 312] on wh1242 "，是第四 日 。" at bounding box center [141, 317] width 59 height 11
select select "19"
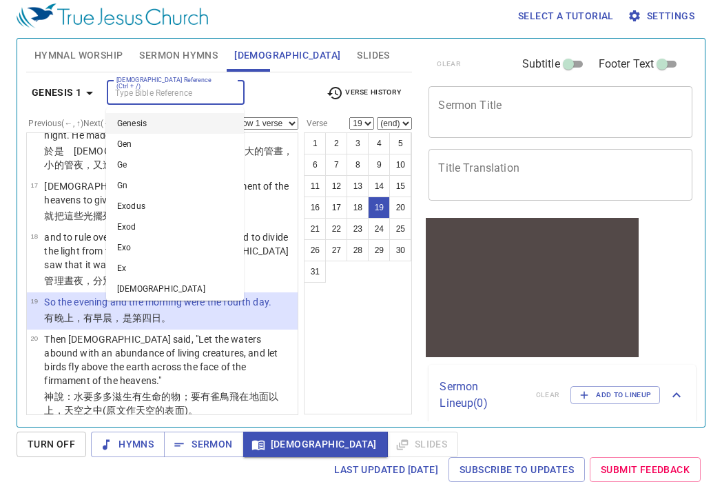
click at [192, 93] on input "[DEMOGRAPHIC_DATA] Reference (Ctrl + /)" at bounding box center [164, 93] width 107 height 16
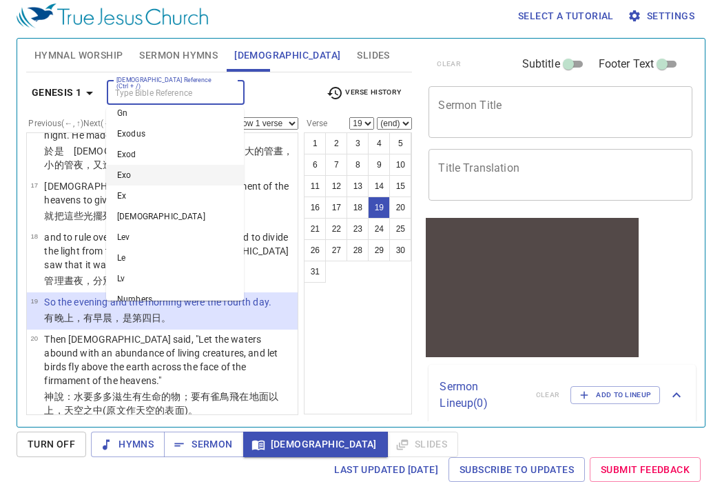
scroll to position [138, 0]
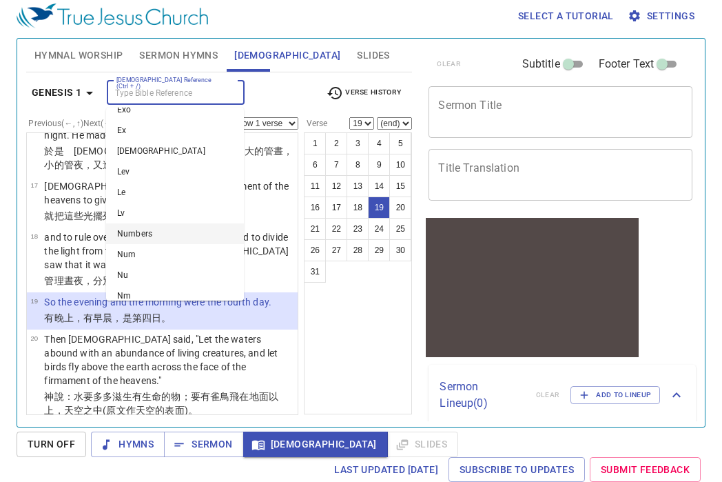
click at [146, 236] on li "Numbers" at bounding box center [175, 233] width 138 height 21
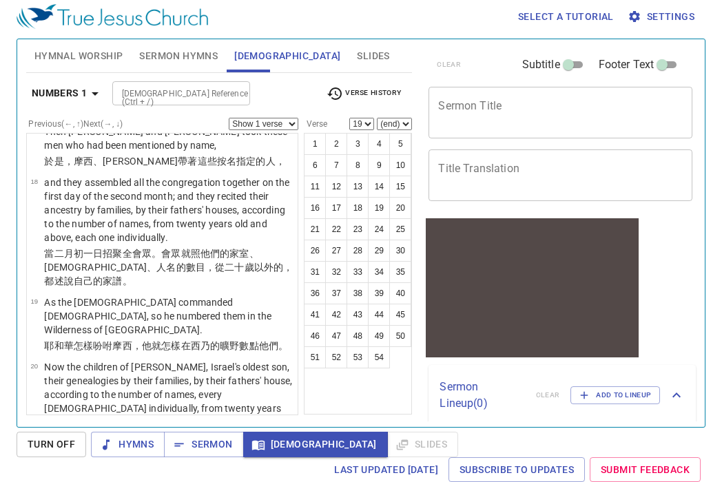
scroll to position [0, 0]
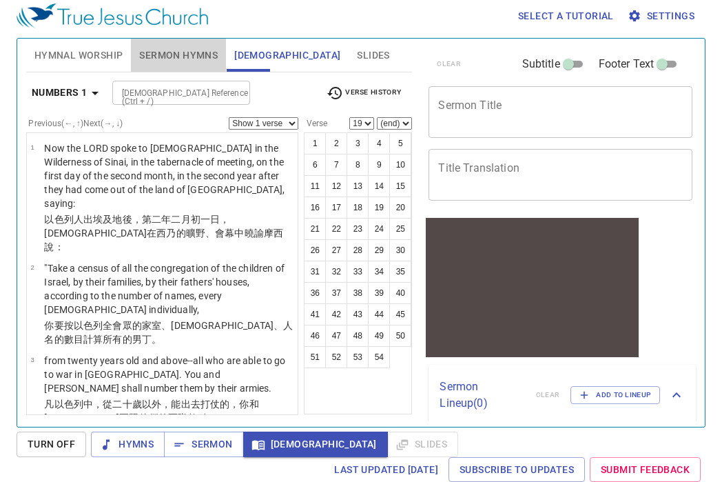
click at [181, 47] on span "Sermon Hymns" at bounding box center [178, 55] width 79 height 17
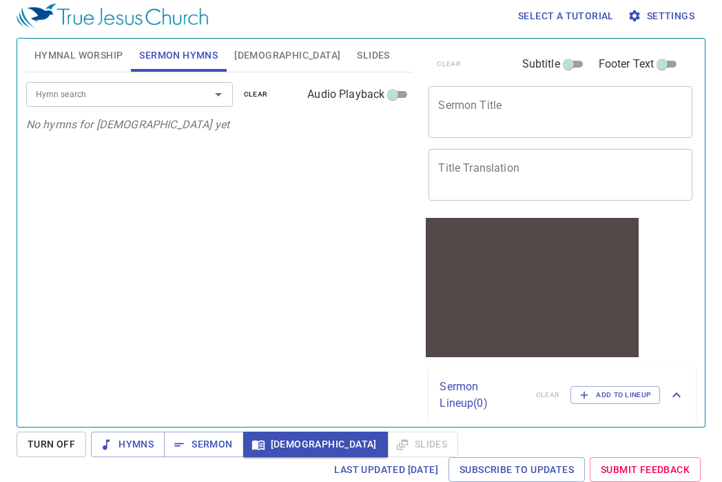
click at [248, 51] on span "[DEMOGRAPHIC_DATA]" at bounding box center [287, 55] width 106 height 17
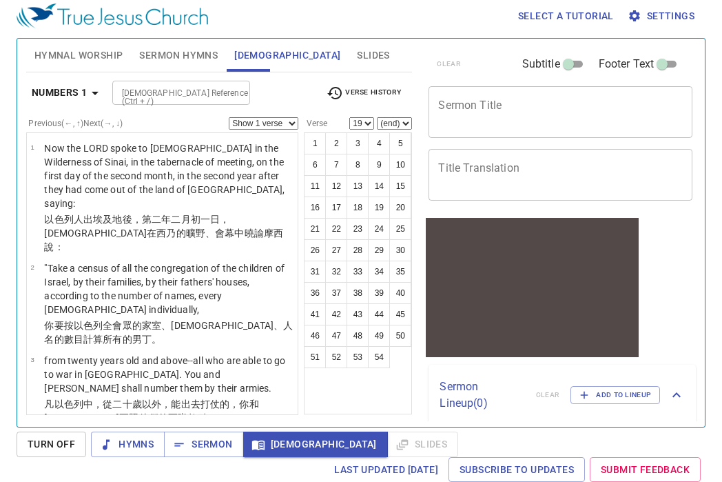
click at [97, 57] on span "Hymnal Worship" at bounding box center [78, 55] width 89 height 17
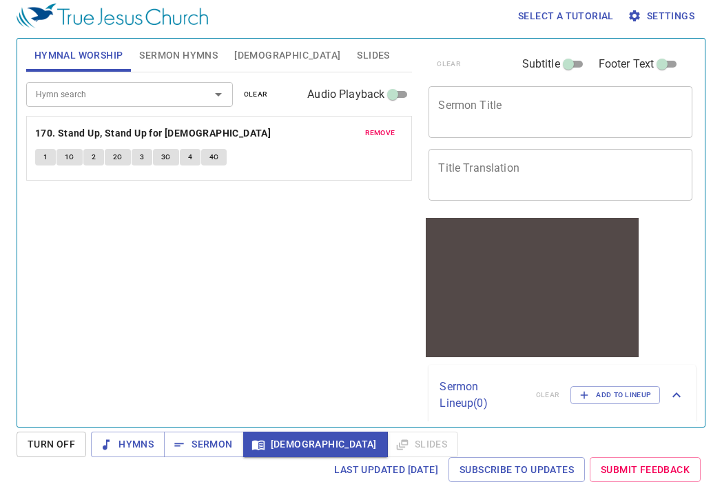
click at [167, 48] on span "Sermon Hymns" at bounding box center [178, 55] width 79 height 17
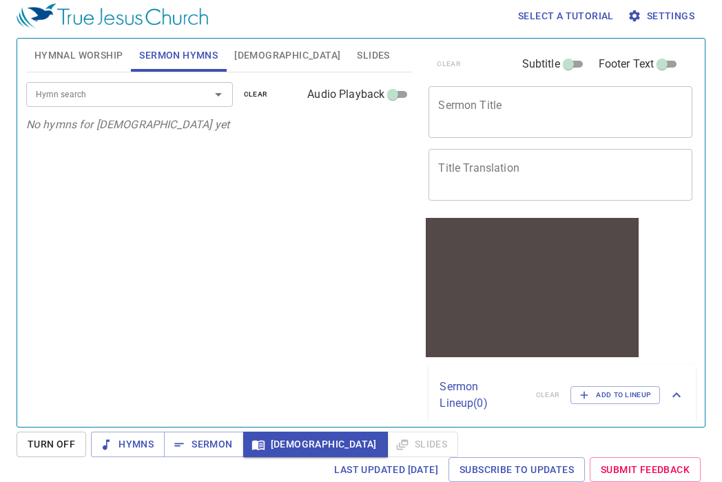
click at [82, 63] on span "Hymnal Worship" at bounding box center [78, 55] width 89 height 17
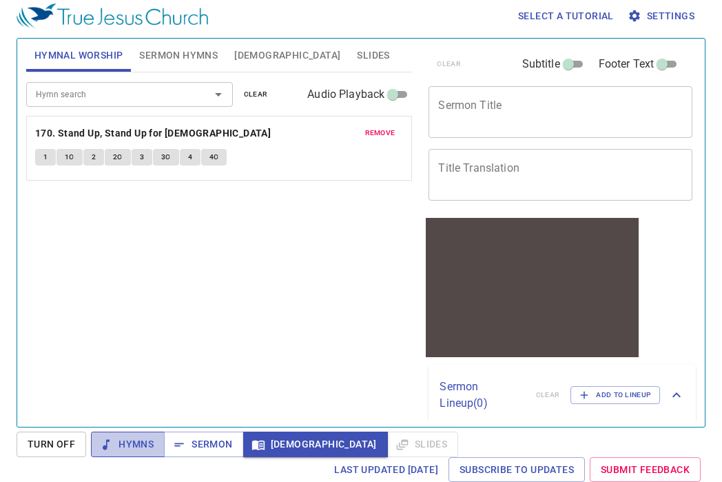
click at [127, 445] on span "Hymns" at bounding box center [128, 443] width 52 height 17
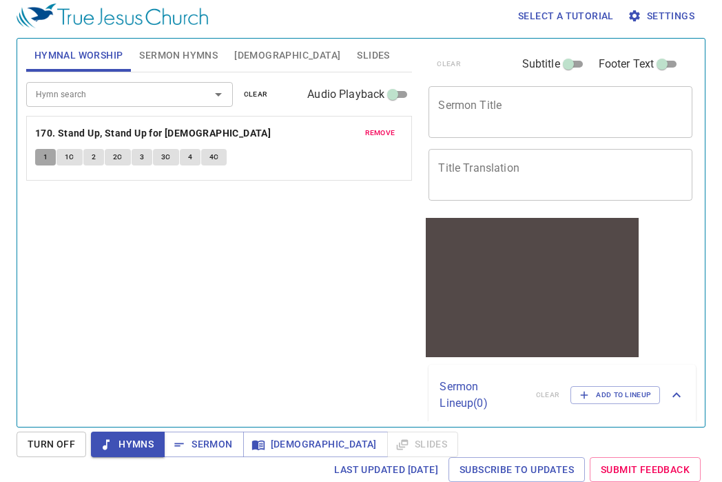
click at [39, 157] on button "1" at bounding box center [45, 157] width 21 height 17
click at [74, 160] on span "1C" at bounding box center [70, 157] width 10 height 12
click at [94, 152] on span "2" at bounding box center [94, 157] width 4 height 12
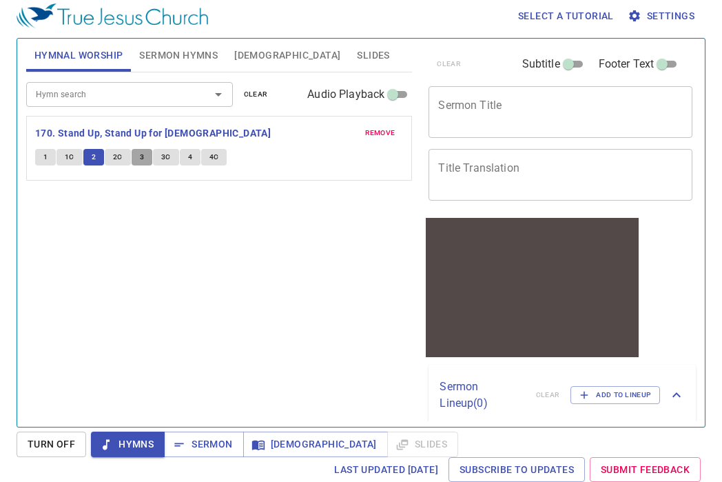
click at [132, 152] on button "3" at bounding box center [142, 157] width 21 height 17
click at [143, 151] on span "3" at bounding box center [142, 157] width 4 height 12
click at [156, 153] on button "3C" at bounding box center [166, 157] width 26 height 17
click at [184, 155] on button "4" at bounding box center [190, 157] width 21 height 17
click at [214, 146] on div "remove 170. Stand Up, Stand Up for Jesus 1 1C 2 2C 3 3C 4 4C" at bounding box center [219, 147] width 385 height 63
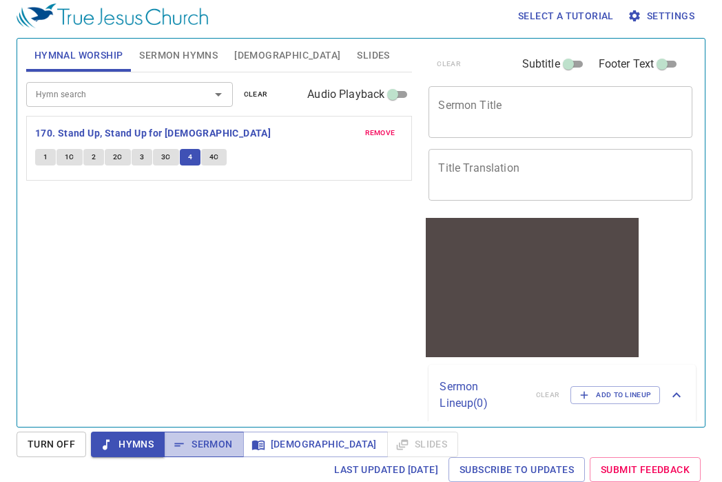
drag, startPoint x: 203, startPoint y: 440, endPoint x: 209, endPoint y: 435, distance: 7.9
click at [204, 439] on span "Sermon" at bounding box center [203, 443] width 57 height 17
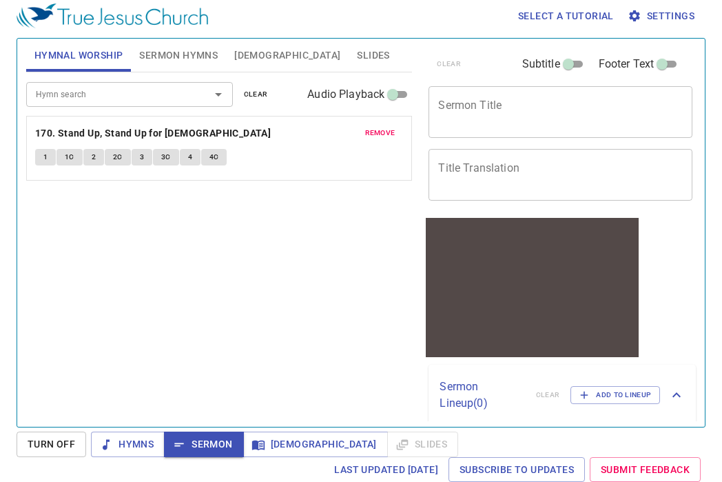
click at [193, 62] on span "Sermon Hymns" at bounding box center [178, 55] width 79 height 17
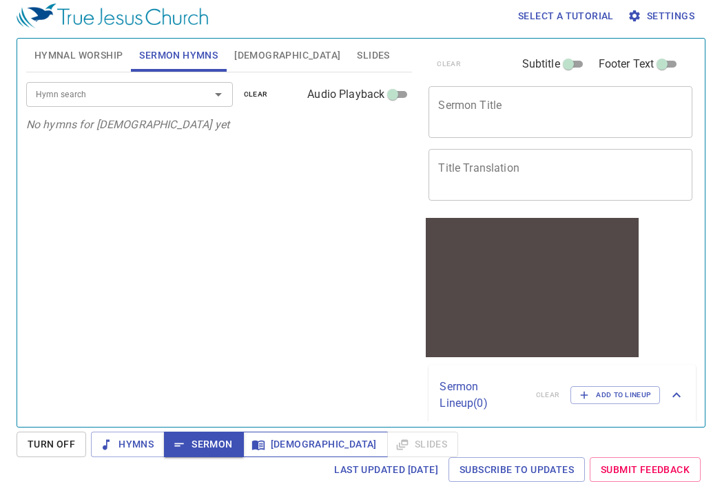
click at [261, 436] on button "[DEMOGRAPHIC_DATA]" at bounding box center [315, 443] width 145 height 25
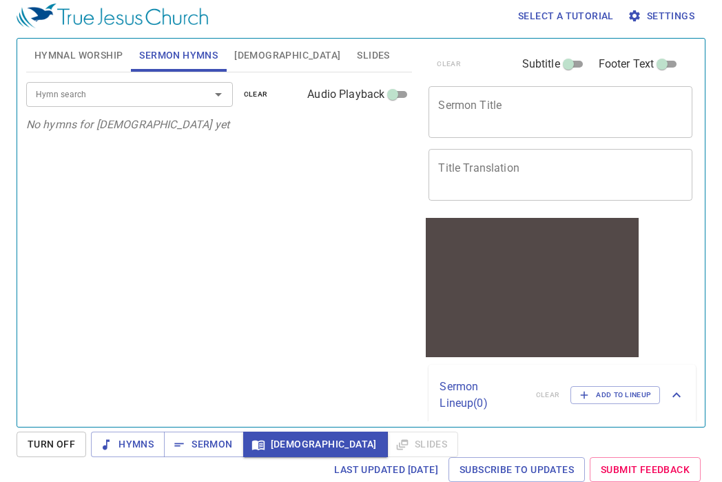
click at [245, 50] on span "[DEMOGRAPHIC_DATA]" at bounding box center [287, 55] width 106 height 17
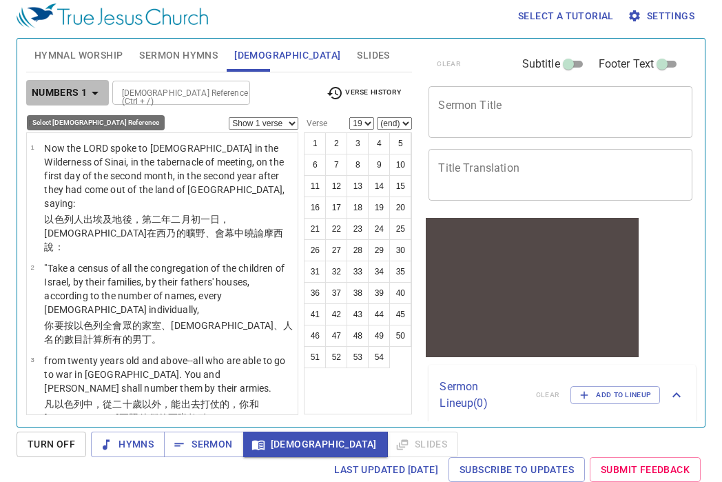
click at [87, 100] on icon "button" at bounding box center [95, 93] width 17 height 17
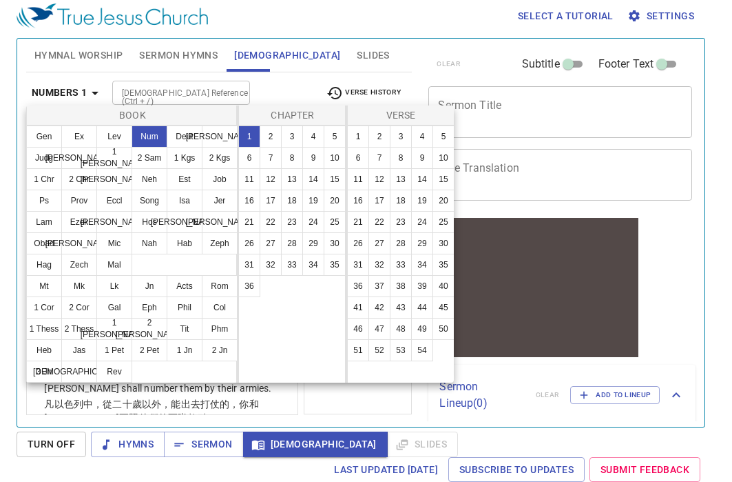
click at [234, 90] on div at bounding box center [366, 241] width 732 height 482
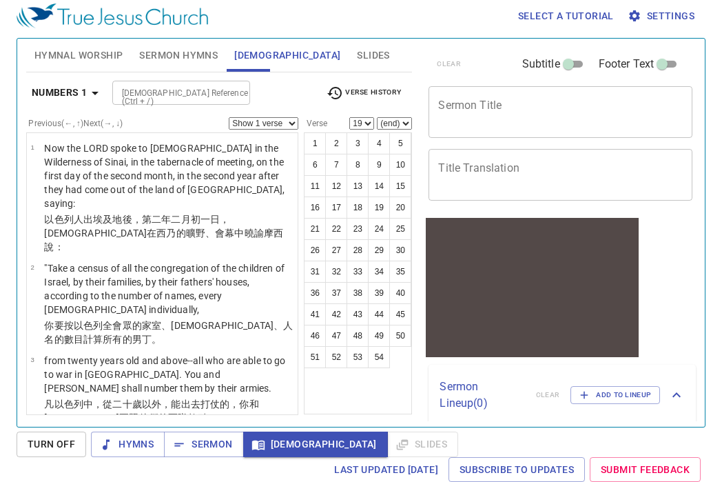
click at [234, 90] on div at bounding box center [235, 92] width 18 height 19
click at [296, 101] on div "Bible Reference (Ctrl + /) Bible Reference (Ctrl + /)" at bounding box center [213, 93] width 203 height 24
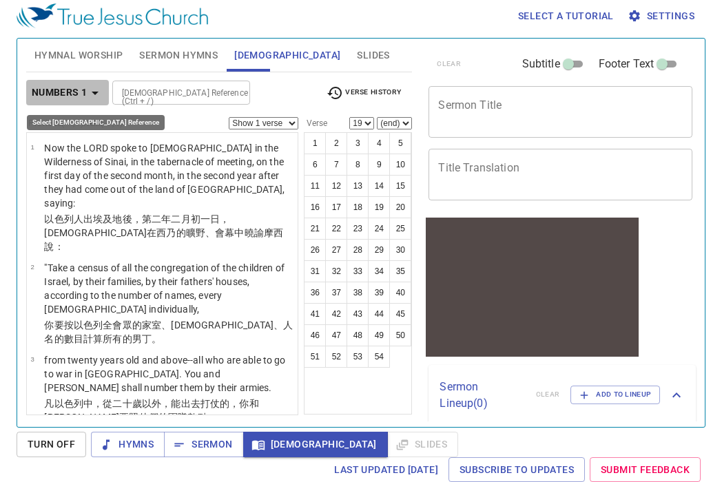
click at [76, 89] on b "Numbers 1" at bounding box center [60, 92] width 56 height 17
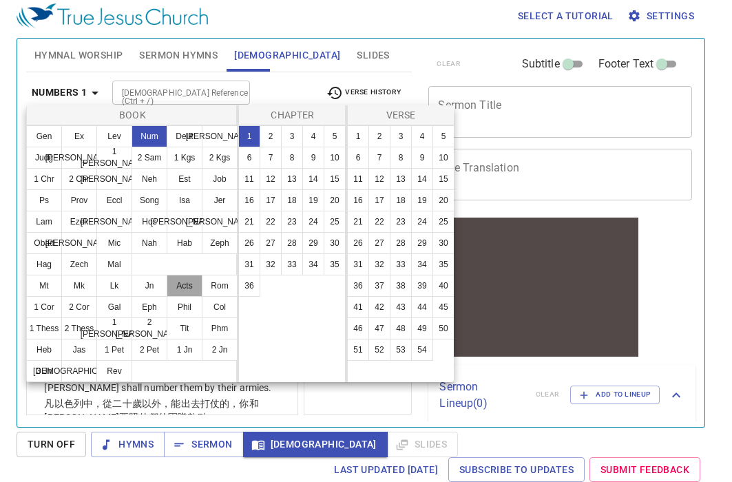
click at [180, 288] on button "Acts" at bounding box center [185, 286] width 36 height 22
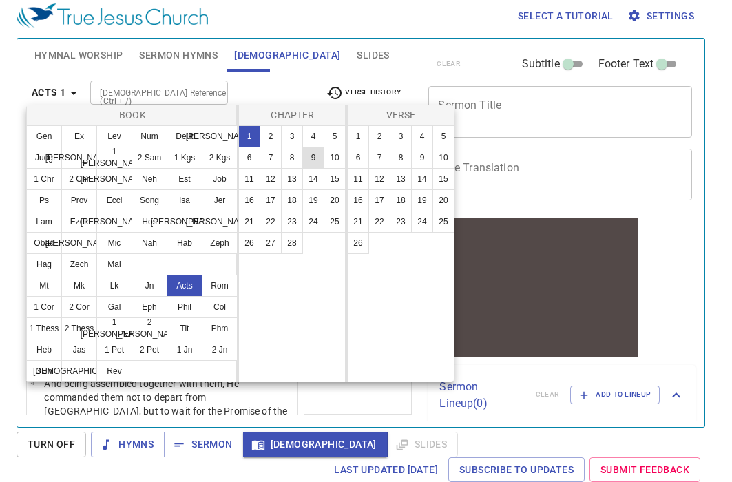
click at [320, 152] on button "9" at bounding box center [313, 158] width 22 height 22
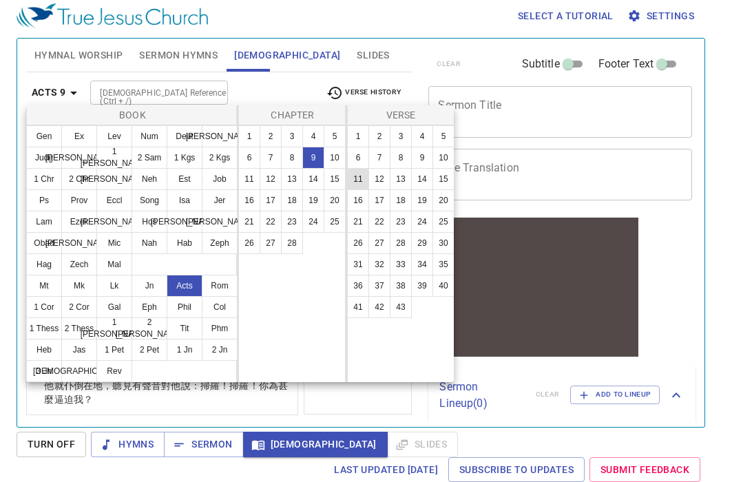
click at [359, 169] on button "11" at bounding box center [358, 179] width 22 height 22
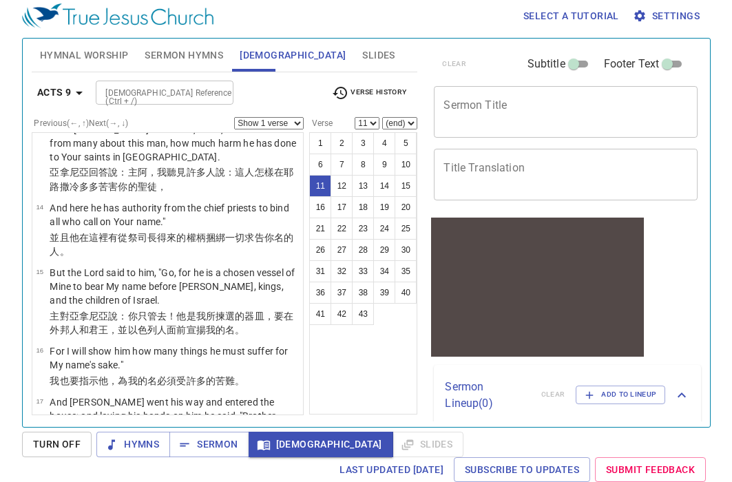
scroll to position [869, 0]
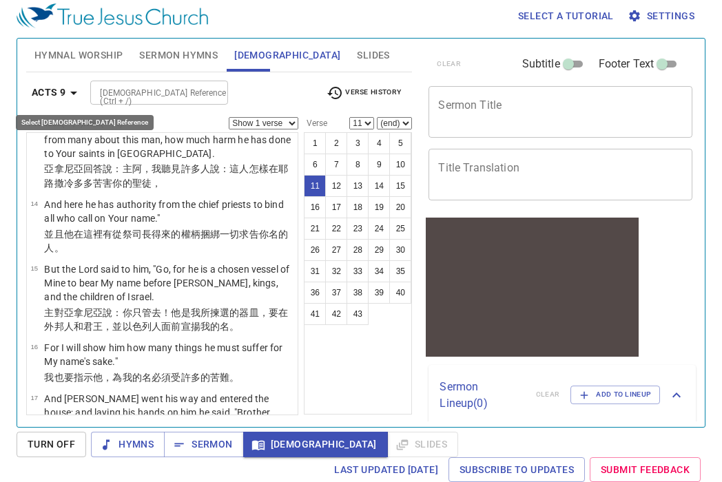
click at [70, 85] on icon "button" at bounding box center [73, 93] width 17 height 17
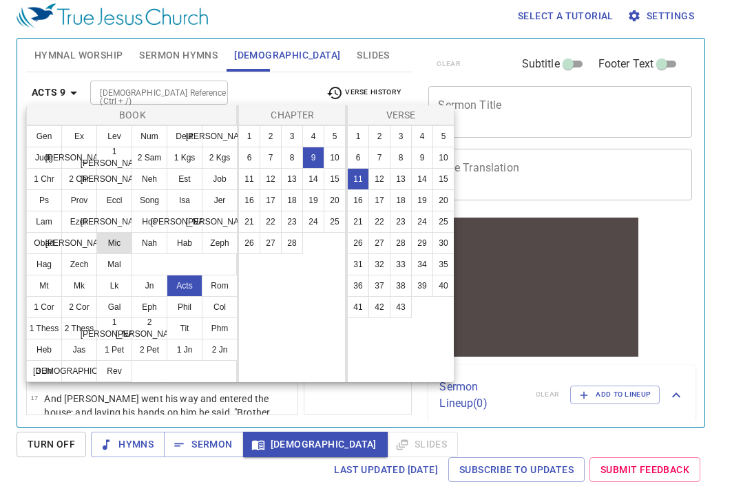
click at [115, 236] on button "Mic" at bounding box center [114, 243] width 36 height 22
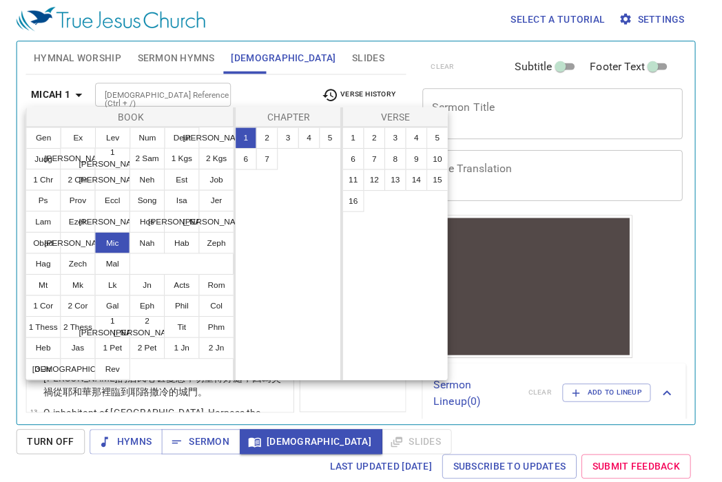
scroll to position [0, 0]
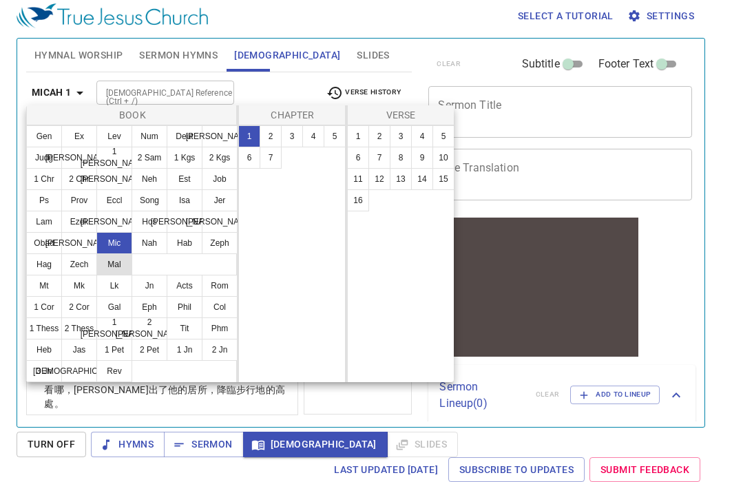
click at [114, 265] on button "Mal" at bounding box center [114, 265] width 36 height 22
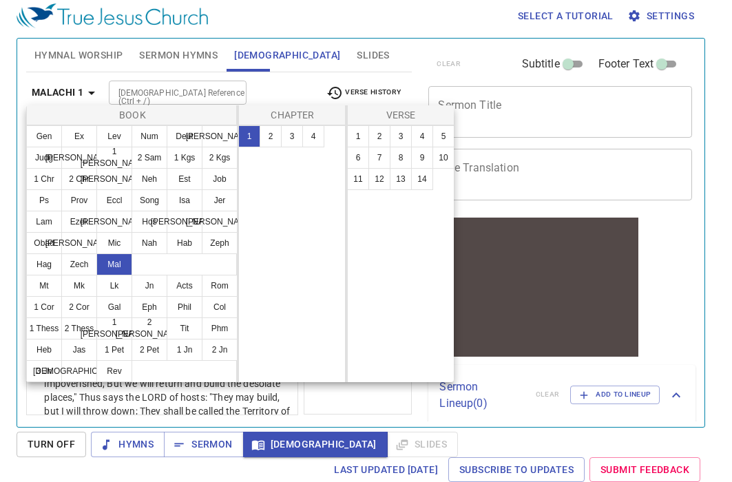
click at [78, 92] on div at bounding box center [366, 241] width 732 height 482
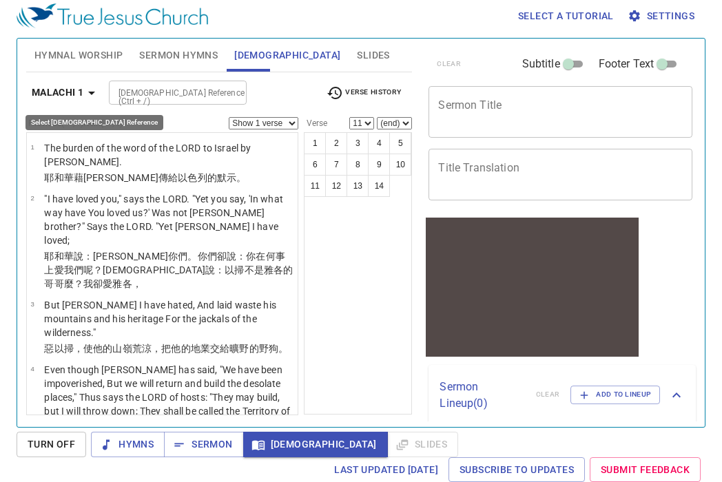
click at [52, 85] on b "Malachi 1" at bounding box center [58, 92] width 52 height 17
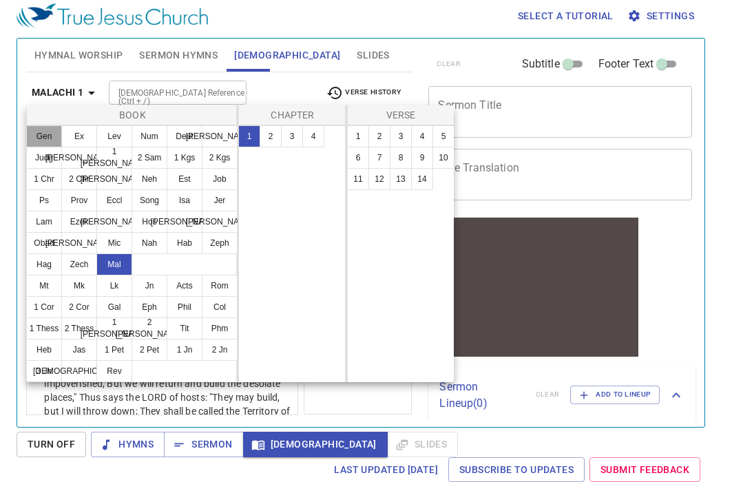
click at [40, 135] on button "Gen" at bounding box center [44, 136] width 36 height 22
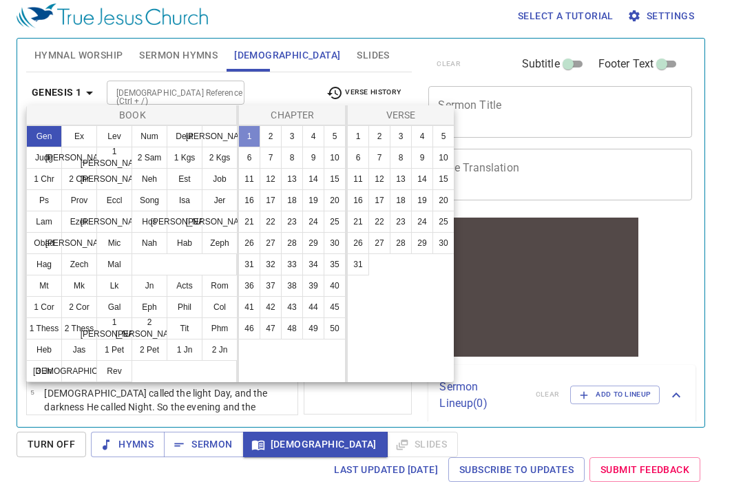
click at [248, 138] on button "1" at bounding box center [249, 136] width 22 height 22
click at [355, 131] on button "1" at bounding box center [358, 136] width 22 height 22
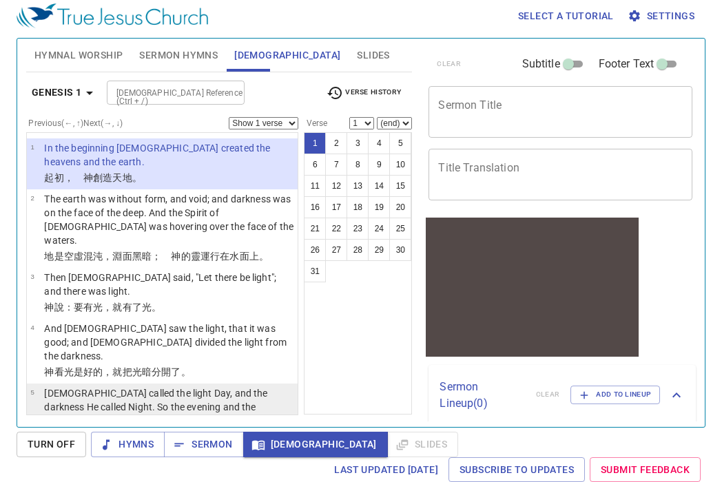
click at [264, 387] on p "[DEMOGRAPHIC_DATA] called the light Day, and the darkness He called Night. So t…" at bounding box center [168, 407] width 249 height 41
select select "5"
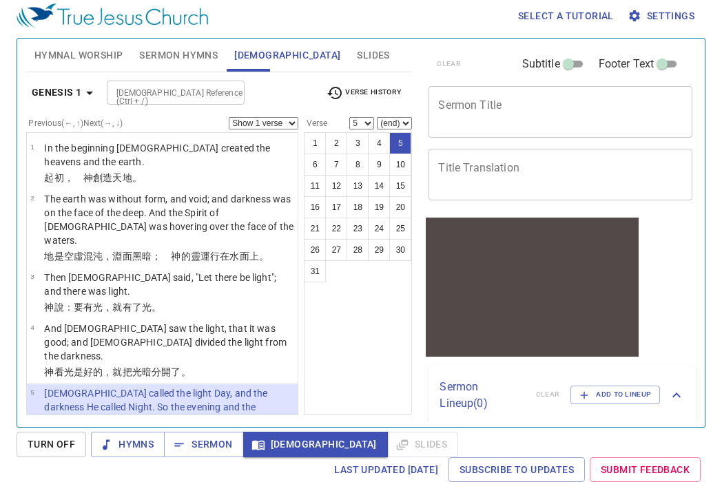
scroll to position [108, 0]
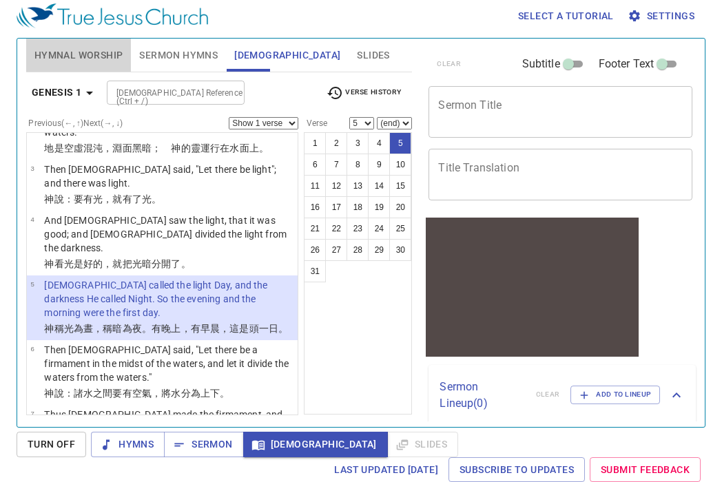
click at [118, 52] on span "Hymnal Worship" at bounding box center [78, 55] width 89 height 17
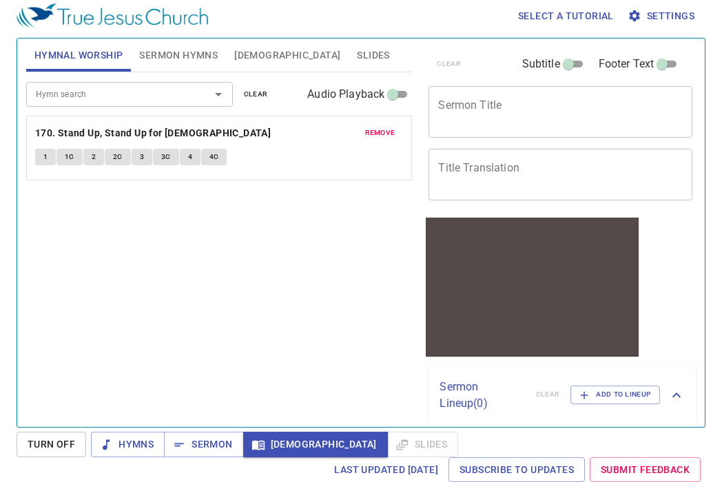
click at [110, 104] on div "Hymn search" at bounding box center [129, 94] width 207 height 24
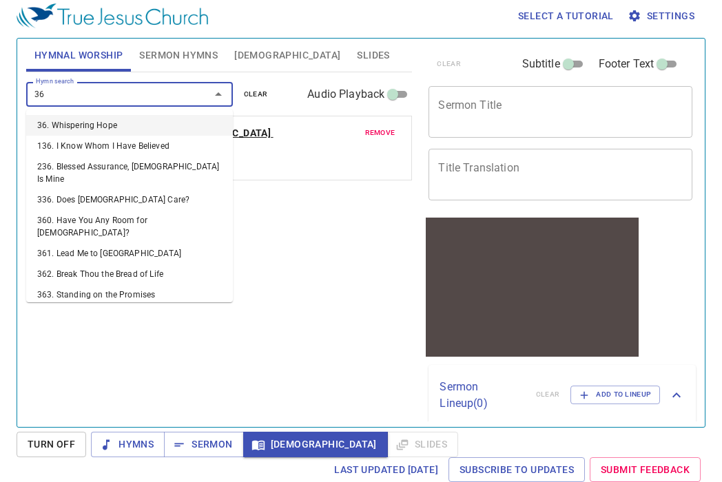
type input "366"
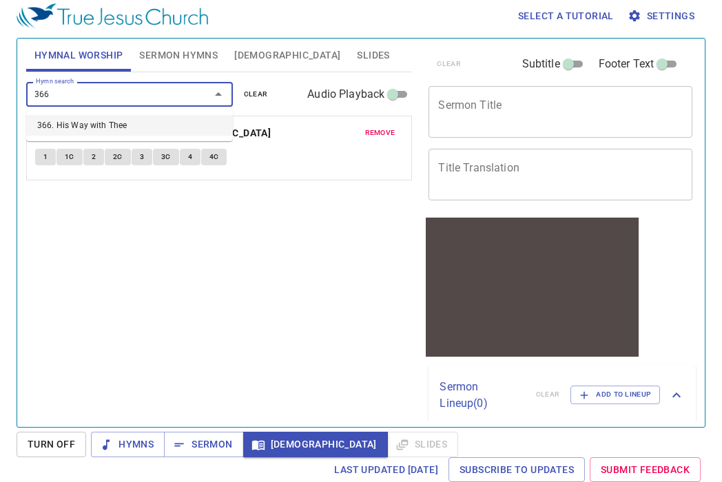
click at [144, 132] on li "366. His Way with Thee" at bounding box center [129, 125] width 207 height 21
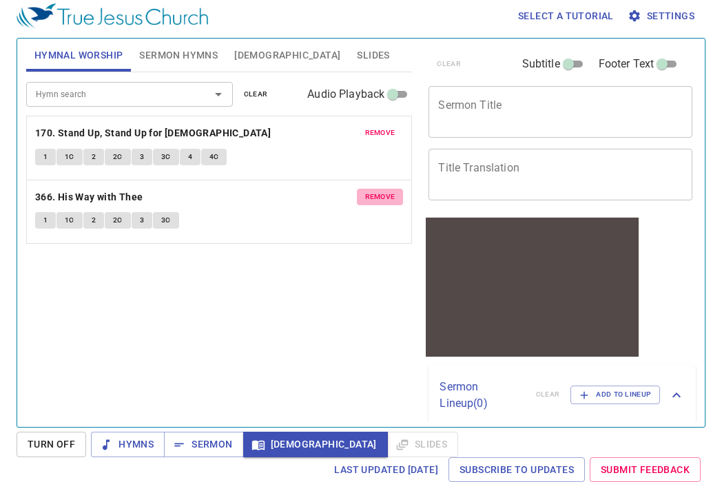
click at [373, 199] on span "remove" at bounding box center [380, 197] width 30 height 12
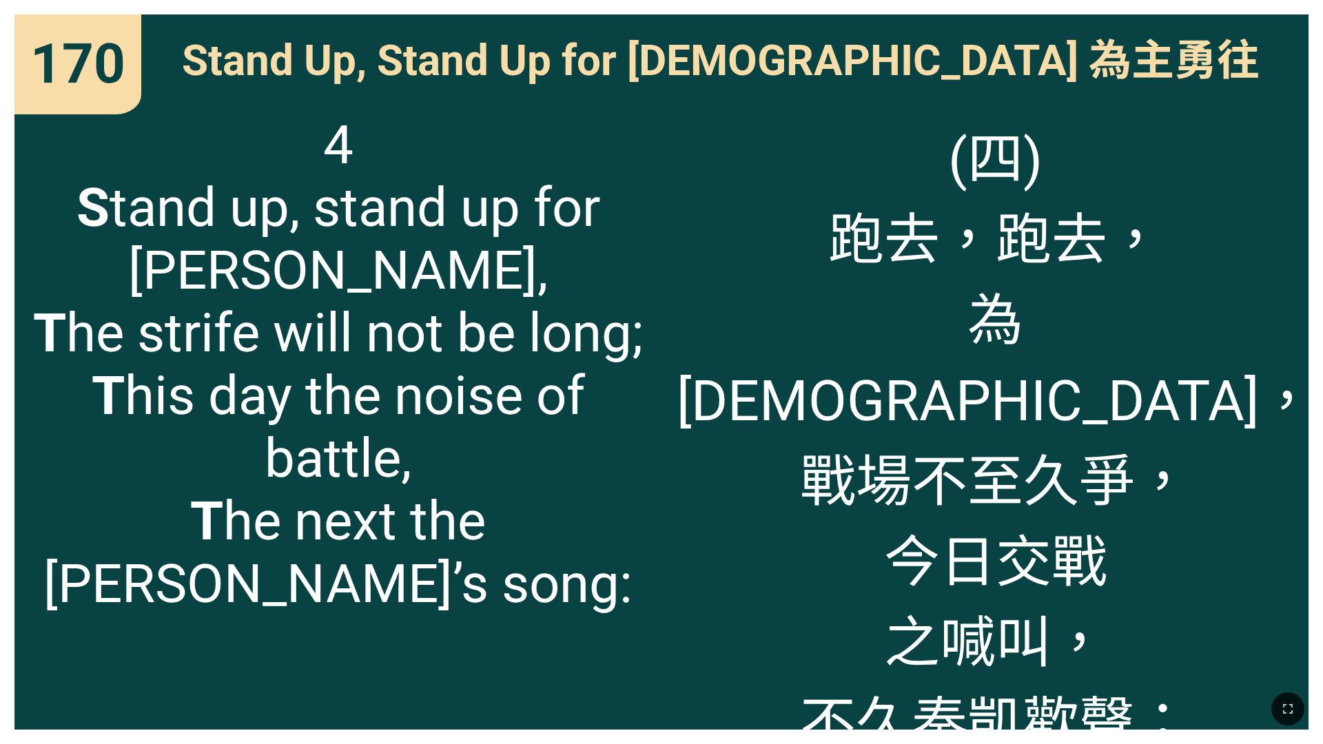
click at [551, 440] on span "4 S tand up, stand up for [PERSON_NAME], T he strife will not be long; T his da…" at bounding box center [338, 365] width 617 height 502
click at [542, 225] on span "4 S tand up, stand up for [PERSON_NAME], T he strife will not be long; T his da…" at bounding box center [338, 365] width 617 height 502
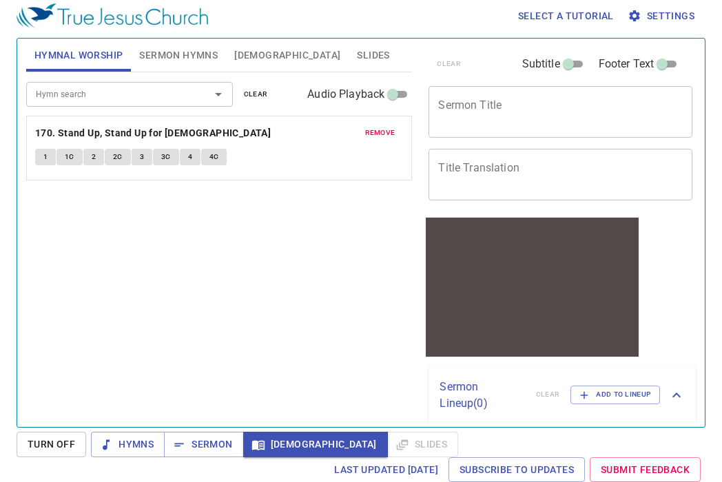
scroll to position [6, 0]
click at [95, 103] on div "Hymn search" at bounding box center [129, 94] width 207 height 24
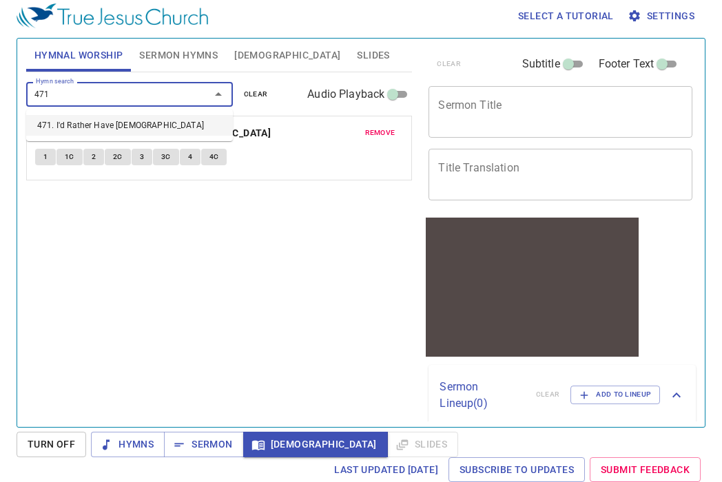
type input "471"
click at [243, 58] on span "[DEMOGRAPHIC_DATA]" at bounding box center [287, 55] width 106 height 17
